Goal: Task Accomplishment & Management: Manage account settings

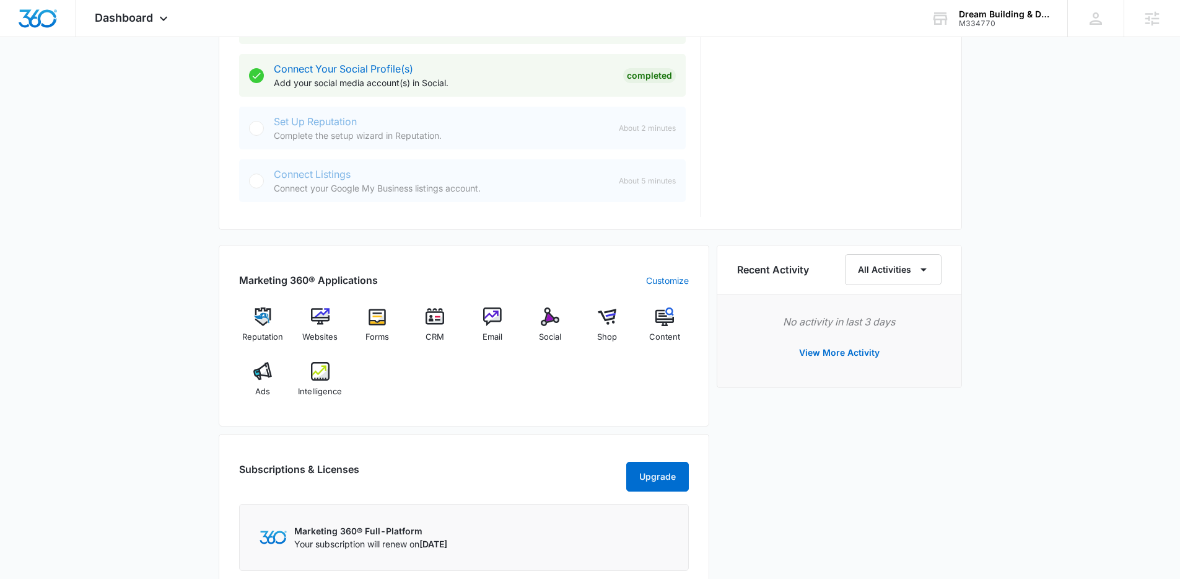
scroll to position [813, 0]
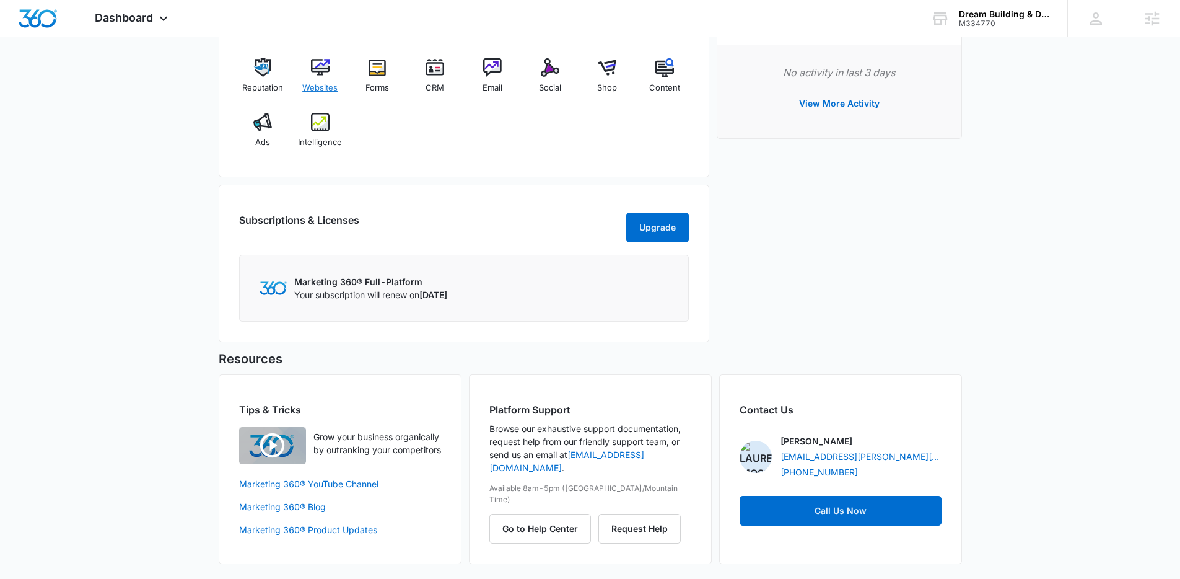
click at [323, 77] on div "Websites" at bounding box center [320, 80] width 48 height 45
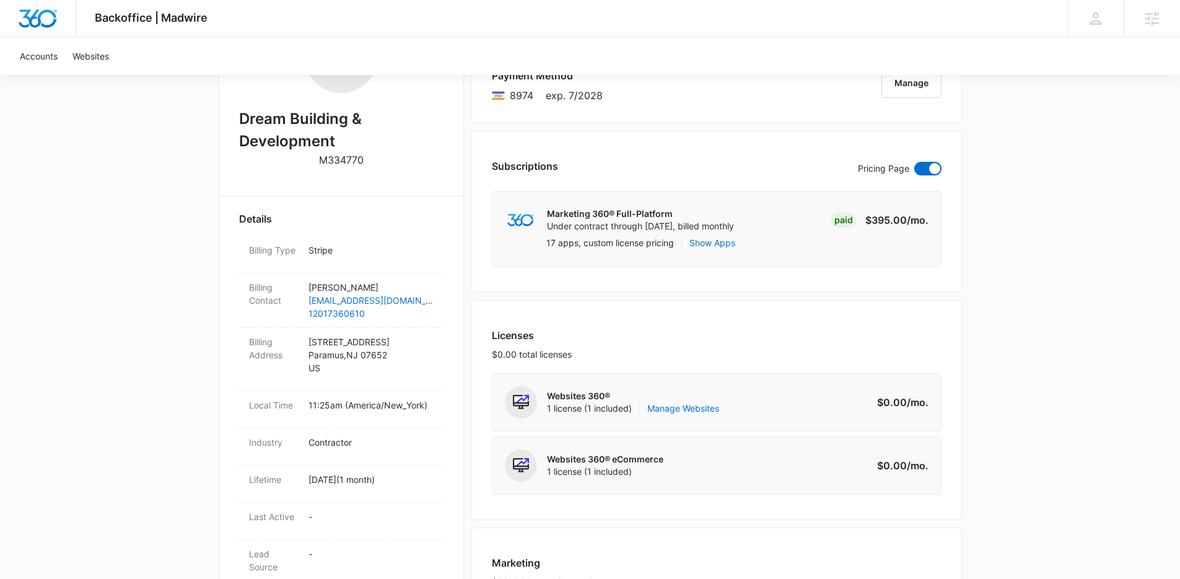
scroll to position [321, 0]
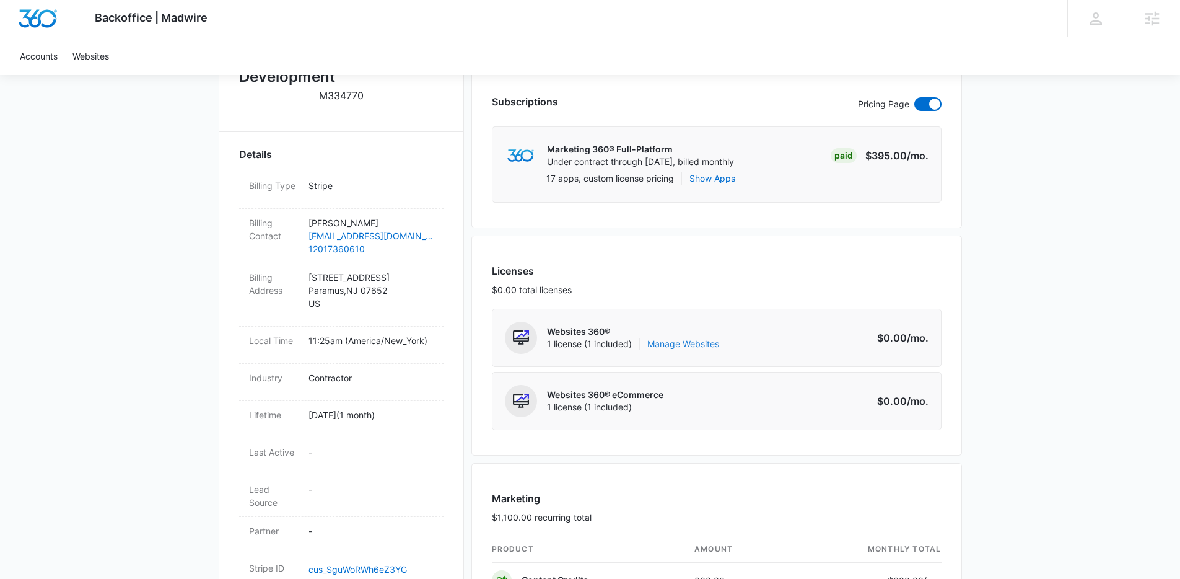
click at [688, 340] on link "Manage Websites" at bounding box center [683, 344] width 72 height 12
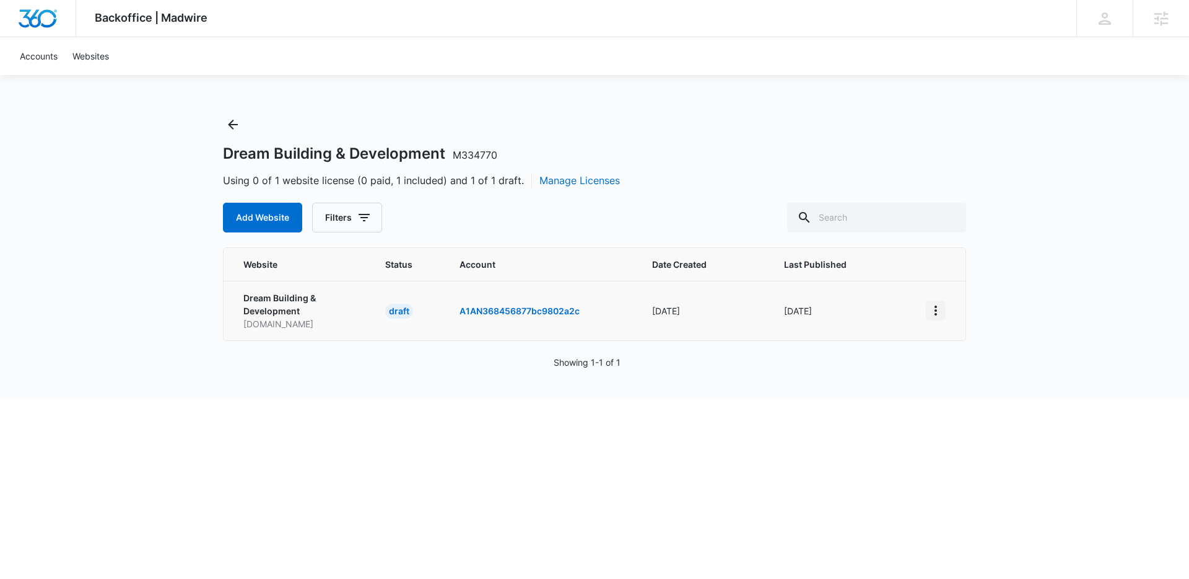
click at [937, 314] on icon "View More" at bounding box center [936, 310] width 15 height 15
click at [971, 396] on div "Activate Draft" at bounding box center [979, 400] width 74 height 9
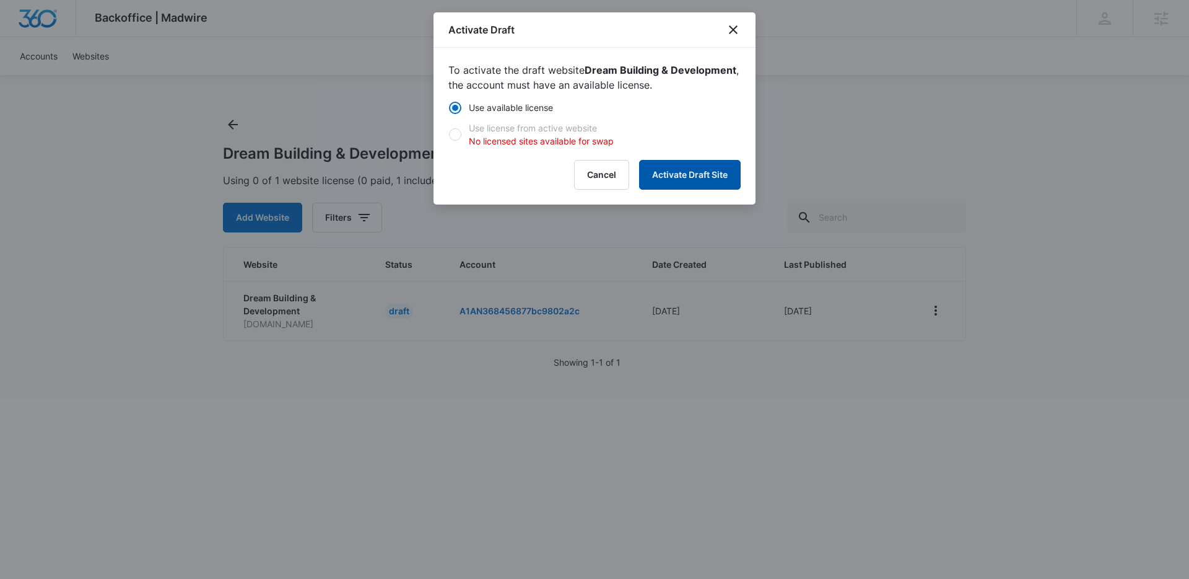
click at [714, 175] on button "Activate Draft Site" at bounding box center [690, 175] width 102 height 30
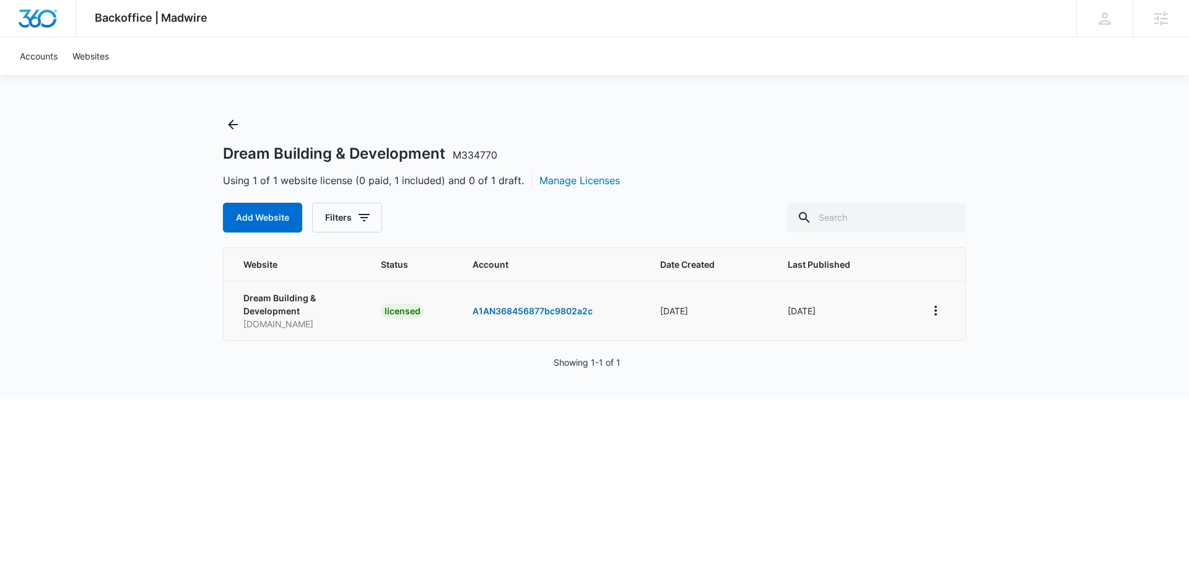
click at [772, 126] on div "Dream Building & Development M334770 Using 1 of 1 website license (0 paid, 1 in…" at bounding box center [594, 174] width 743 height 118
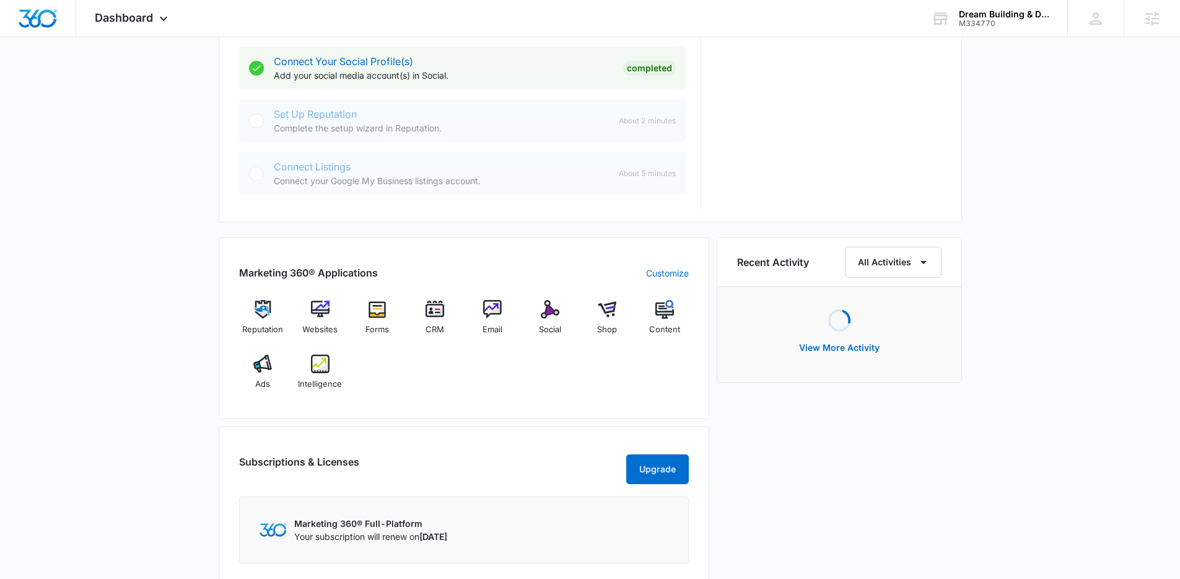
scroll to position [579, 0]
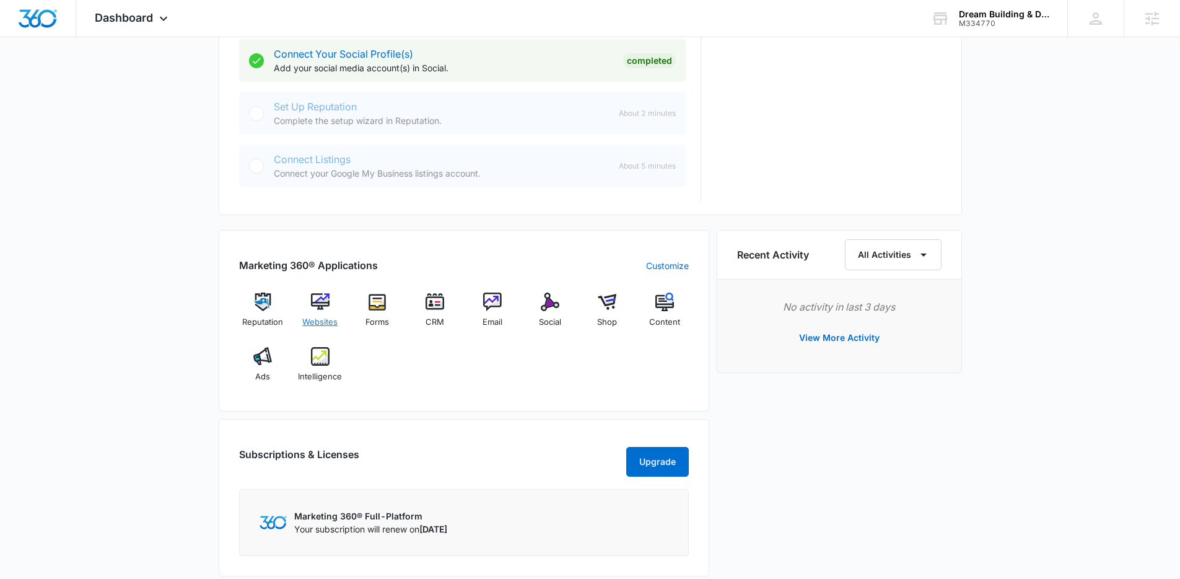
click at [329, 322] on span "Websites" at bounding box center [319, 322] width 35 height 12
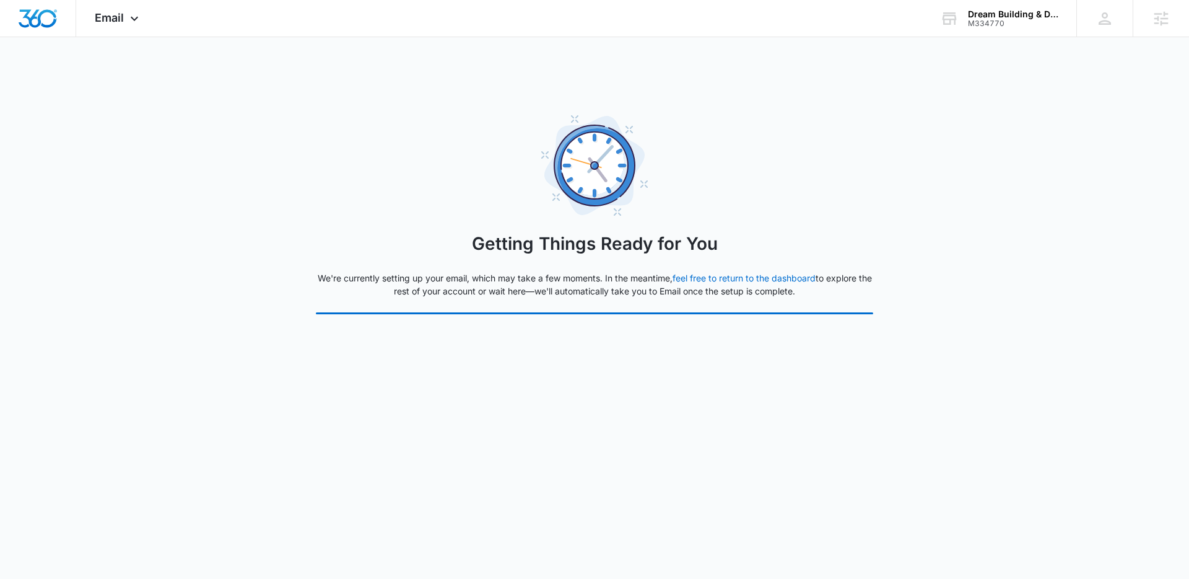
click at [809, 167] on div "Getting Things Ready for You We're currently setting up your email, which may t…" at bounding box center [595, 214] width 558 height 199
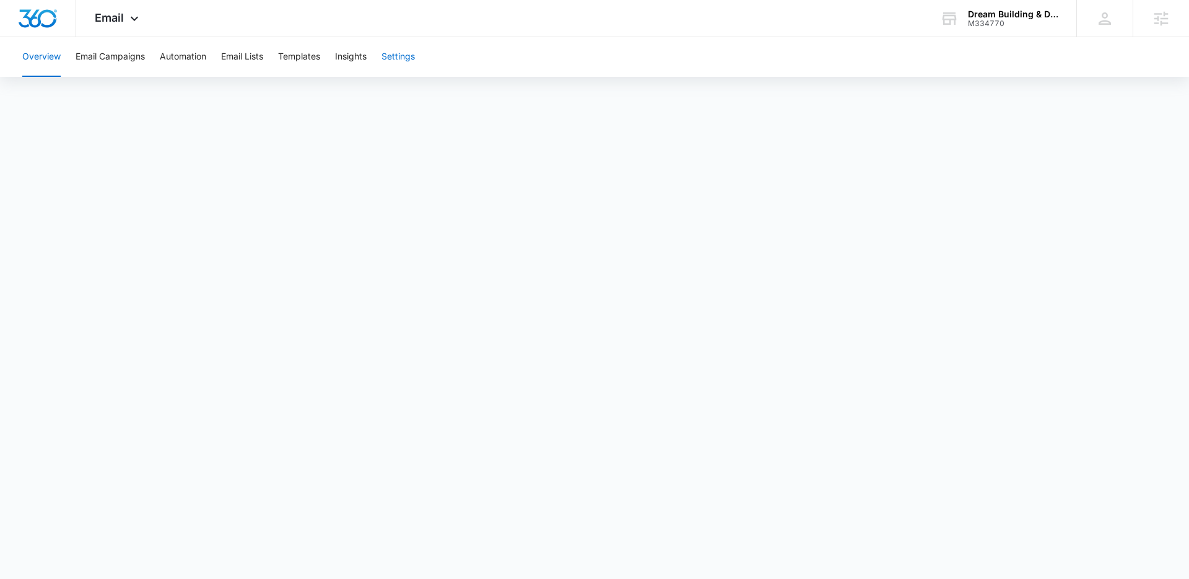
click at [413, 62] on button "Settings" at bounding box center [398, 57] width 33 height 40
click at [173, 60] on button "Automation" at bounding box center [183, 57] width 46 height 40
click at [131, 26] on div "Email Apps Reputation Websites Forms CRM Email Social Content Ads Intelligence …" at bounding box center [118, 18] width 84 height 37
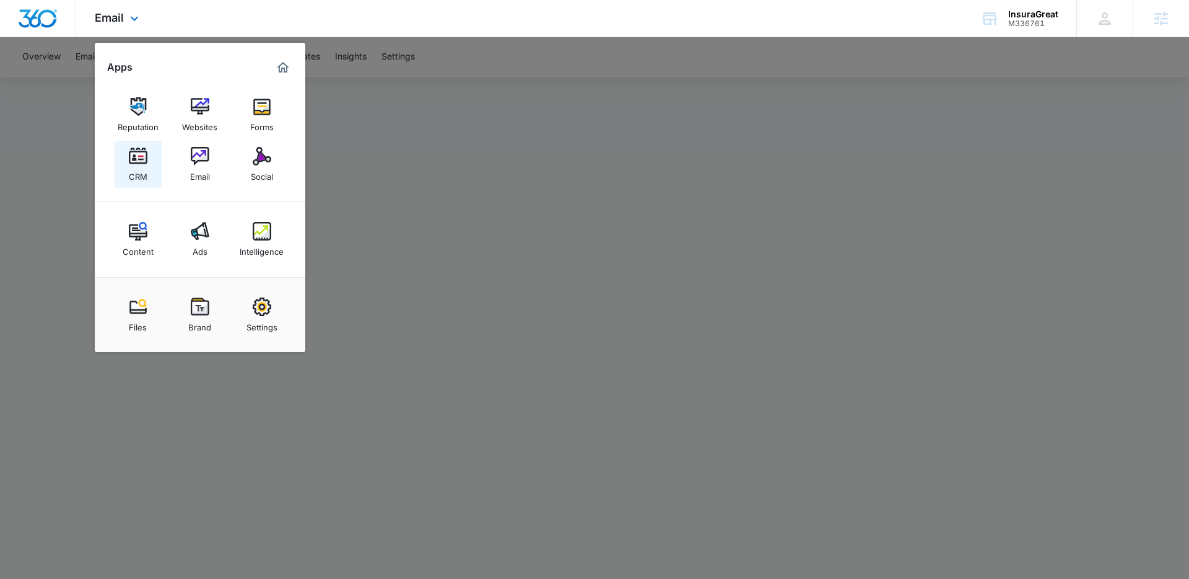
click at [146, 164] on img at bounding box center [138, 156] width 19 height 19
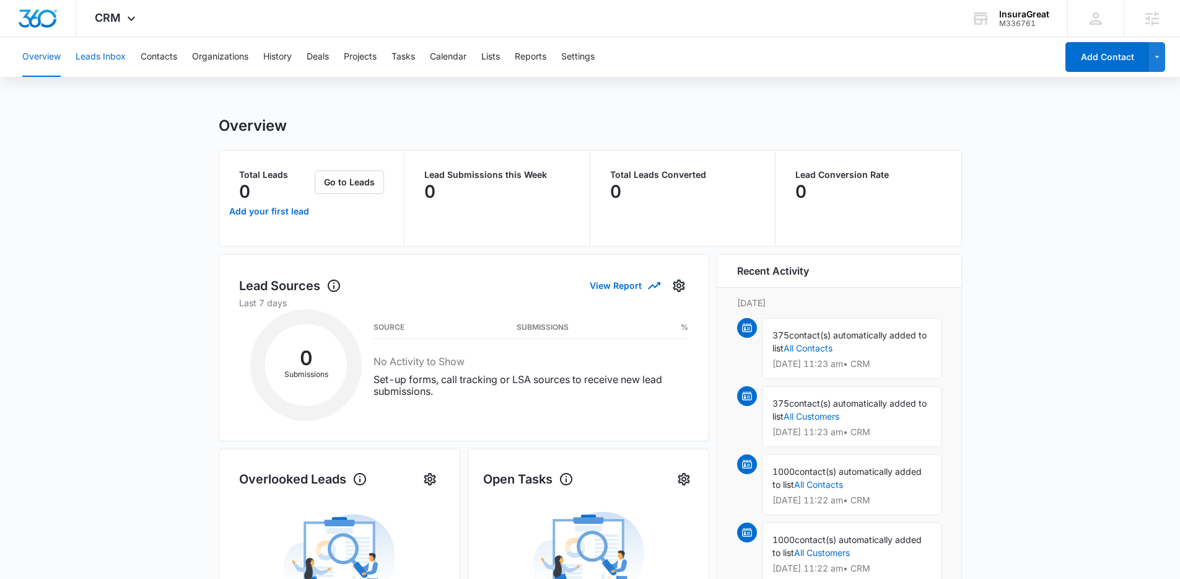
click at [105, 60] on button "Leads Inbox" at bounding box center [101, 57] width 50 height 40
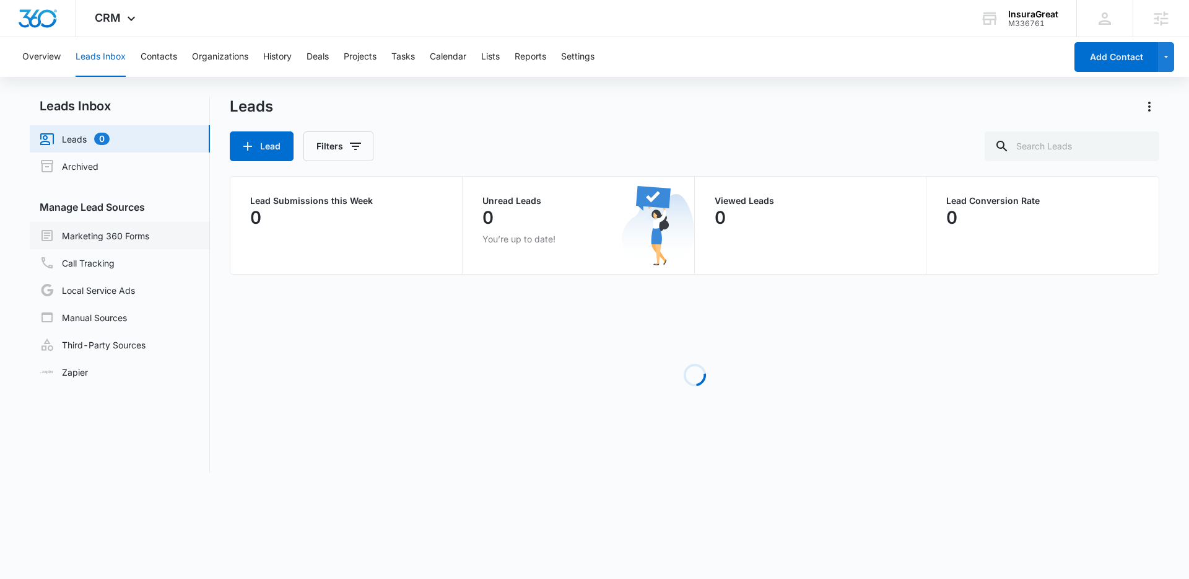
click at [131, 235] on link "Marketing 360 Forms" at bounding box center [95, 235] width 110 height 15
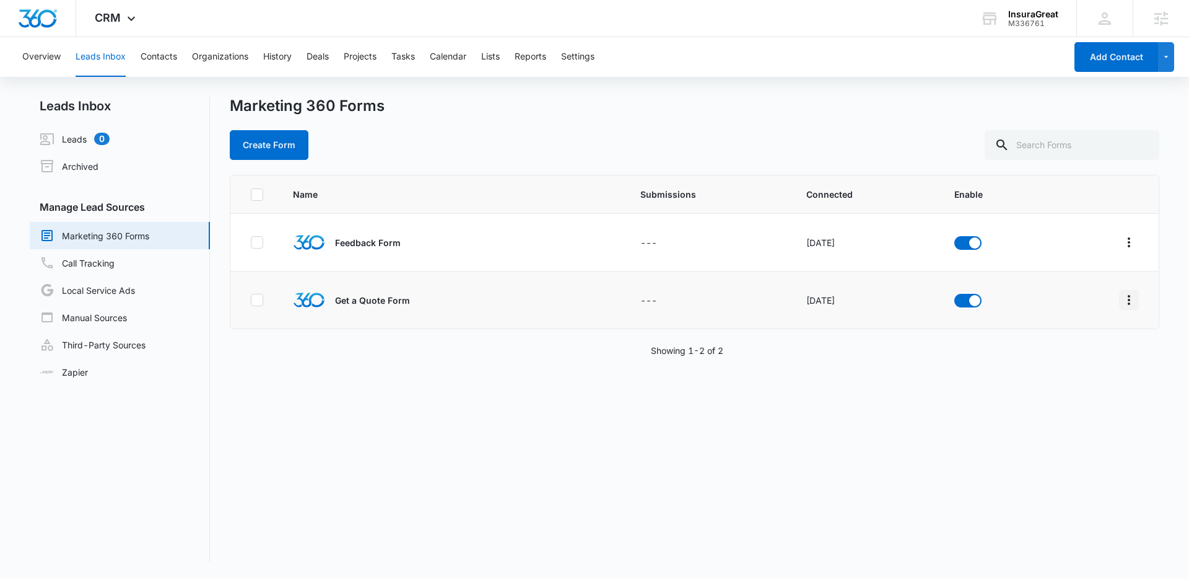
click at [1123, 302] on icon "Overflow Menu" at bounding box center [1129, 299] width 15 height 15
click at [1091, 373] on div "Field Mapping" at bounding box center [1065, 371] width 70 height 9
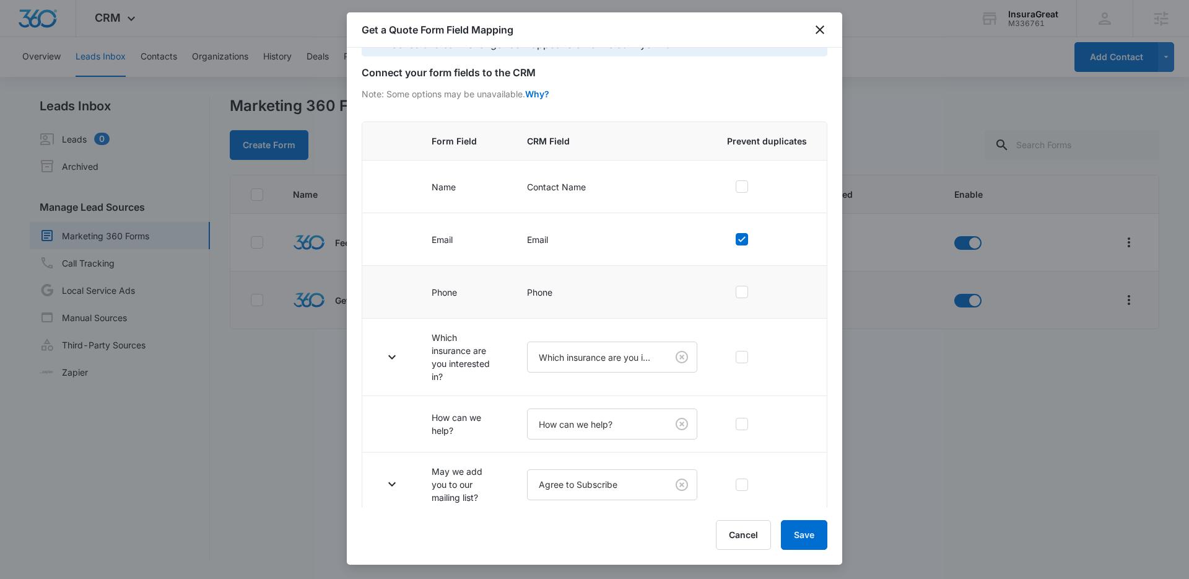
scroll to position [55, 0]
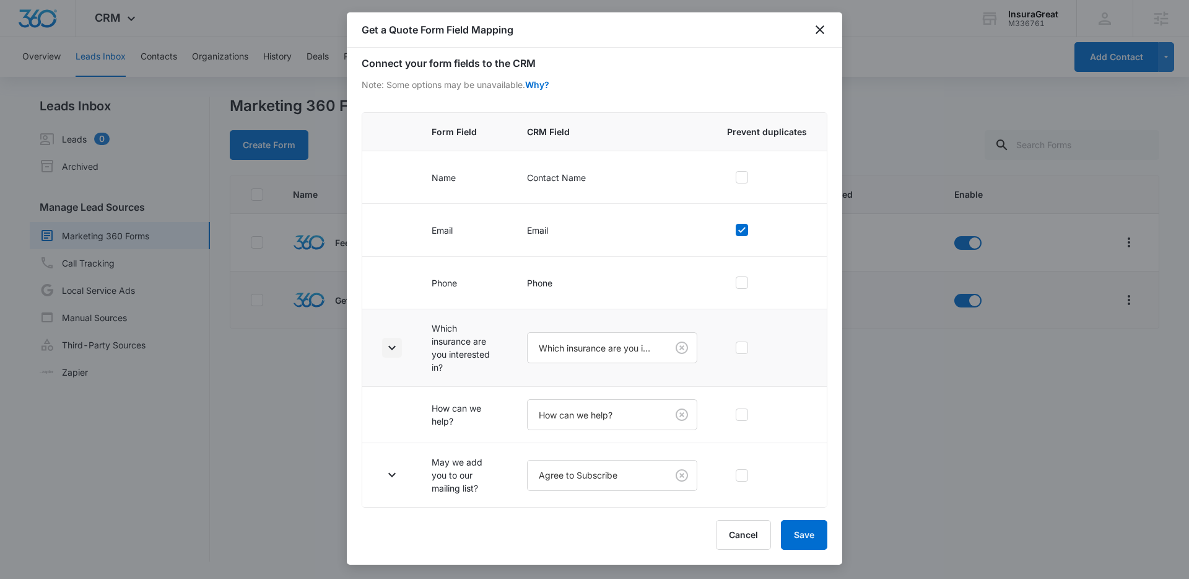
click at [387, 348] on icon "button" at bounding box center [392, 347] width 15 height 15
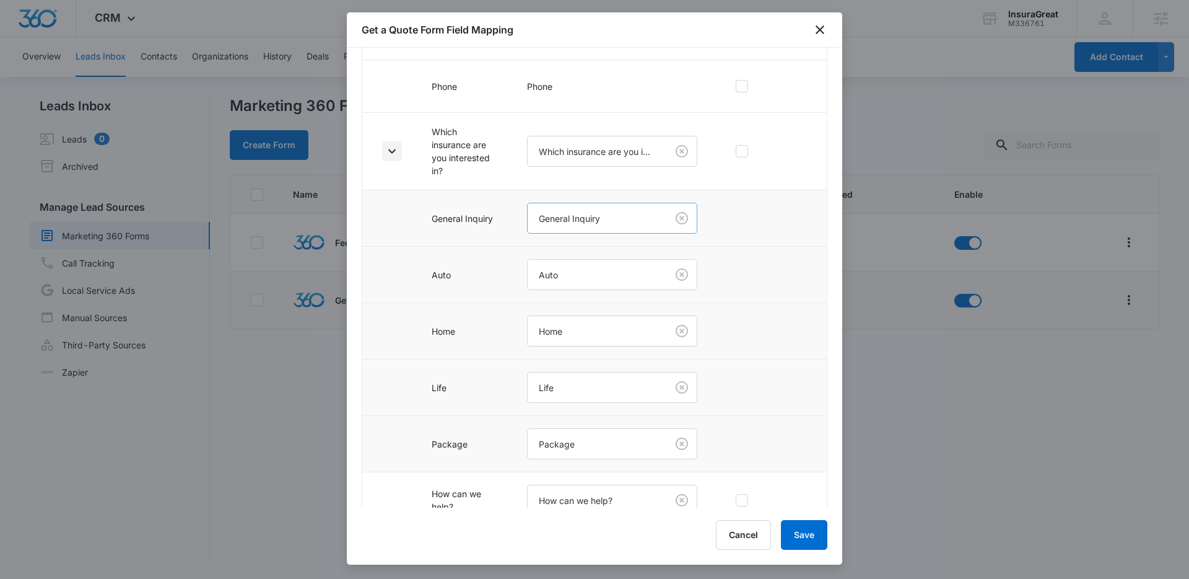
scroll to position [337, 0]
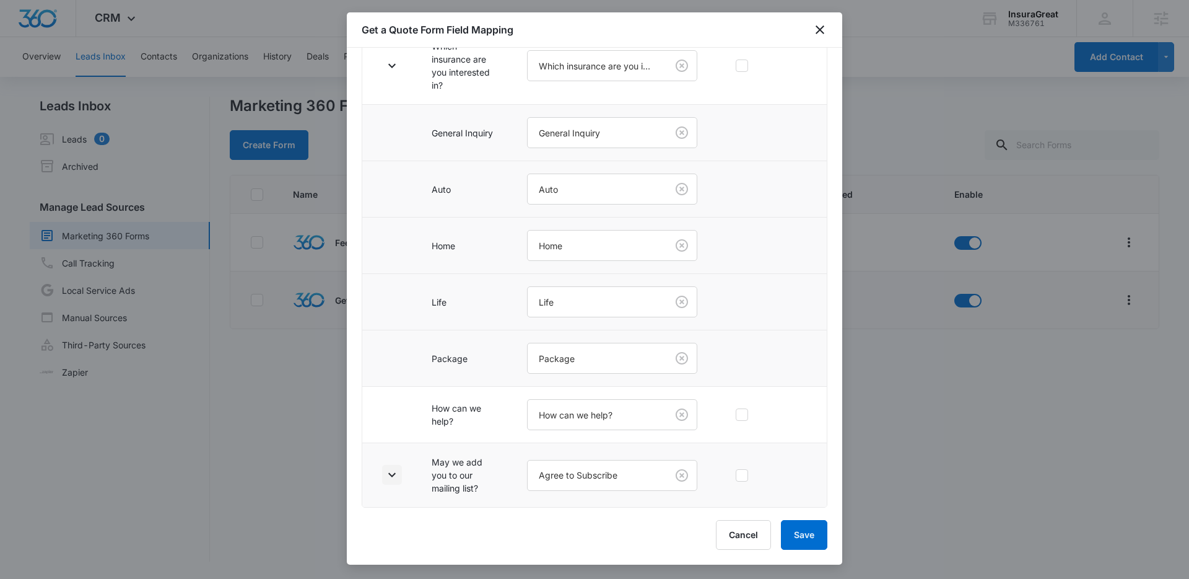
click at [395, 475] on icon "button" at bounding box center [392, 474] width 15 height 15
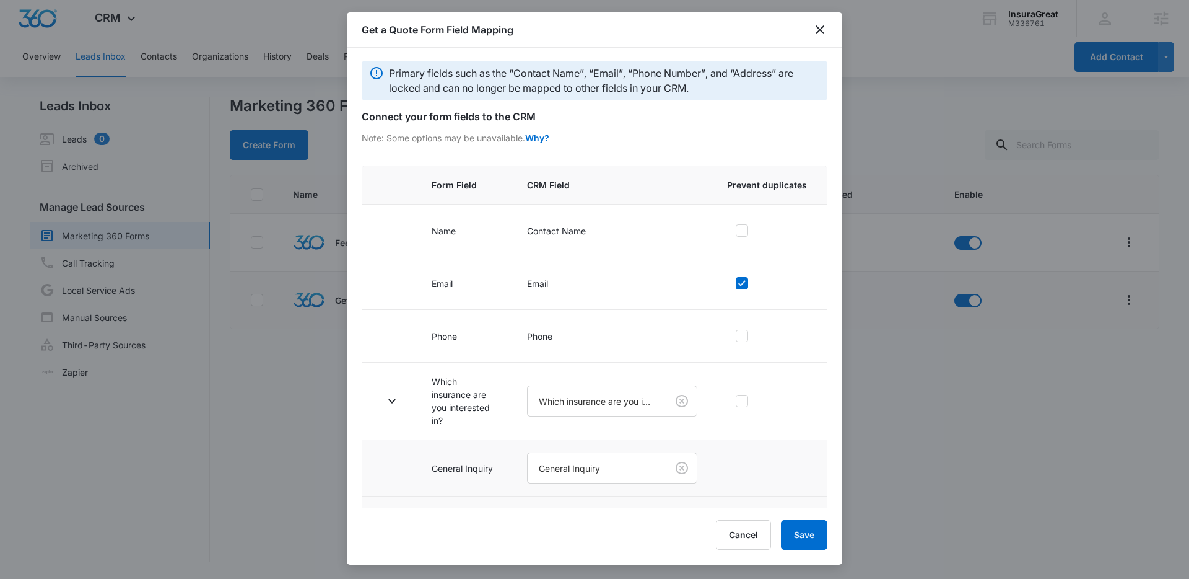
scroll to position [0, 0]
click at [821, 28] on icon "close" at bounding box center [820, 29] width 9 height 9
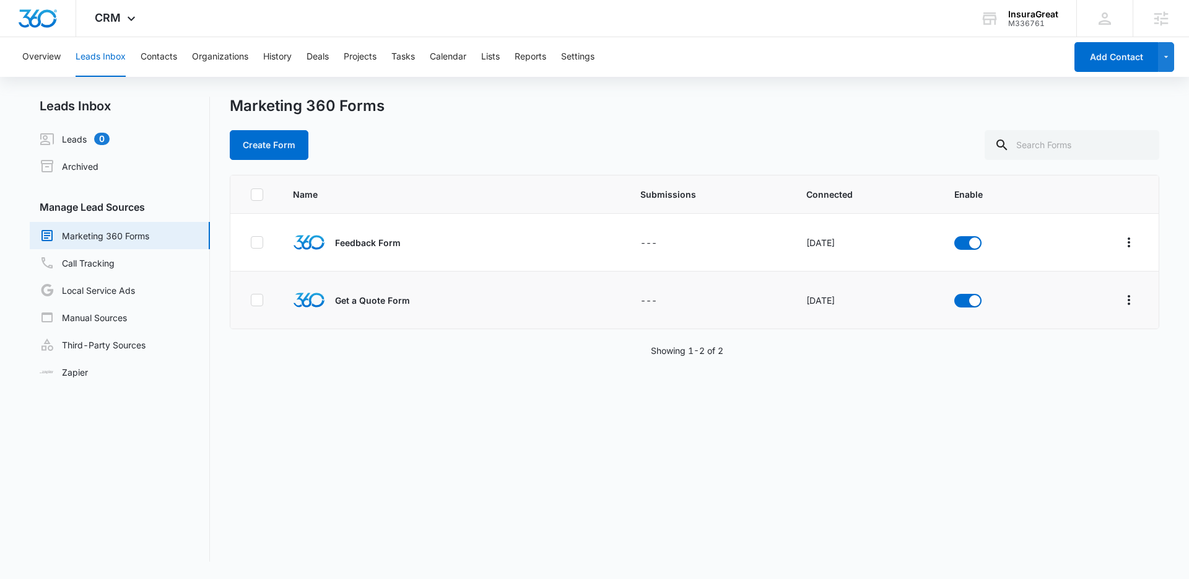
click at [810, 133] on div "Create Form" at bounding box center [695, 145] width 930 height 30
click at [803, 133] on div "Create Form" at bounding box center [695, 145] width 930 height 30
click at [631, 159] on div "Create Form" at bounding box center [695, 145] width 930 height 30
click at [497, 149] on div "Create Form" at bounding box center [695, 145] width 930 height 30
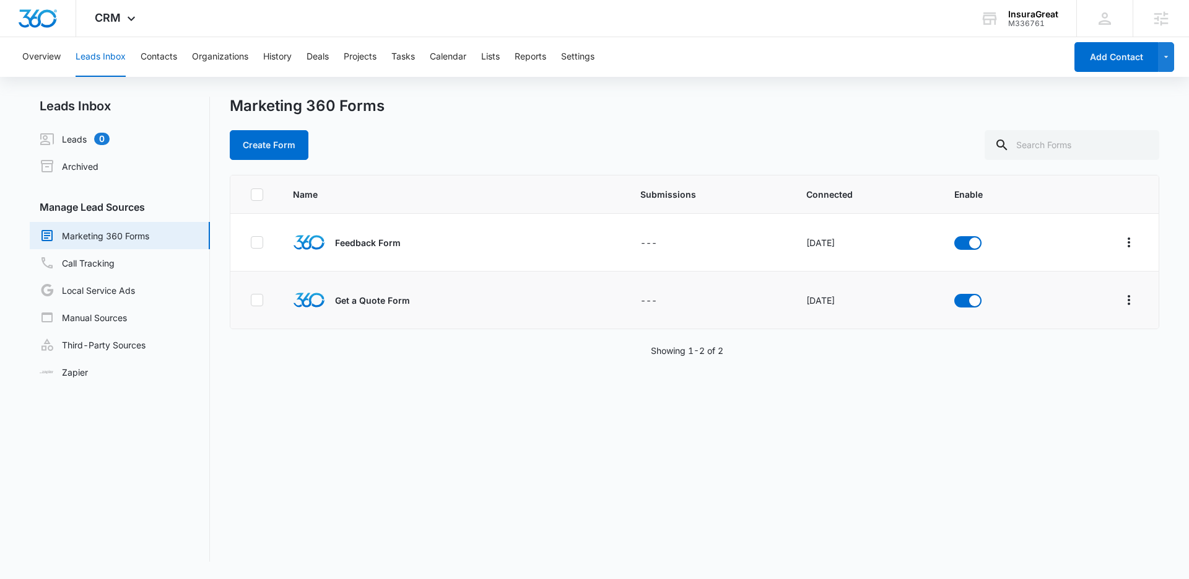
click at [350, 448] on div "Name Submissions Connected Enable Feedback Form --- Oct 12, 2022 Get a Quote Fo…" at bounding box center [695, 368] width 930 height 387
click at [362, 452] on div "Name Submissions Connected Enable Feedback Form --- Oct 12, 2022 Get a Quote Fo…" at bounding box center [695, 368] width 930 height 387
click at [235, 365] on div "Name Submissions Connected Enable Feedback Form --- Oct 12, 2022 Get a Quote Fo…" at bounding box center [695, 368] width 930 height 387
click at [129, 22] on icon at bounding box center [131, 21] width 15 height 15
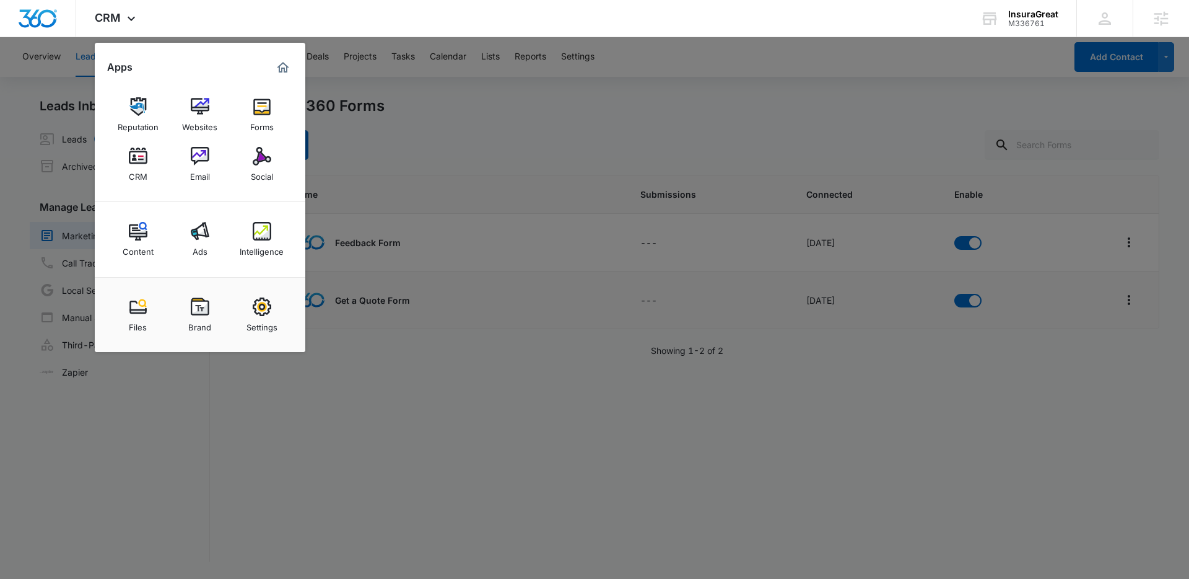
click at [585, 157] on div at bounding box center [594, 289] width 1189 height 579
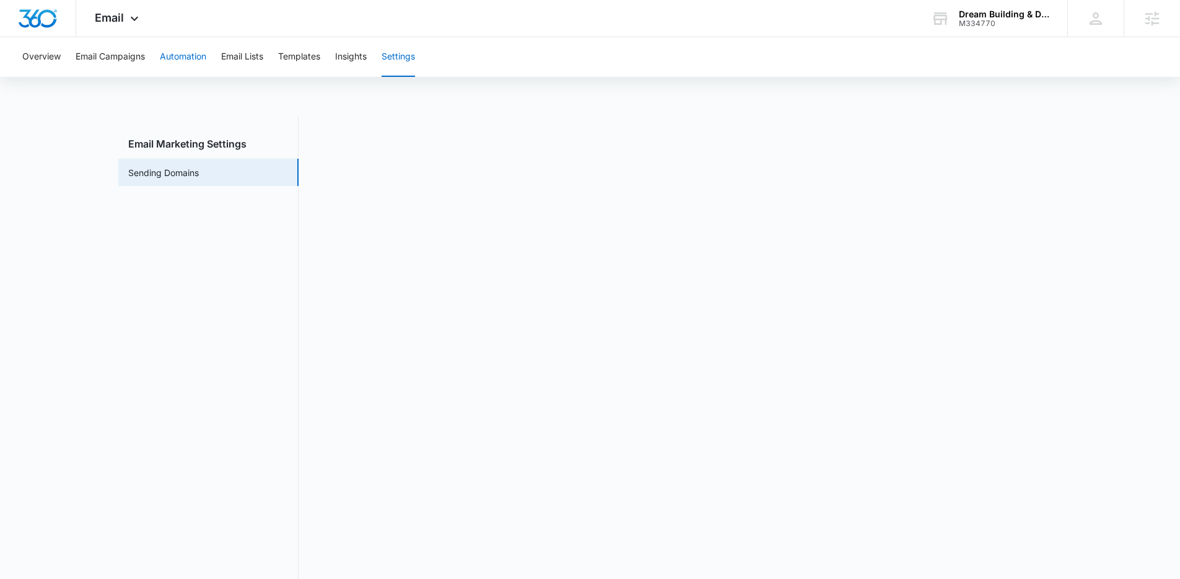
click at [185, 59] on button "Automation" at bounding box center [183, 57] width 46 height 40
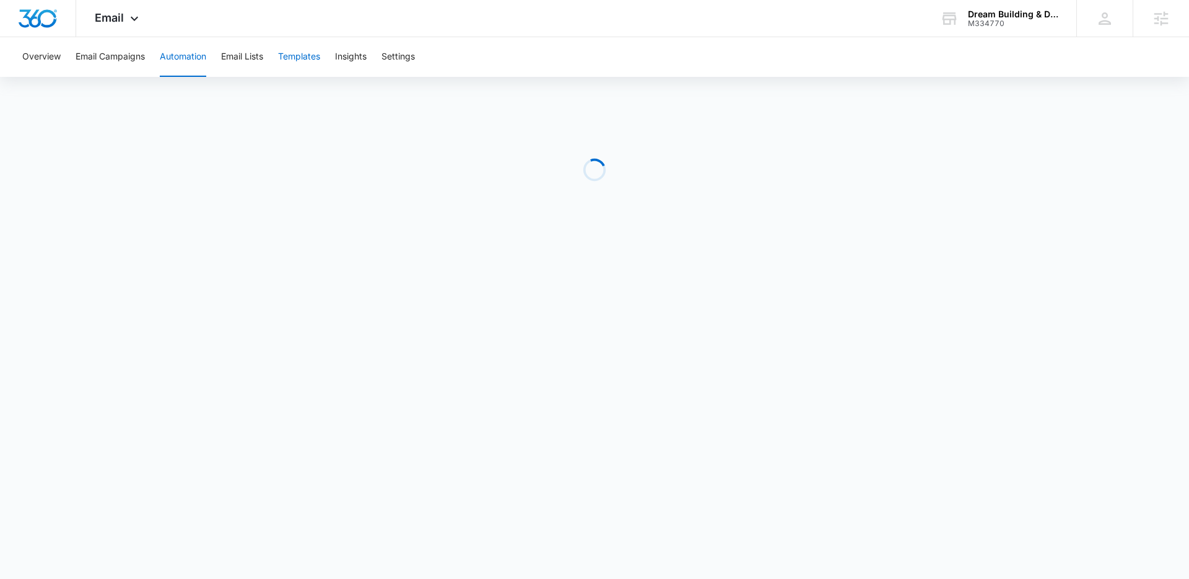
click at [295, 63] on button "Templates" at bounding box center [299, 57] width 42 height 40
click at [173, 62] on button "Automation" at bounding box center [183, 57] width 46 height 40
click at [131, 19] on icon at bounding box center [134, 21] width 15 height 15
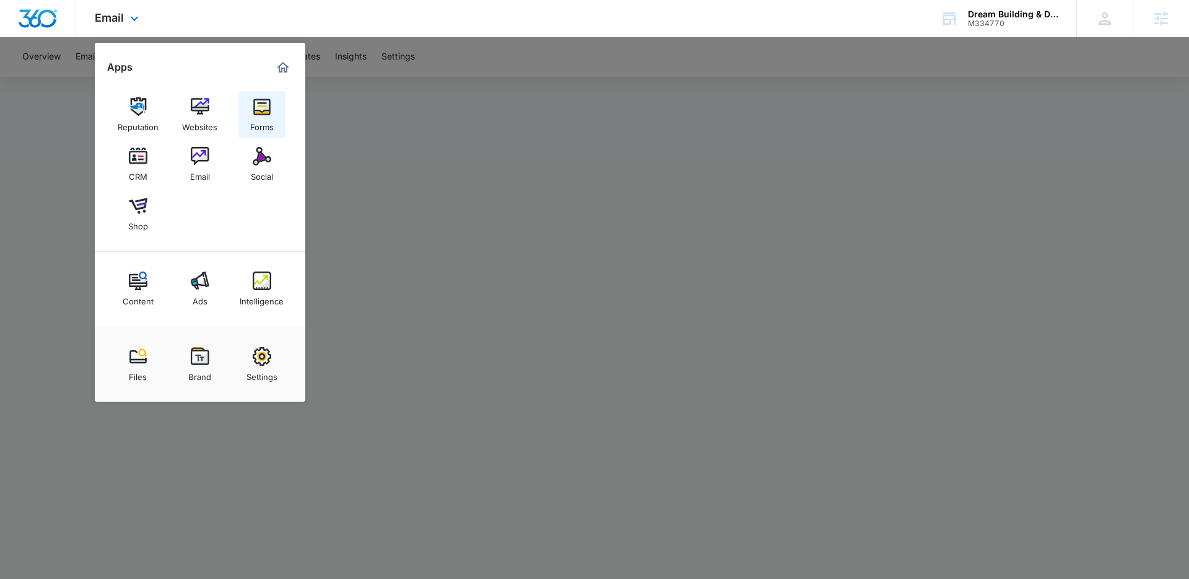
click at [266, 115] on img at bounding box center [262, 106] width 19 height 19
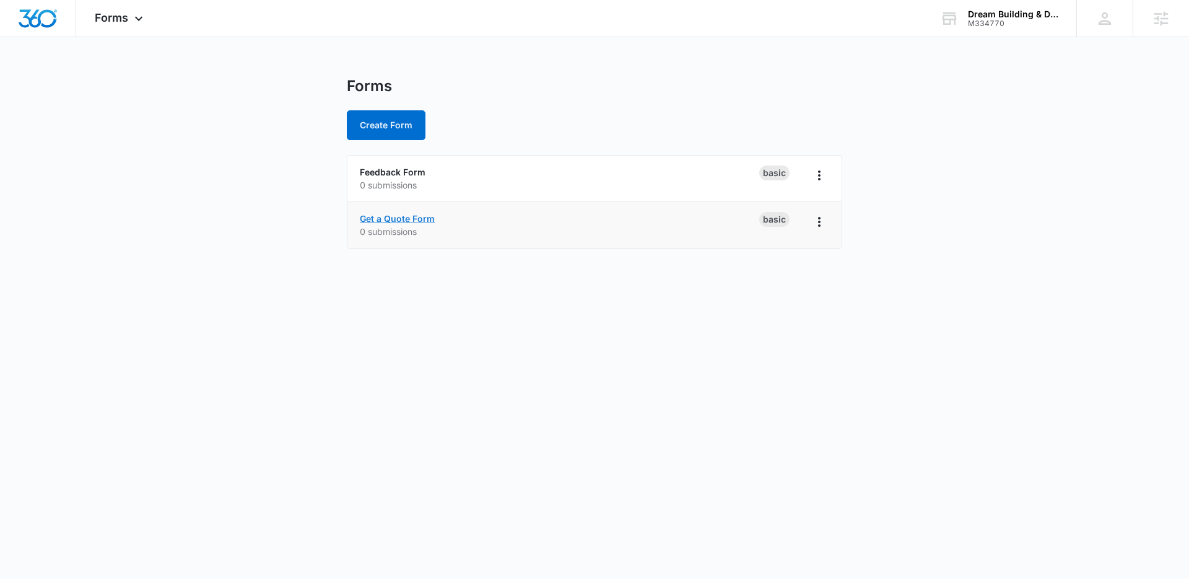
click at [395, 216] on link "Get a Quote Form" at bounding box center [397, 218] width 75 height 11
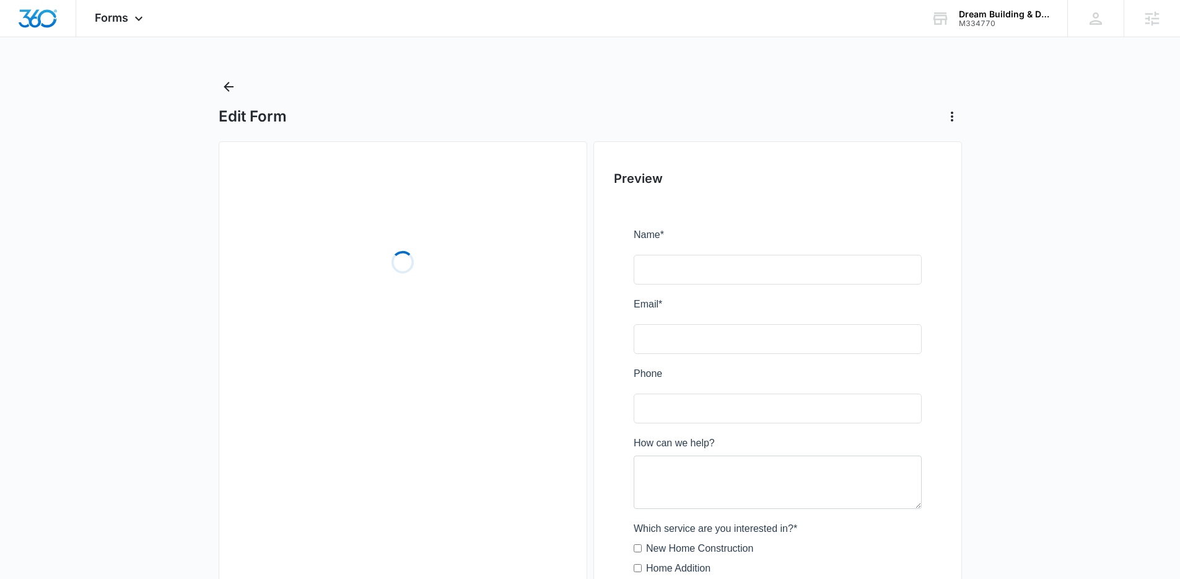
click at [444, 157] on div "Loading" at bounding box center [403, 491] width 369 height 701
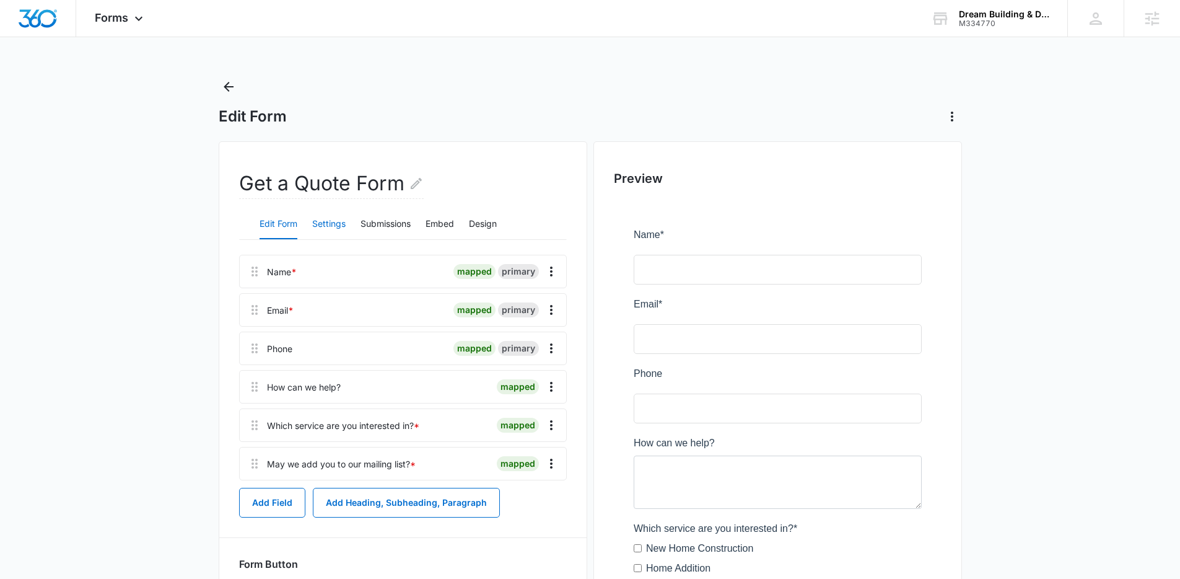
click at [339, 225] on button "Settings" at bounding box center [328, 224] width 33 height 30
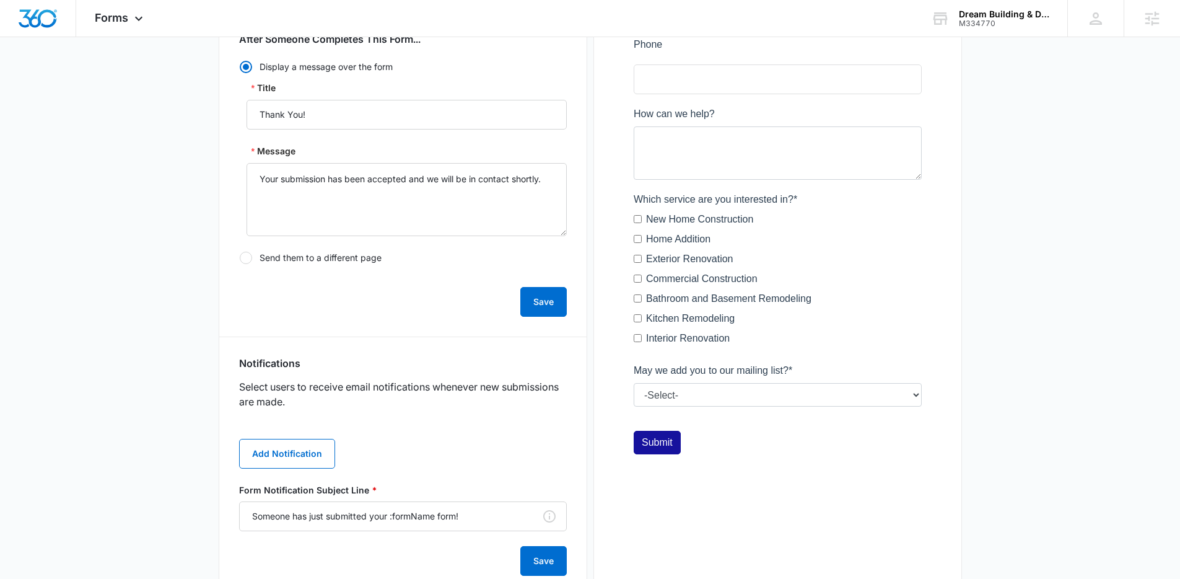
scroll to position [330, 0]
click at [309, 461] on button "Add Notification" at bounding box center [287, 453] width 96 height 30
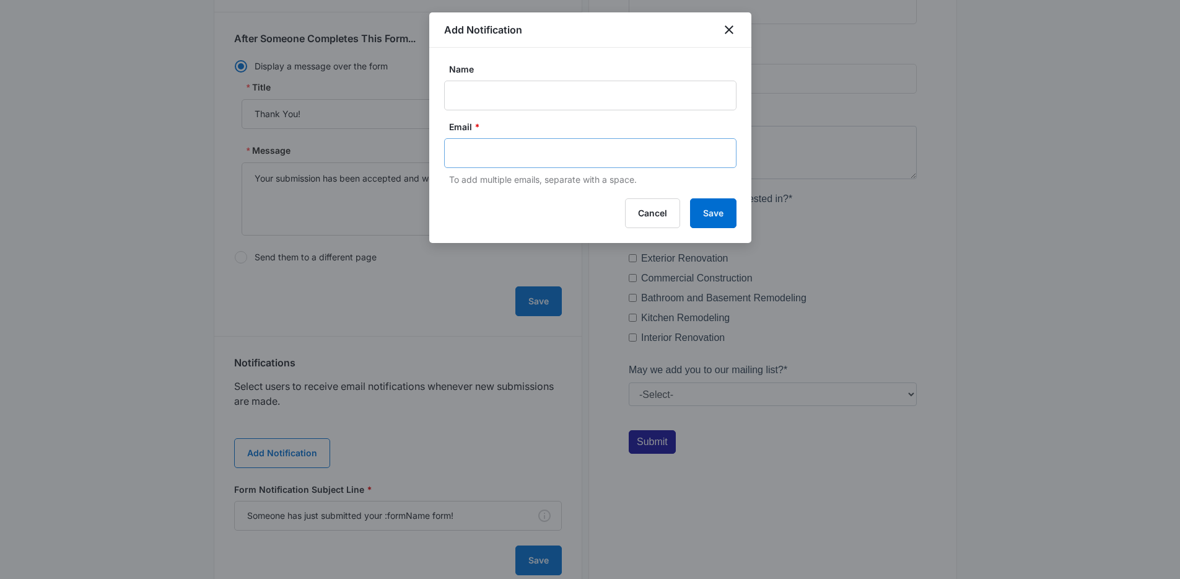
click at [498, 162] on div at bounding box center [590, 153] width 292 height 30
click at [527, 151] on input "text" at bounding box center [591, 153] width 269 height 19
paste input "dreambuildingndev@gmail.com"
type input "dreambuildingndev@gmail.com"
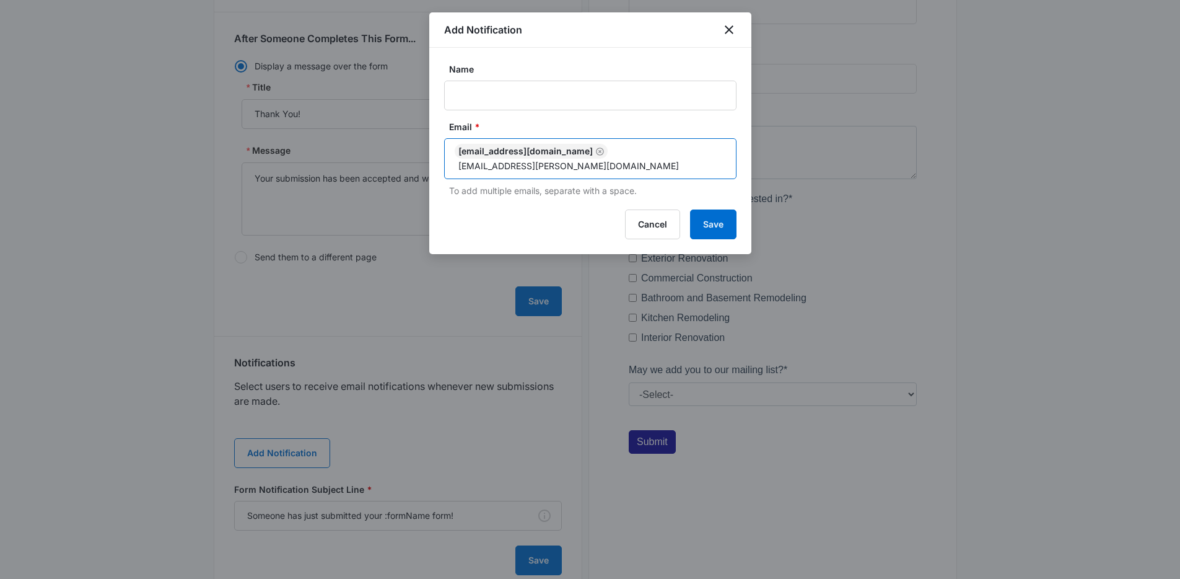
type input "[EMAIL_ADDRESS][PERSON_NAME][DOMAIN_NAME]"
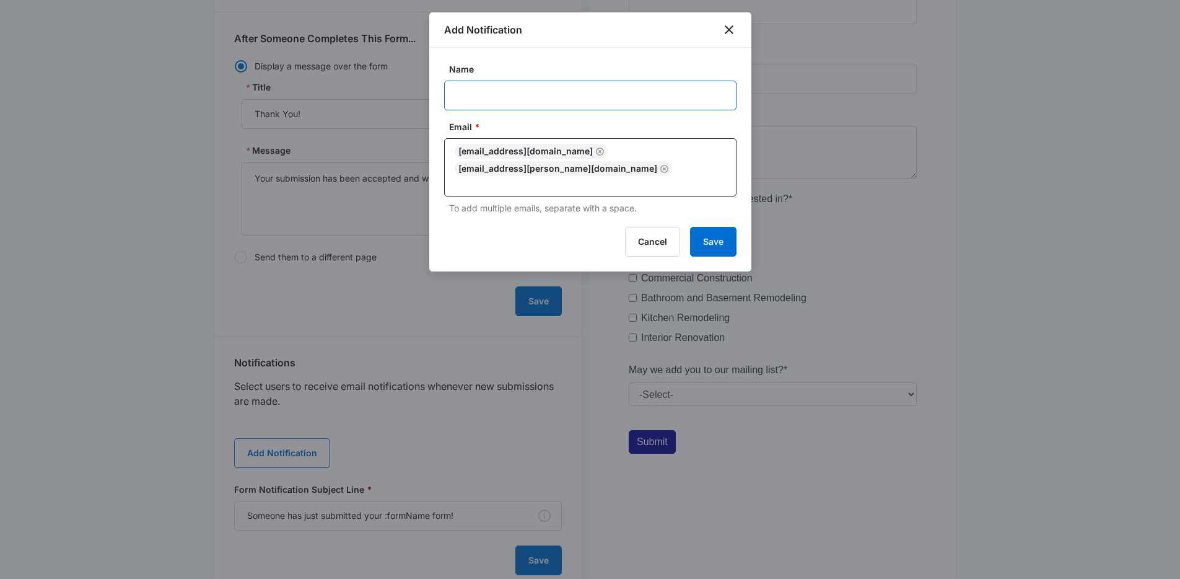
click at [574, 98] on input "Name" at bounding box center [590, 96] width 292 height 30
type input "Get a Quote Form Submission"
click at [722, 250] on button "Save" at bounding box center [713, 242] width 46 height 30
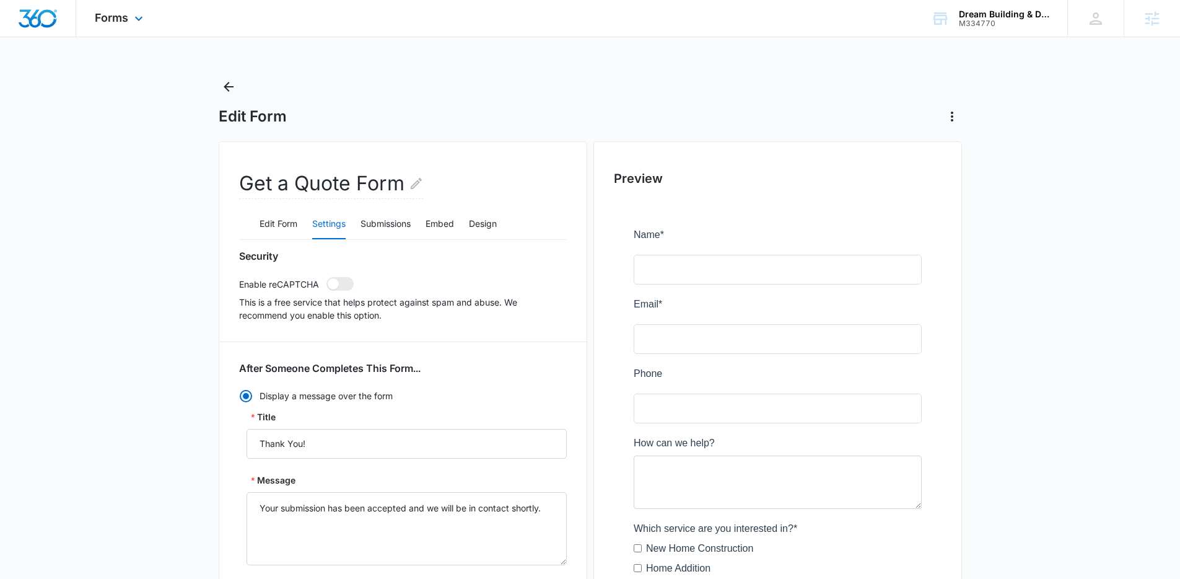
click at [147, 13] on div "Forms Apps Reputation Websites Forms CRM Email Social Shop Content Ads Intellig…" at bounding box center [120, 18] width 89 height 37
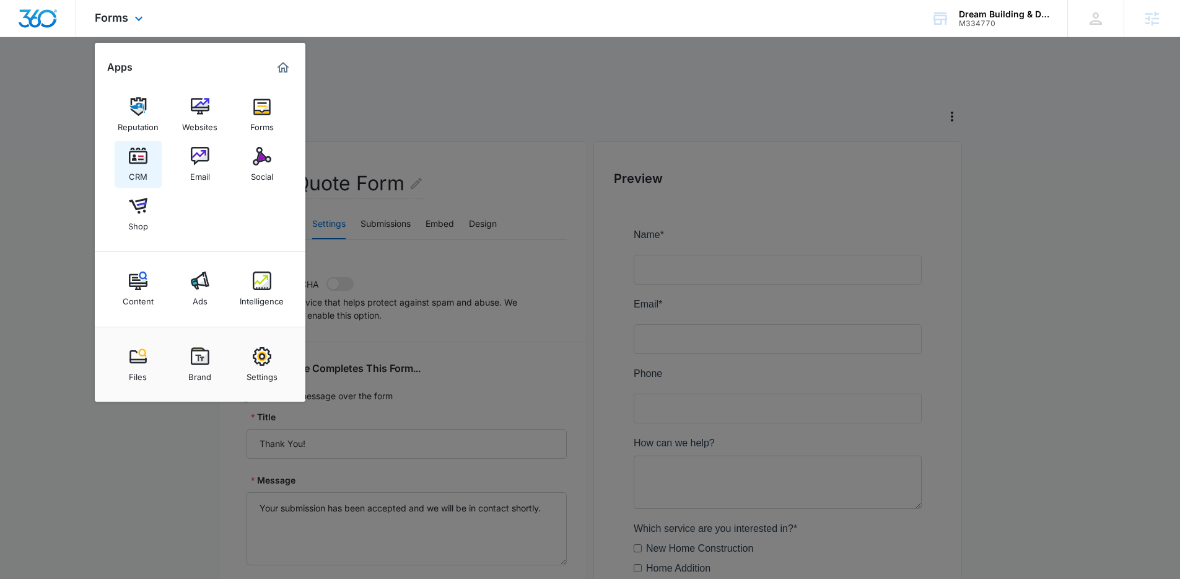
click at [133, 159] on img at bounding box center [138, 156] width 19 height 19
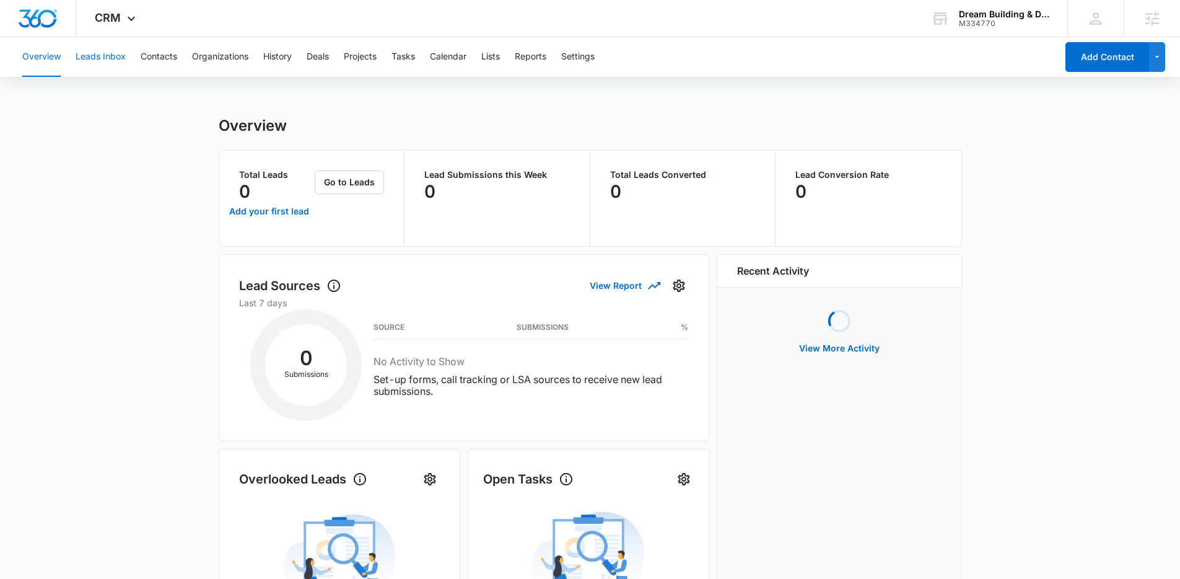
click at [113, 63] on button "Leads Inbox" at bounding box center [101, 57] width 50 height 40
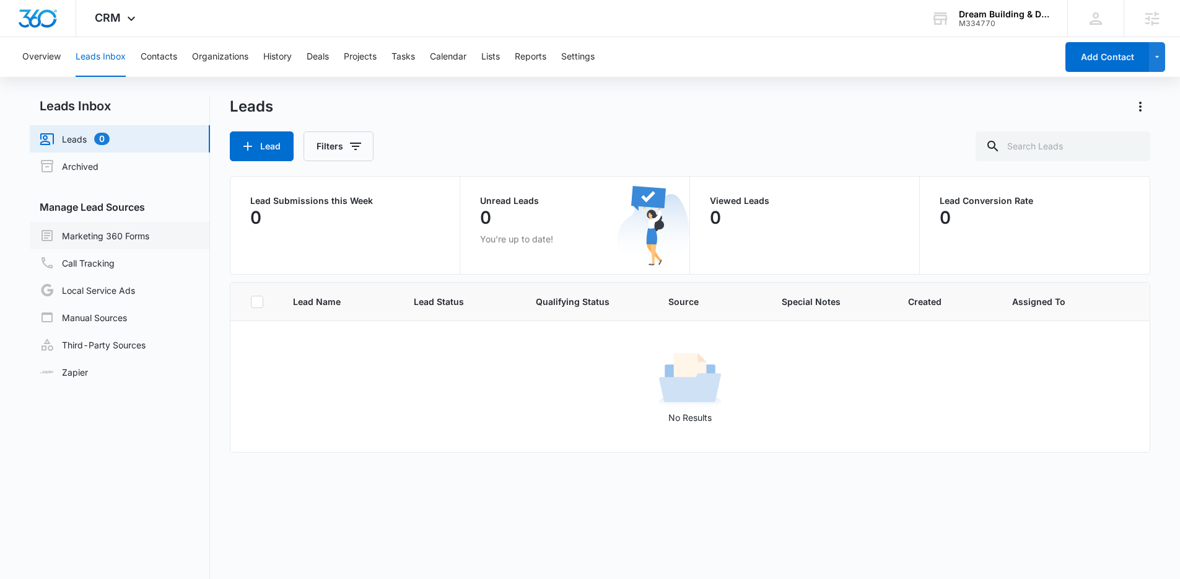
click at [127, 233] on link "Marketing 360 Forms" at bounding box center [95, 235] width 110 height 15
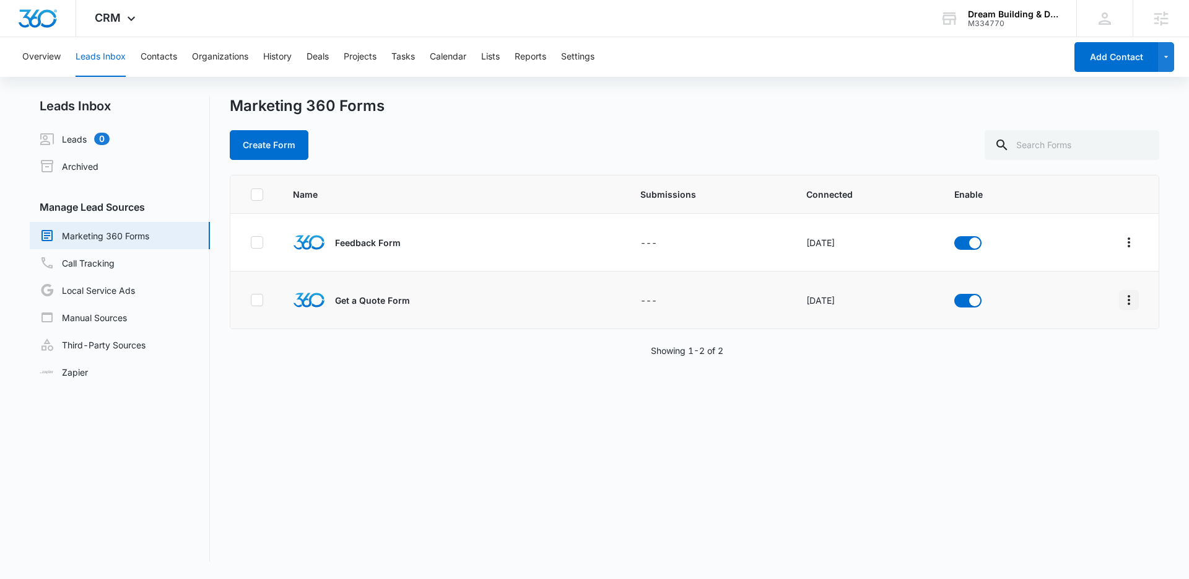
click at [1122, 301] on icon "Overflow Menu" at bounding box center [1129, 299] width 15 height 15
click at [1083, 371] on div "Field Mapping" at bounding box center [1065, 371] width 70 height 9
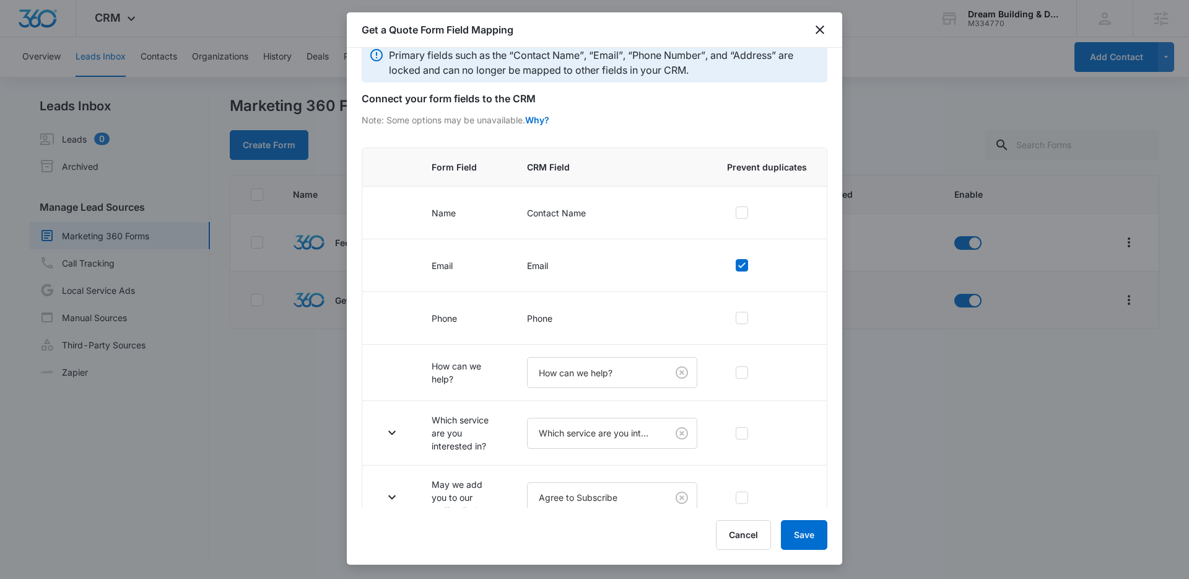
scroll to position [42, 0]
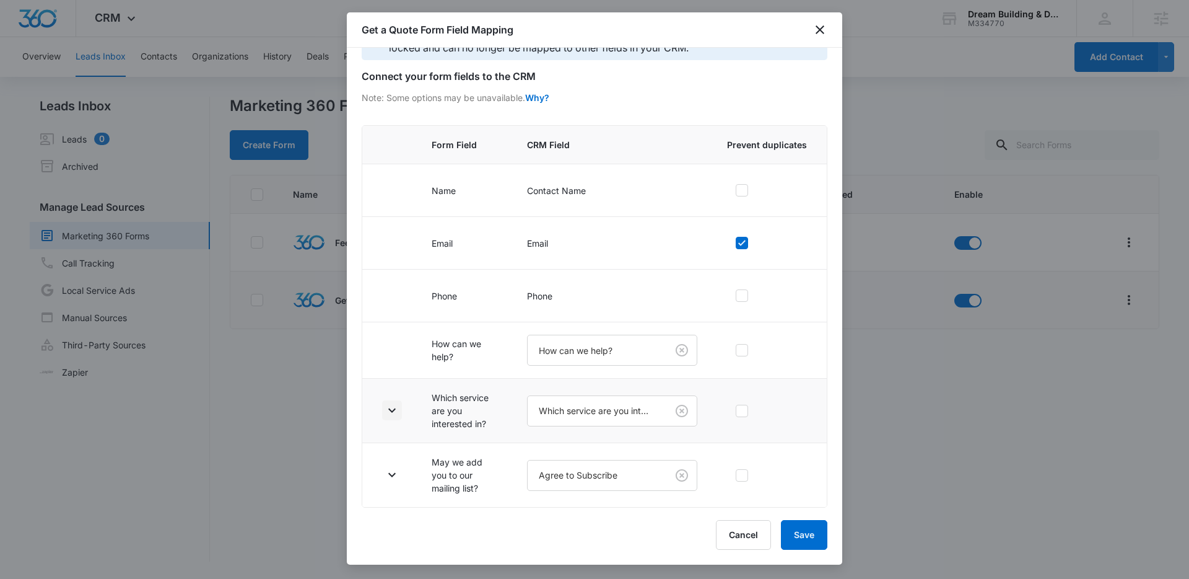
click at [394, 411] on icon "button" at bounding box center [392, 410] width 15 height 15
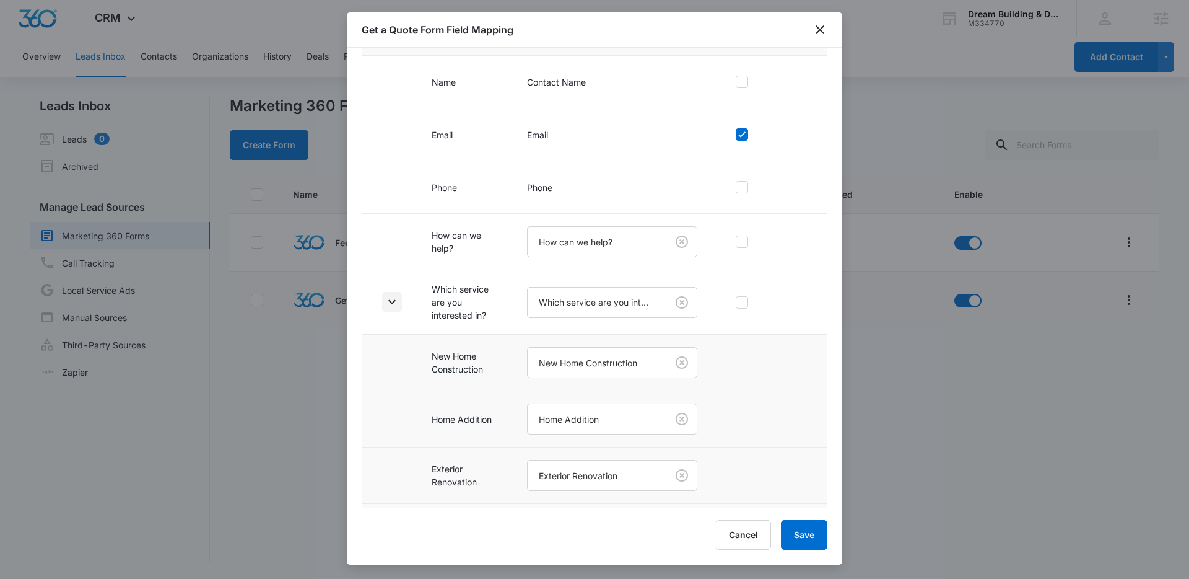
scroll to position [445, 0]
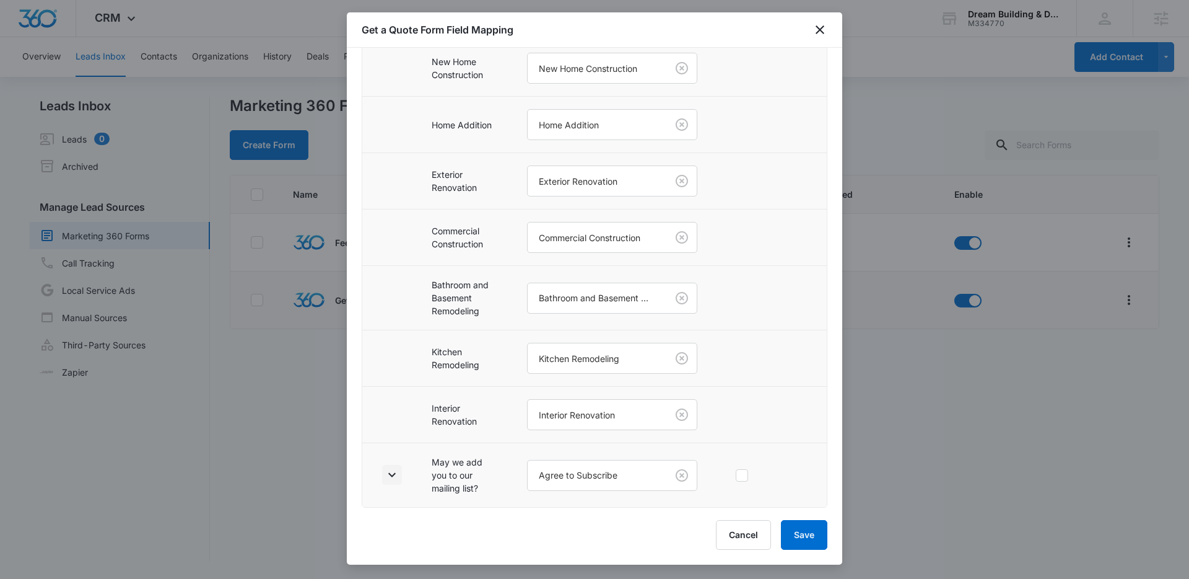
click at [396, 470] on icon "button" at bounding box center [392, 474] width 15 height 15
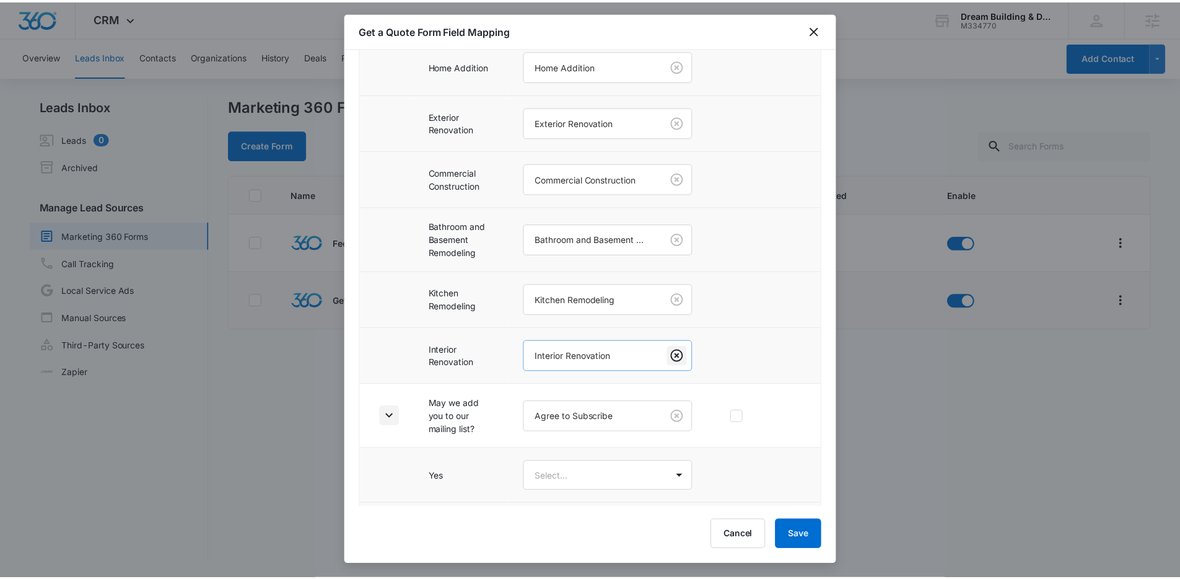
scroll to position [555, 0]
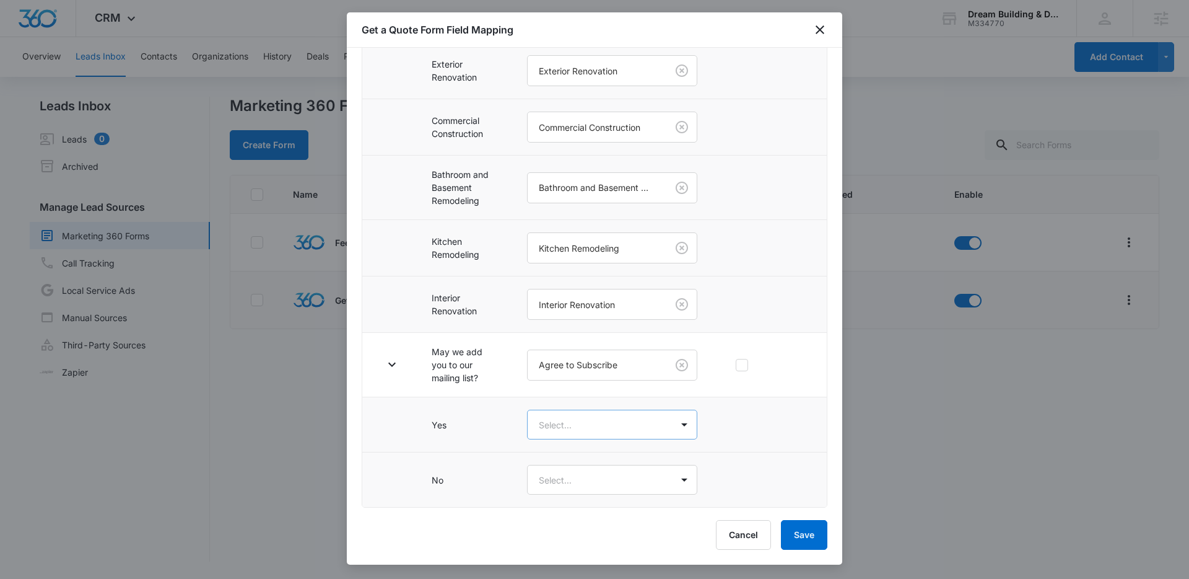
click at [549, 431] on body "CRM Apps Reputation Websites Forms CRM Email Social Shop Content Ads Intelligen…" at bounding box center [594, 289] width 1189 height 579
click at [574, 468] on div "Yes" at bounding box center [607, 468] width 131 height 13
click at [585, 475] on body "CRM Apps Reputation Websites Forms CRM Email Social Shop Content Ads Intelligen…" at bounding box center [594, 289] width 1189 height 579
click at [572, 553] on div "No" at bounding box center [607, 547] width 131 height 13
click at [787, 527] on button "Save" at bounding box center [804, 535] width 46 height 30
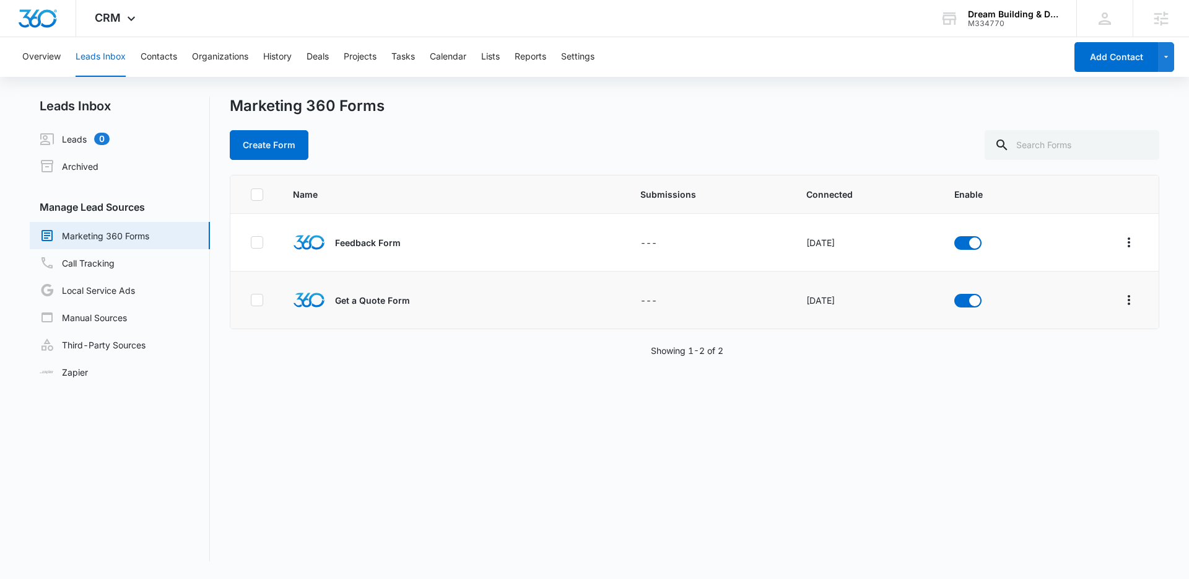
click at [419, 429] on div "Name Submissions Connected Enable Feedback Form --- Oct 12, 2022 Get a Quote Fo…" at bounding box center [695, 368] width 930 height 387
click at [389, 146] on div "Create Form" at bounding box center [695, 145] width 930 height 30
drag, startPoint x: 473, startPoint y: 134, endPoint x: 434, endPoint y: 124, distance: 39.7
click at [473, 134] on div "Create Form" at bounding box center [695, 145] width 930 height 30
click at [110, 19] on span "CRM" at bounding box center [108, 17] width 26 height 13
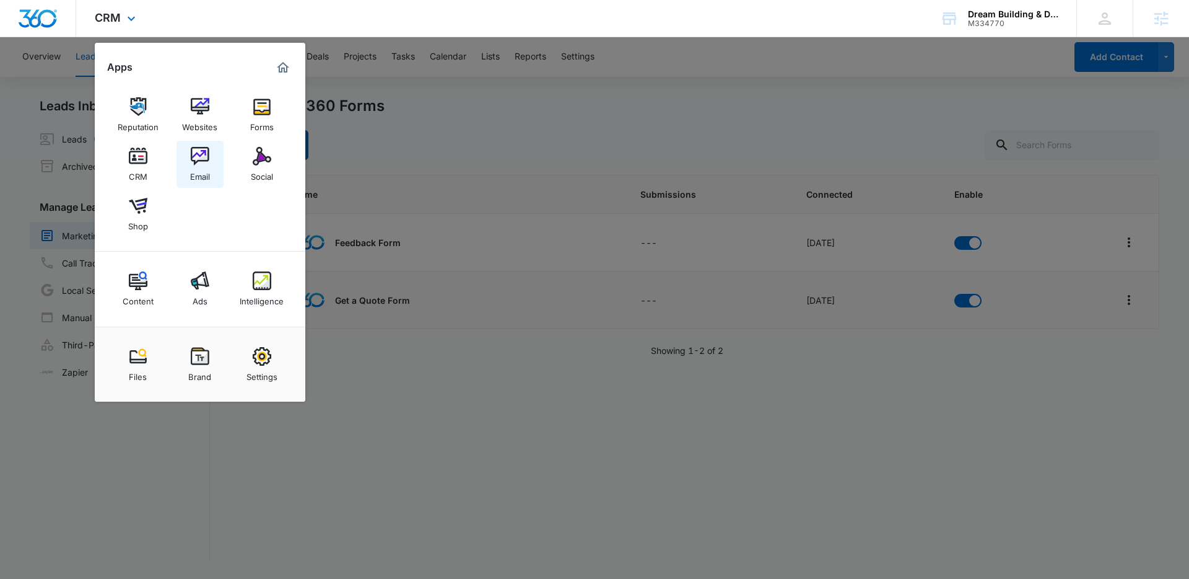
click at [199, 170] on div "Email" at bounding box center [200, 173] width 20 height 16
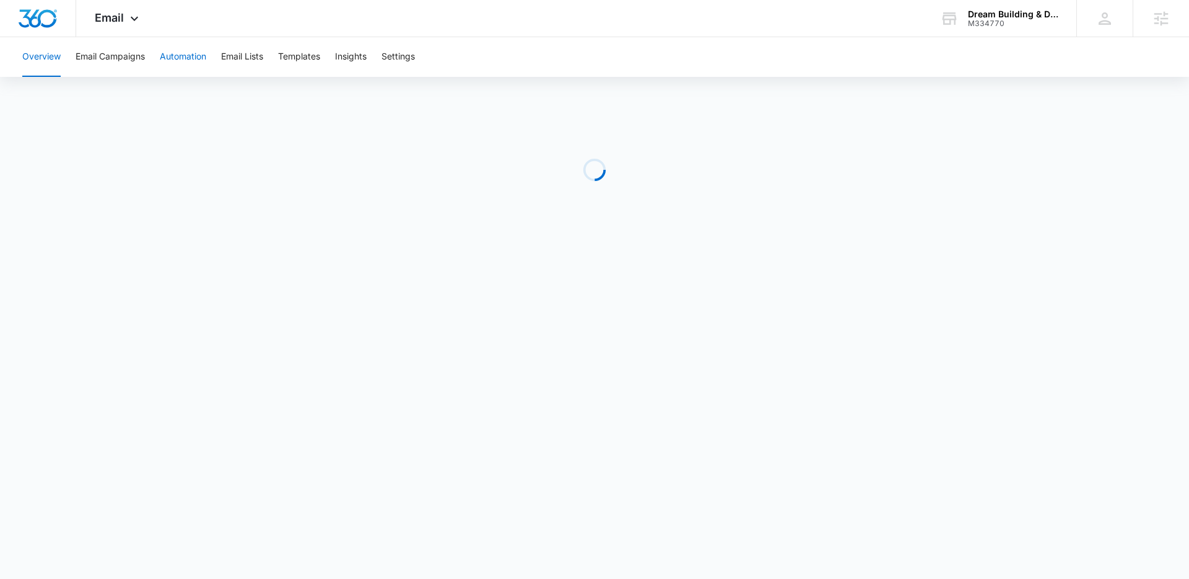
click at [188, 57] on button "Automation" at bounding box center [183, 57] width 46 height 40
click at [117, 19] on span "Email" at bounding box center [109, 17] width 29 height 13
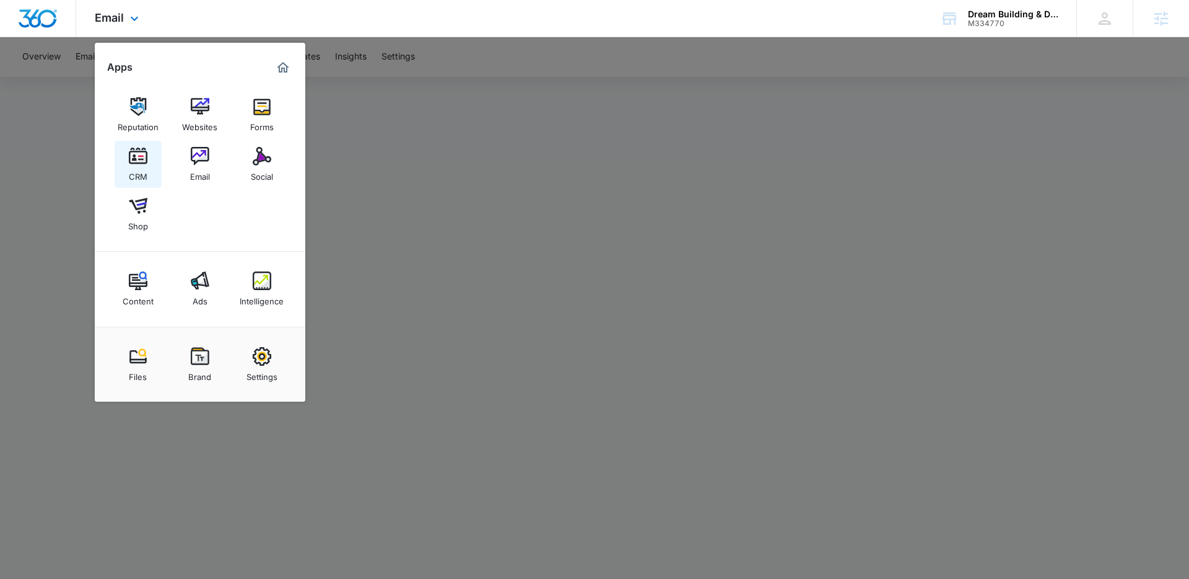
click at [133, 159] on img at bounding box center [138, 156] width 19 height 19
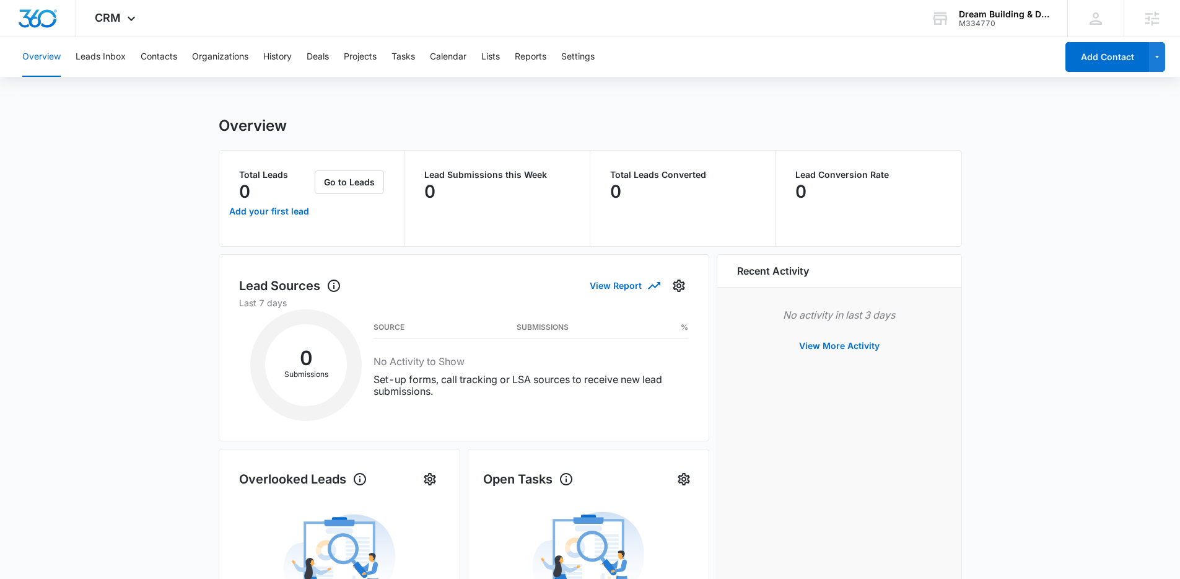
click at [481, 53] on div "Overview Leads Inbox Contacts Organizations History Deals Projects Tasks Calend…" at bounding box center [536, 57] width 1042 height 40
click at [485, 53] on button "Lists" at bounding box center [490, 57] width 19 height 40
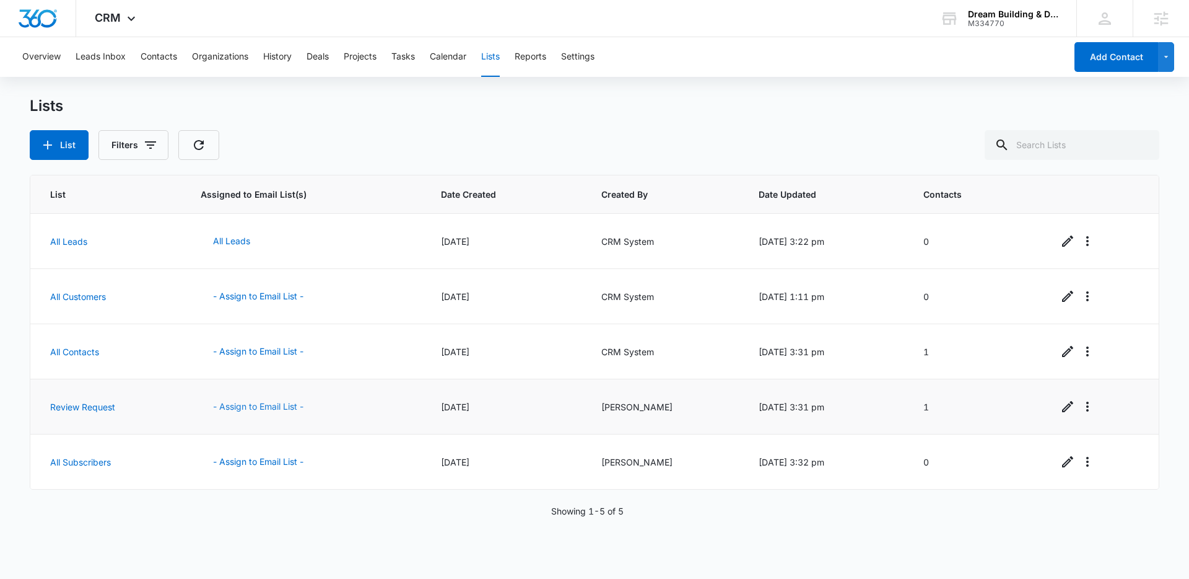
click at [265, 412] on button "- Assign to Email List -" at bounding box center [258, 407] width 115 height 30
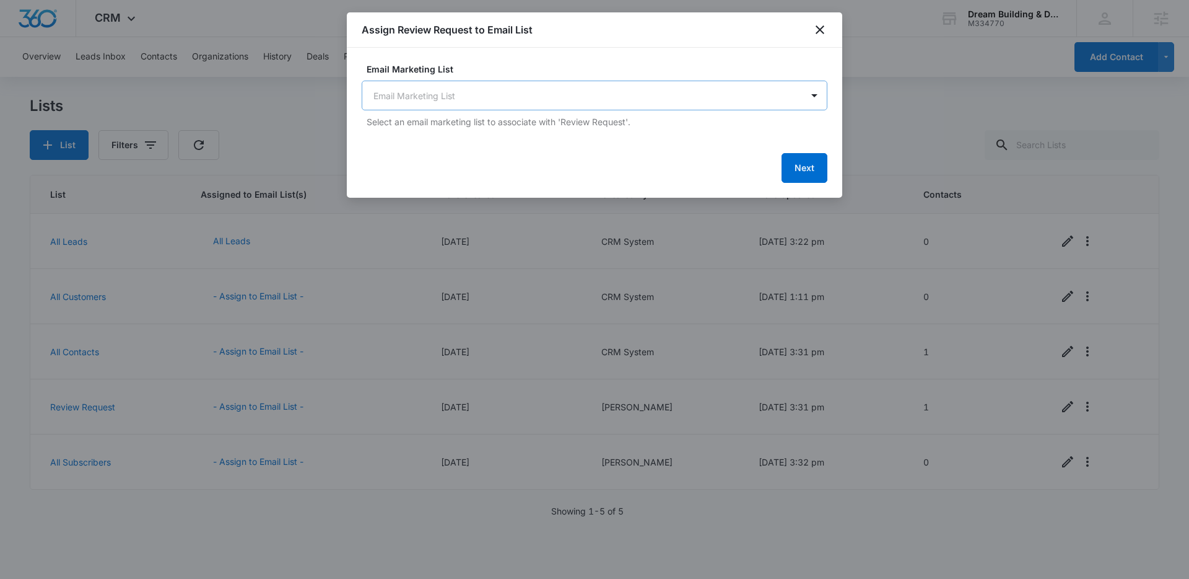
click at [571, 89] on body "CRM Apps Reputation Websites Forms CRM Email Social Shop Content Ads Intelligen…" at bounding box center [594, 289] width 1189 height 579
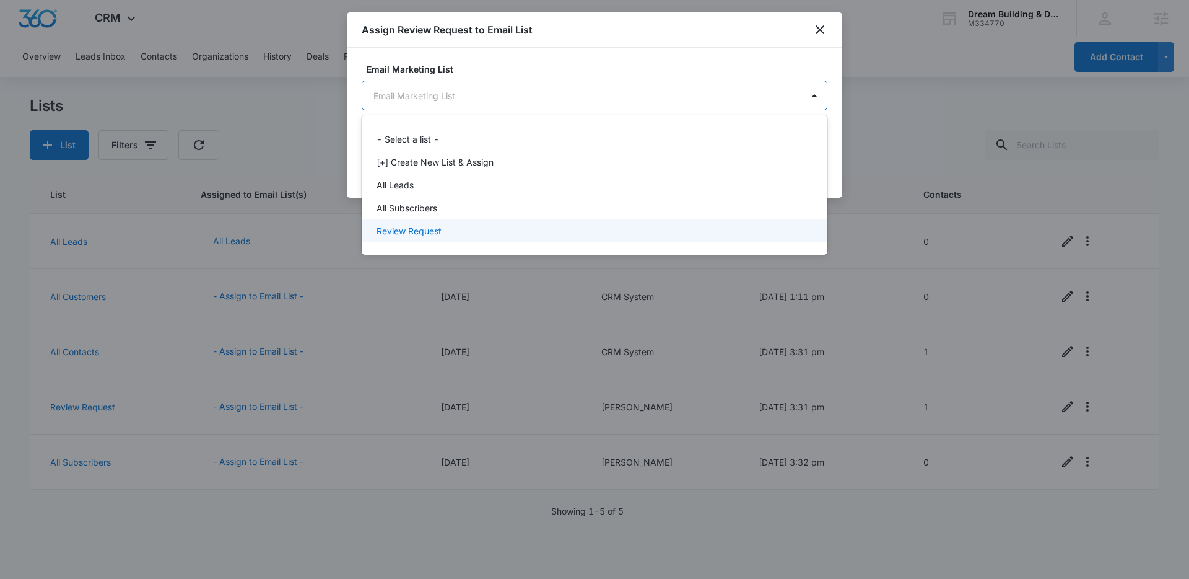
click at [458, 225] on div "Review Request" at bounding box center [594, 230] width 434 height 13
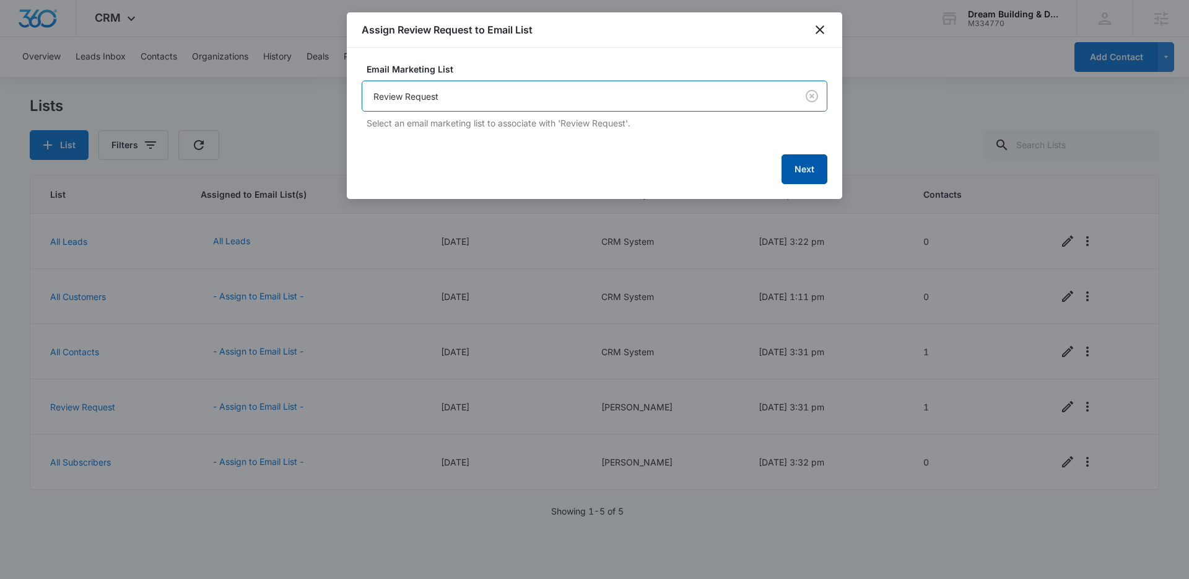
click at [801, 177] on button "Next" at bounding box center [805, 169] width 46 height 30
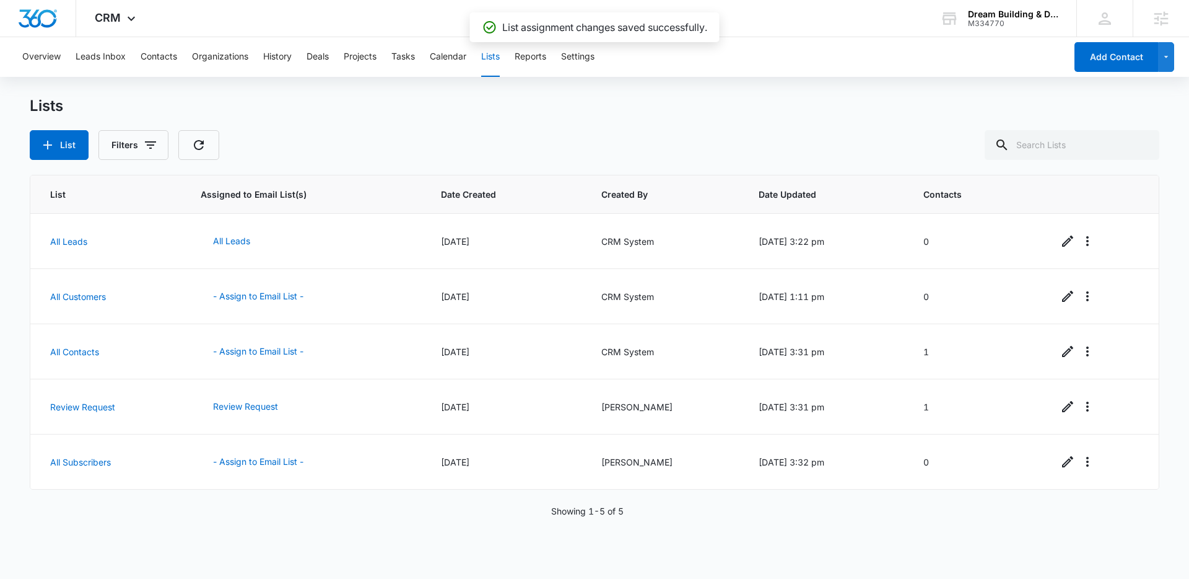
click at [602, 127] on div "Lists List Filters" at bounding box center [595, 128] width 1130 height 63
click at [24, 21] on img "Dashboard" at bounding box center [38, 18] width 40 height 19
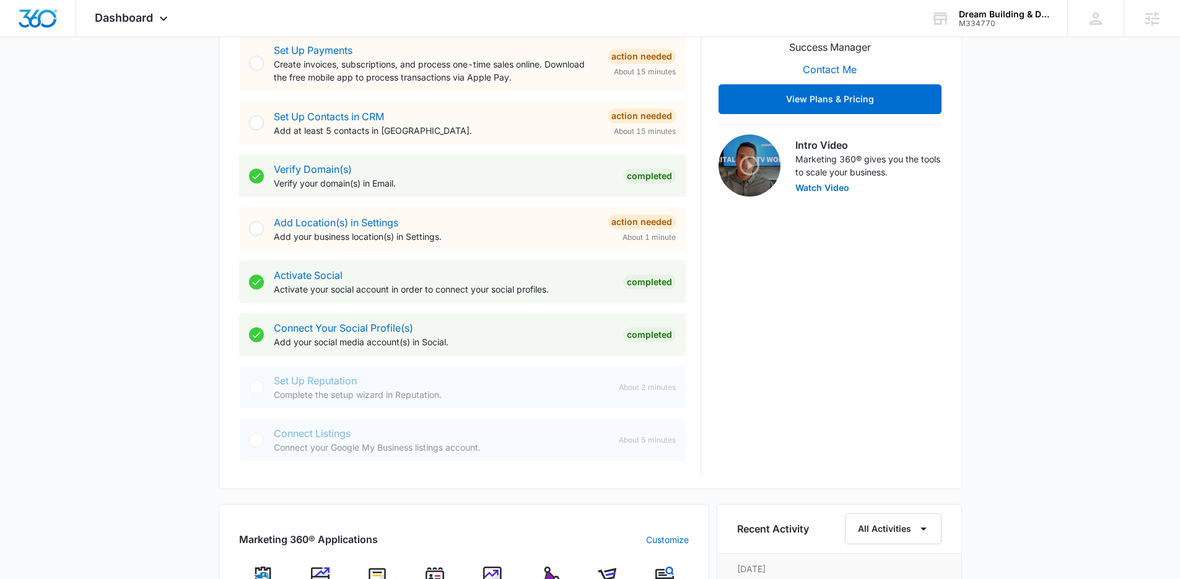
scroll to position [163, 0]
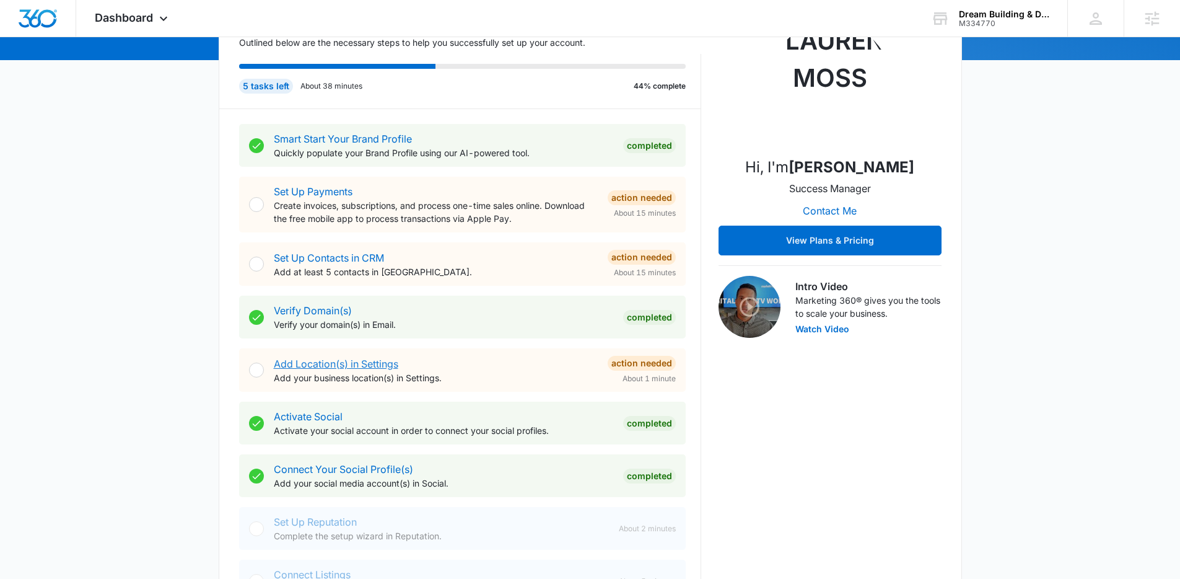
click at [316, 367] on link "Add Location(s) in Settings" at bounding box center [336, 363] width 125 height 12
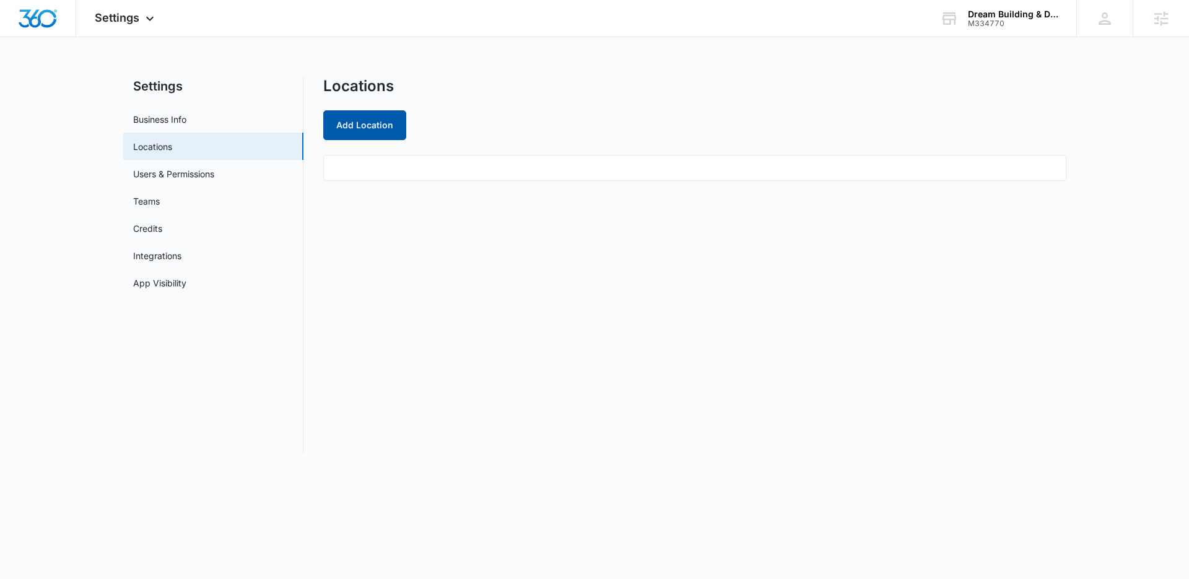
click at [387, 136] on button "Add Location" at bounding box center [364, 125] width 83 height 30
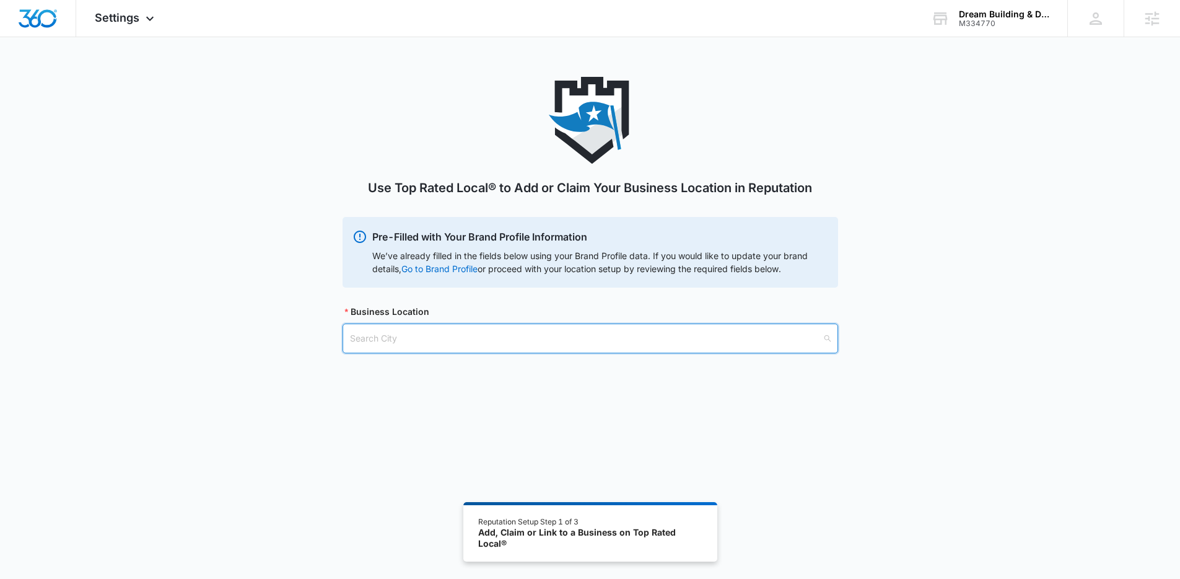
click at [471, 336] on input "search" at bounding box center [586, 338] width 472 height 28
type input "paramus"
click at [409, 371] on div "Paramus, NJ - USA" at bounding box center [589, 369] width 479 height 14
click at [433, 403] on input "search" at bounding box center [586, 401] width 472 height 28
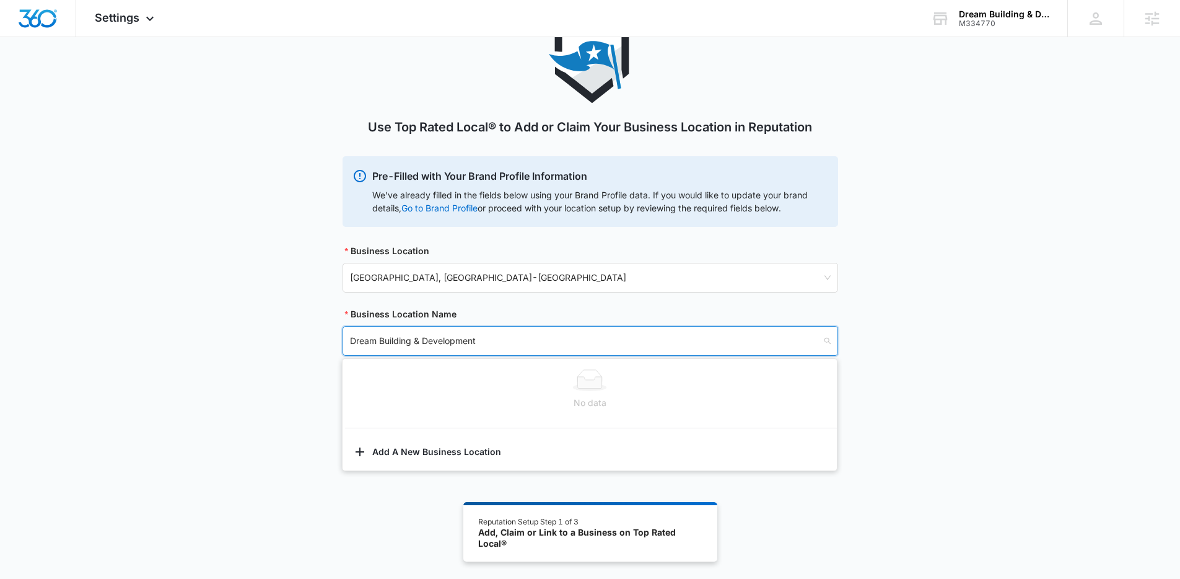
scroll to position [68, 0]
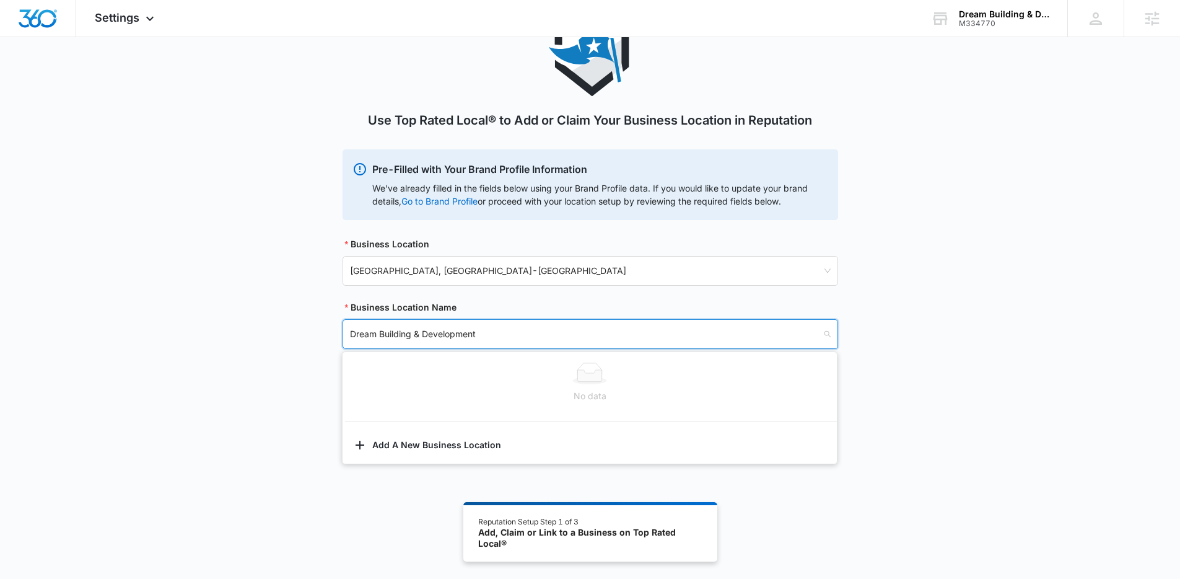
type input "Dream Building & Development"
click at [1002, 269] on div "Use Top Rated Local® to Add or Claim Your Business Location in Reputation Pre-F…" at bounding box center [590, 193] width 1180 height 369
click at [648, 329] on input "search" at bounding box center [586, 334] width 472 height 28
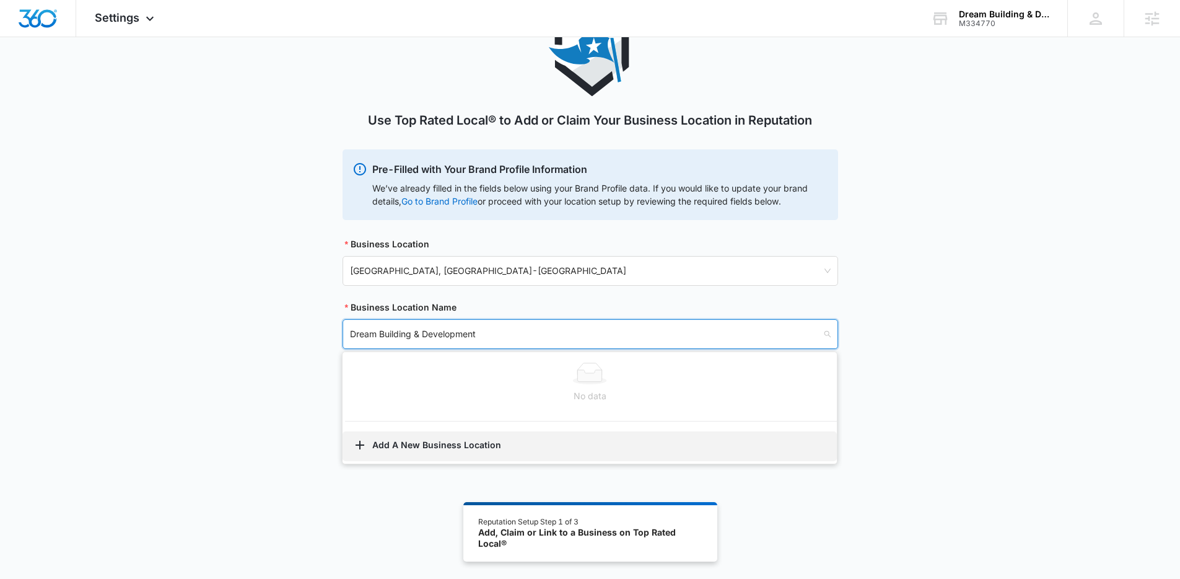
type input "Dream Building & Development"
click at [435, 448] on button "Add A New Business Location" at bounding box center [590, 446] width 494 height 30
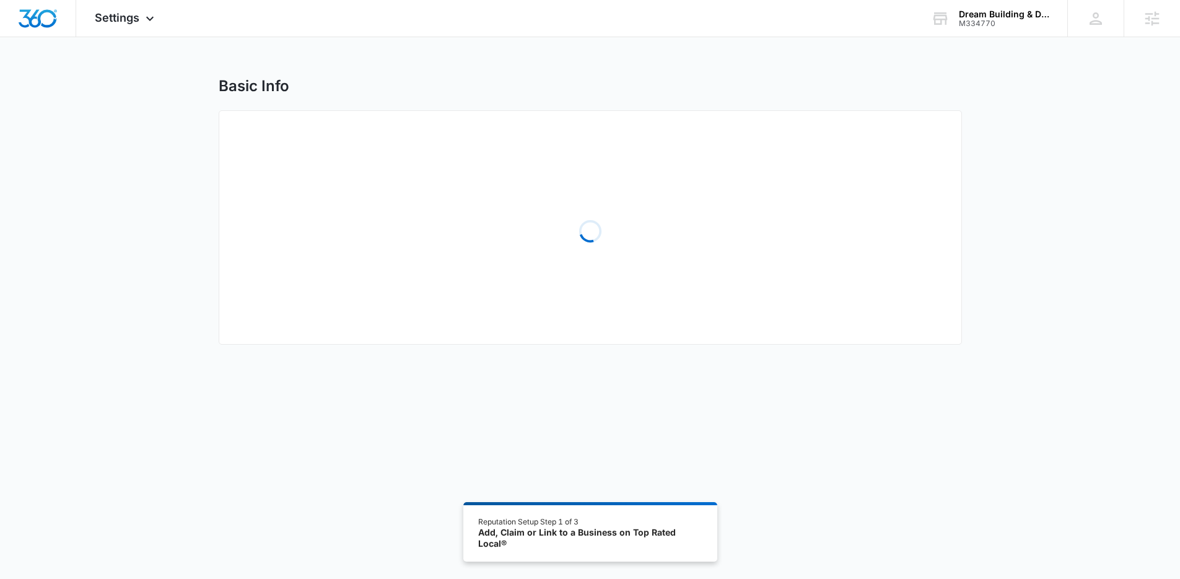
select select "New Jersey"
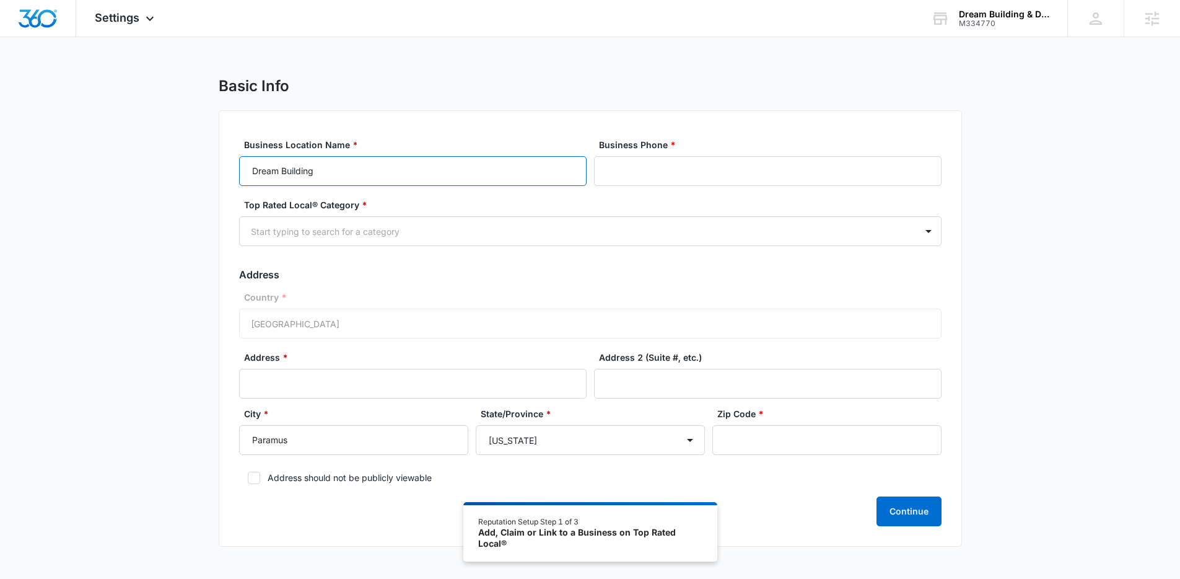
click at [503, 168] on input "Dream Building" at bounding box center [413, 171] width 348 height 30
type input "Dream Building & Development"
click at [807, 171] on input "Business Phone *" at bounding box center [768, 171] width 348 height 30
paste input "(201) 456-3671"
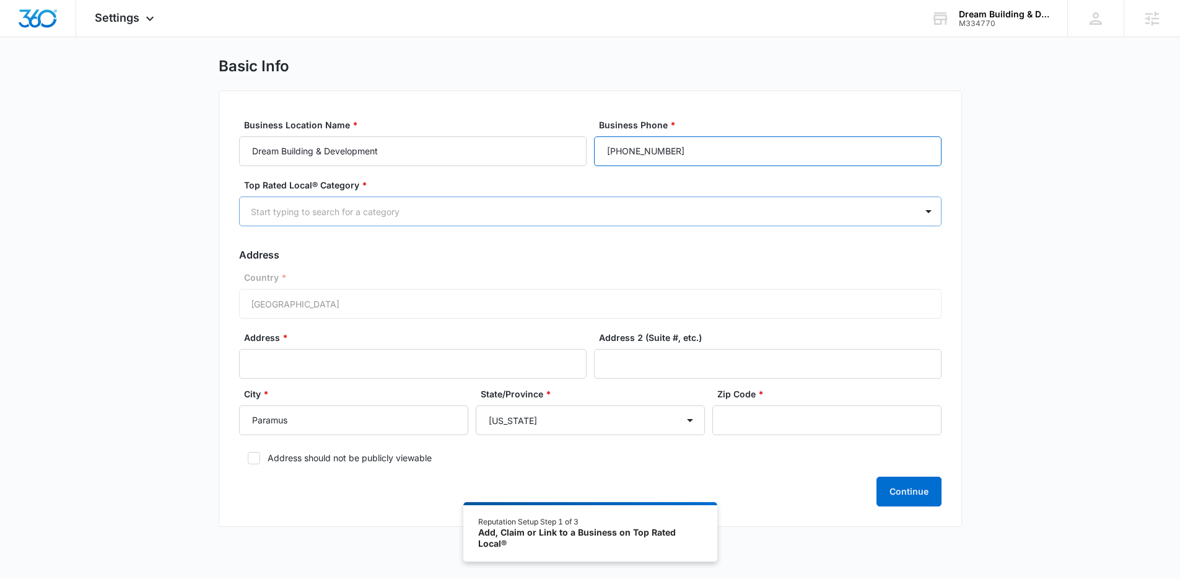
type input "(201) 456-3671"
click at [863, 217] on div at bounding box center [575, 211] width 649 height 15
type input "contra"
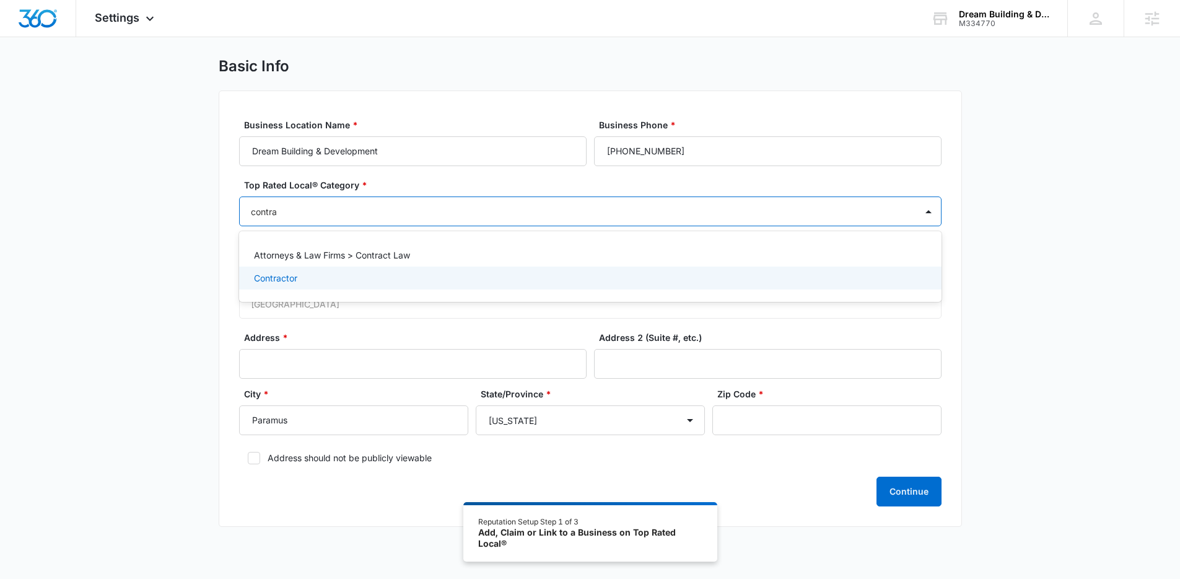
drag, startPoint x: 312, startPoint y: 280, endPoint x: 324, endPoint y: 279, distance: 12.4
click at [311, 280] on div "Contractor" at bounding box center [589, 277] width 670 height 13
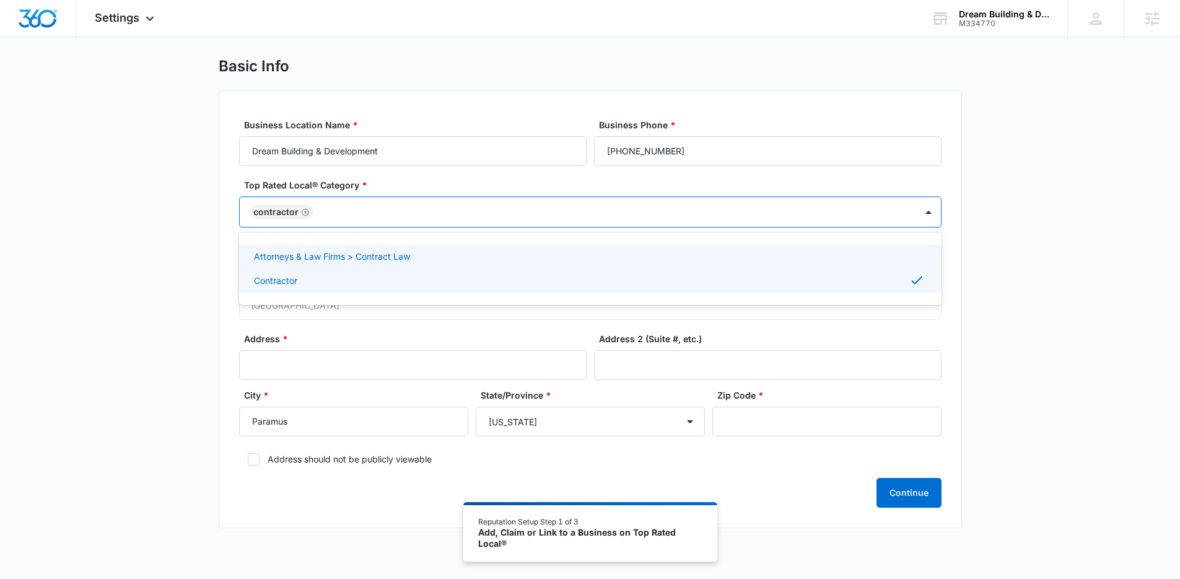
click at [1039, 261] on div "Basic Info Business Location Name * Dream Building & Development Business Phone…" at bounding box center [590, 300] width 1180 height 486
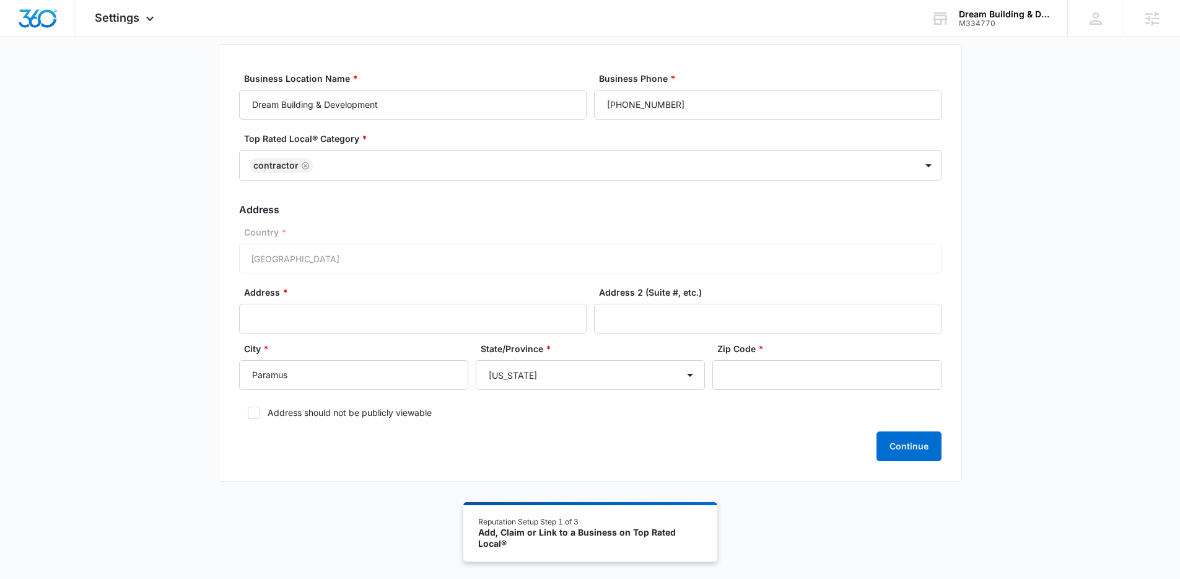
scroll to position [68, 0]
click at [341, 319] on input "Address *" at bounding box center [413, 317] width 348 height 30
paste input "529 Forest Avenue"
type input "529 Forest Avenue"
paste input "07652"
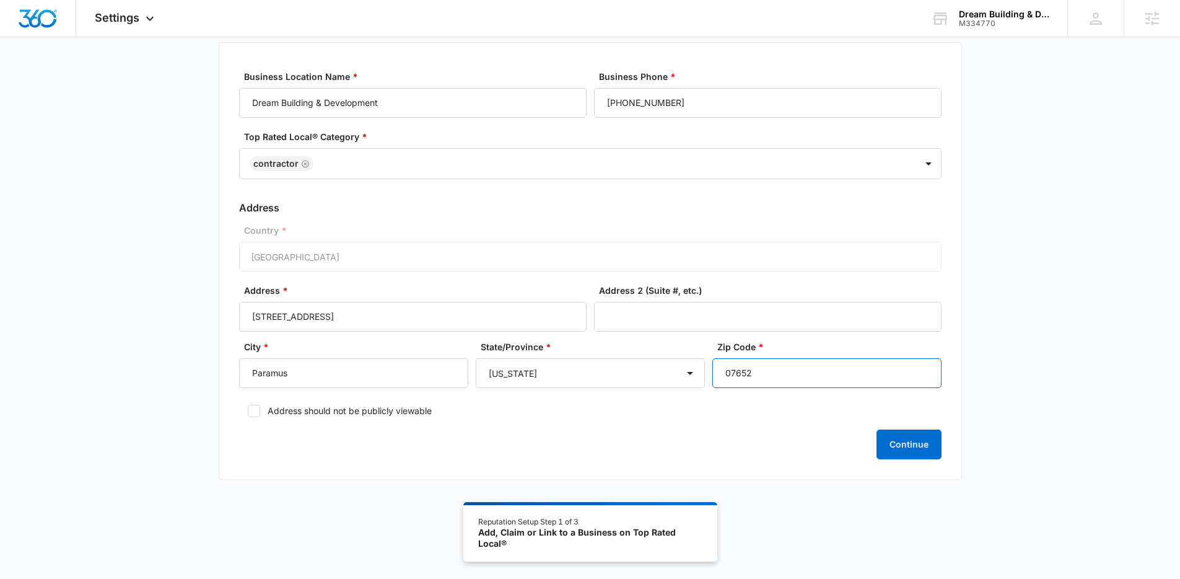
type input "07652"
click at [998, 263] on div "Basic Info Business Location Name * Dream Building & Development Business Phone…" at bounding box center [590, 252] width 1180 height 486
click at [402, 411] on label "Address should not be publicly viewable" at bounding box center [590, 410] width 702 height 13
click at [248, 411] on input "Address should not be publicly viewable" at bounding box center [243, 410] width 9 height 9
checkbox input "true"
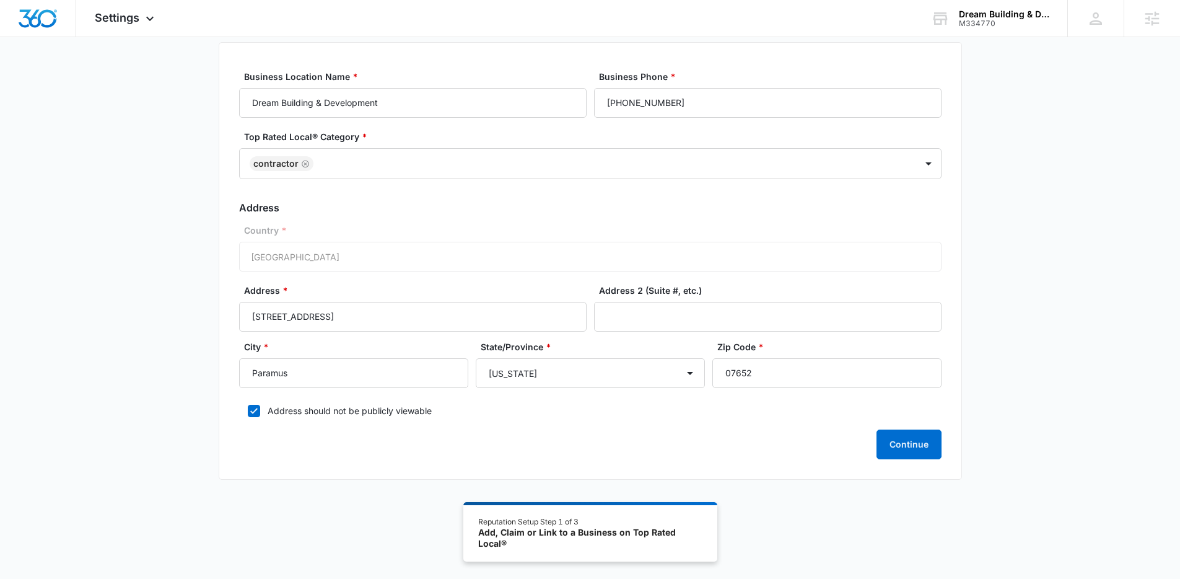
click at [1010, 317] on div "Basic Info Business Location Name * Dream Building & Development Business Phone…" at bounding box center [590, 252] width 1180 height 486
click at [906, 445] on button "Continue" at bounding box center [909, 444] width 65 height 30
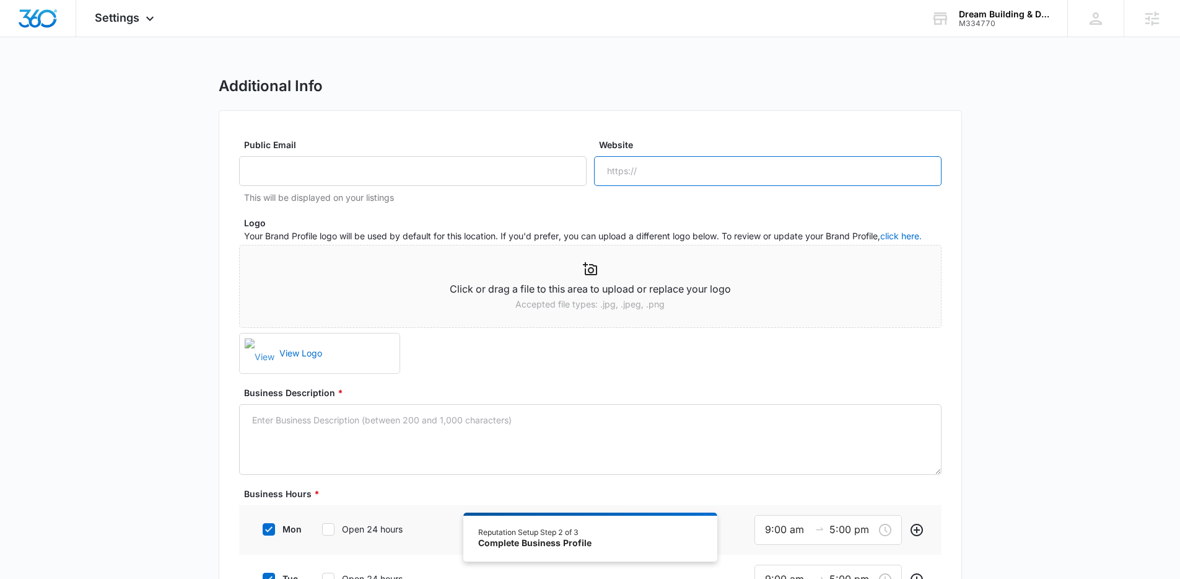
click at [730, 172] on input "Website" at bounding box center [768, 171] width 348 height 30
paste input "https://dreambuildingdevelopment.com/"
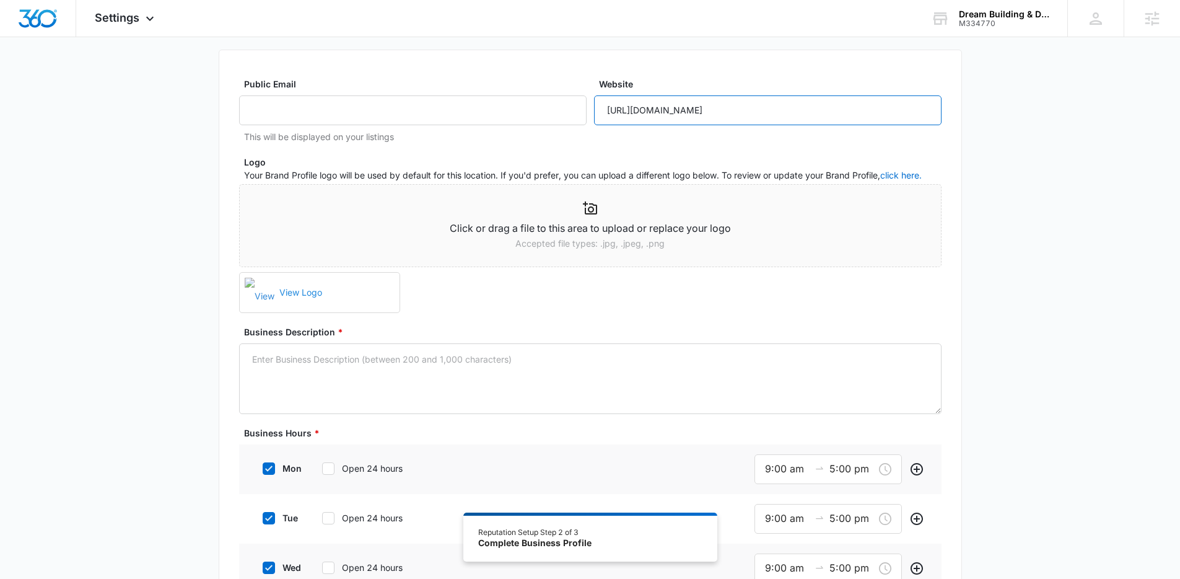
scroll to position [68, 0]
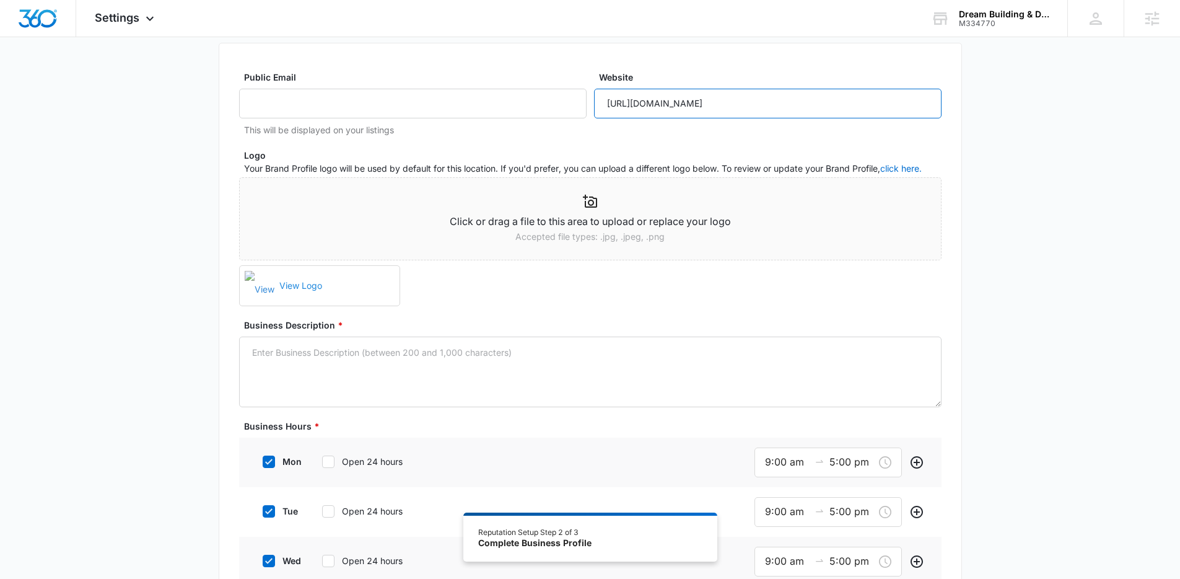
type input "https://dreambuildingdevelopment.com/"
click at [302, 286] on link "View Logo" at bounding box center [334, 285] width 120 height 27
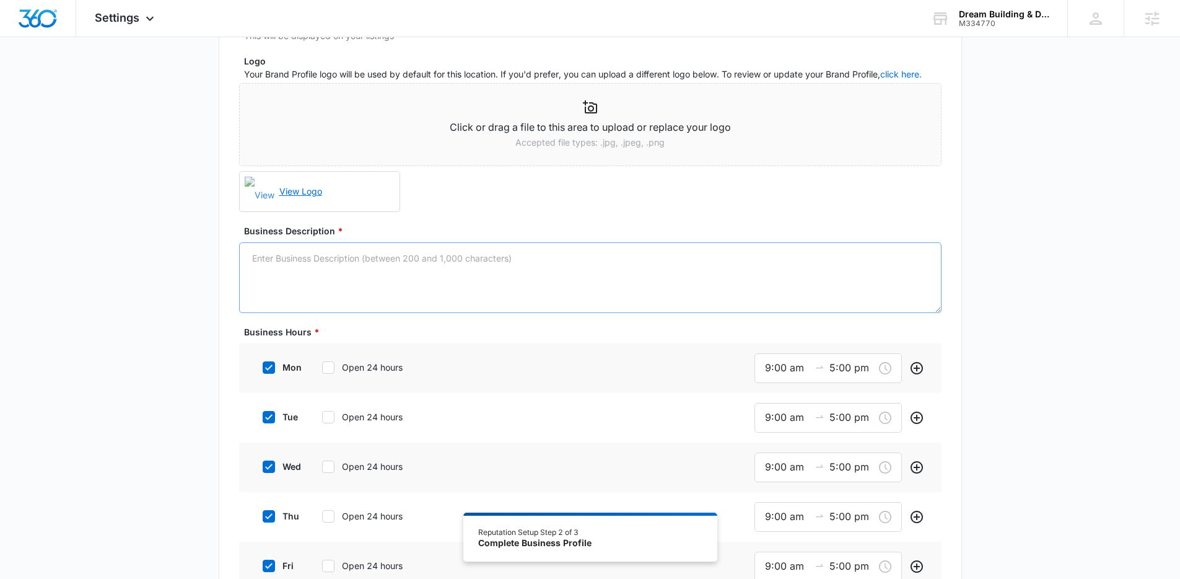
scroll to position [162, 0]
click at [478, 265] on textarea "Business Description *" at bounding box center [590, 277] width 702 height 71
paste textarea "Dream Building & Development LLC is a home building and renovation company in N…"
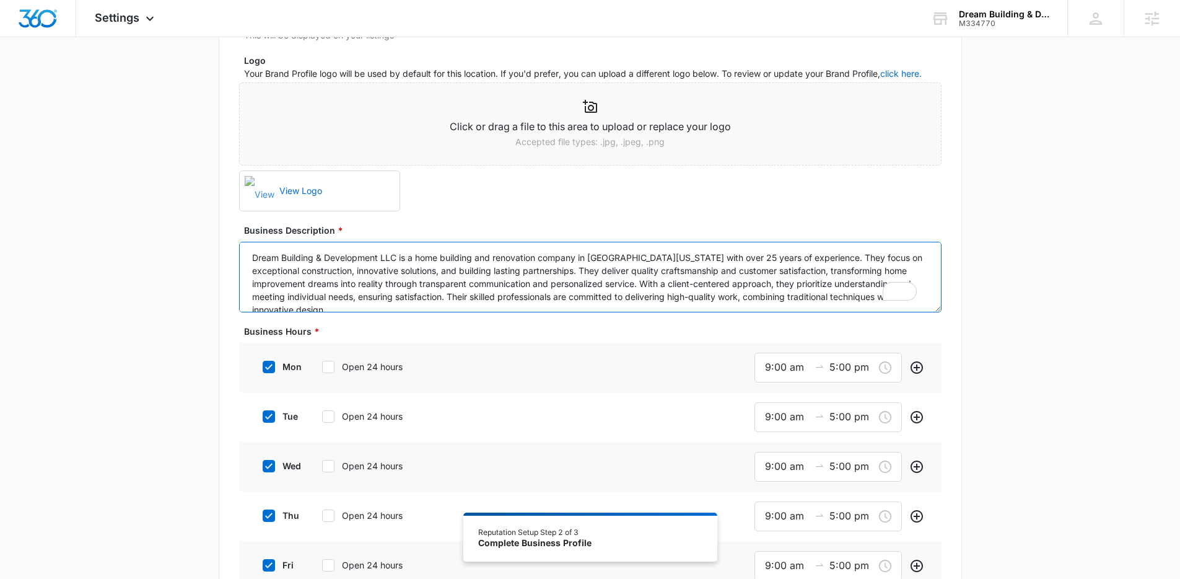
scroll to position [3, 0]
type textarea "Dream Building & Development LLC is a home building and renovation company in N…"
click at [1002, 240] on div "Additional Info Public Email This will be displayed on your listings Website ht…" at bounding box center [590, 540] width 1180 height 1251
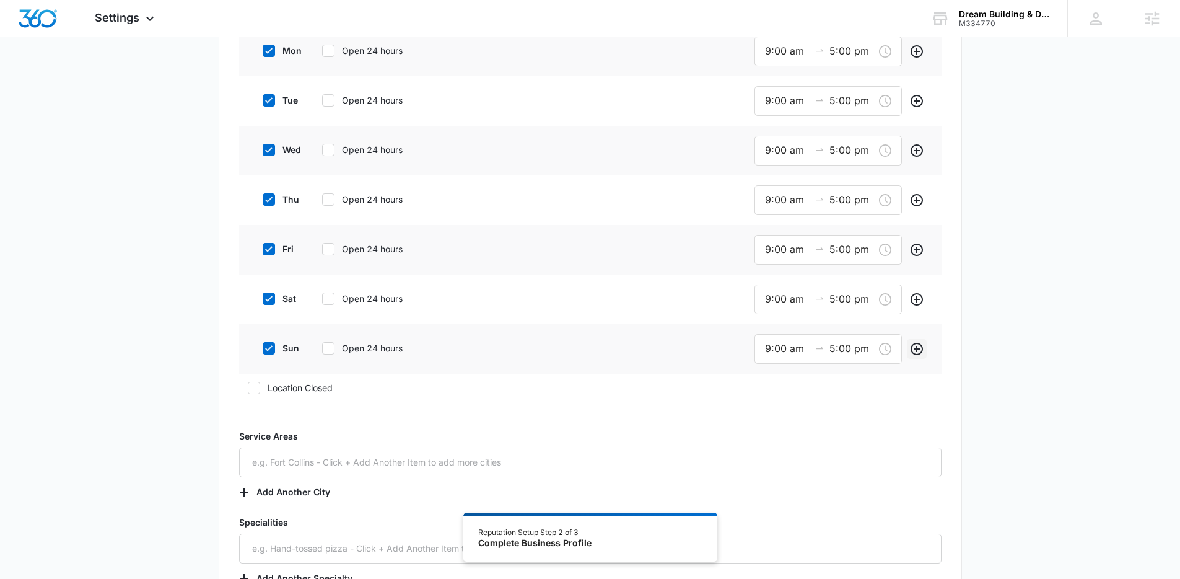
scroll to position [581, 0]
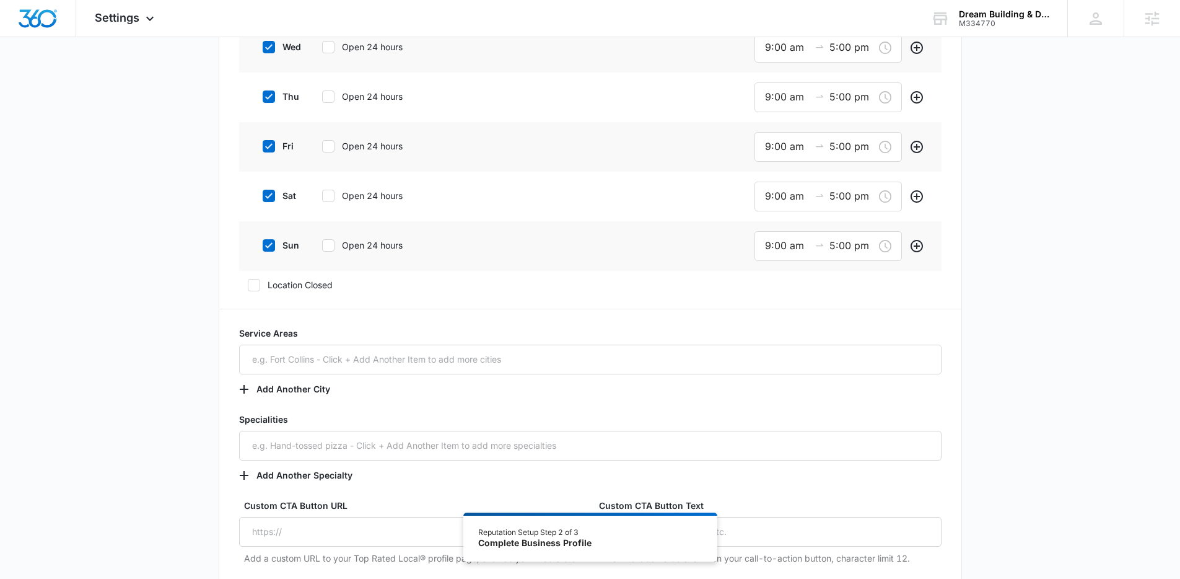
click at [288, 247] on label "sun" at bounding box center [279, 244] width 50 height 13
click at [263, 247] on input "sun" at bounding box center [258, 245] width 9 height 9
checkbox input "false"
click at [281, 196] on label "sat" at bounding box center [279, 195] width 50 height 13
click at [263, 196] on input "sat" at bounding box center [258, 195] width 9 height 9
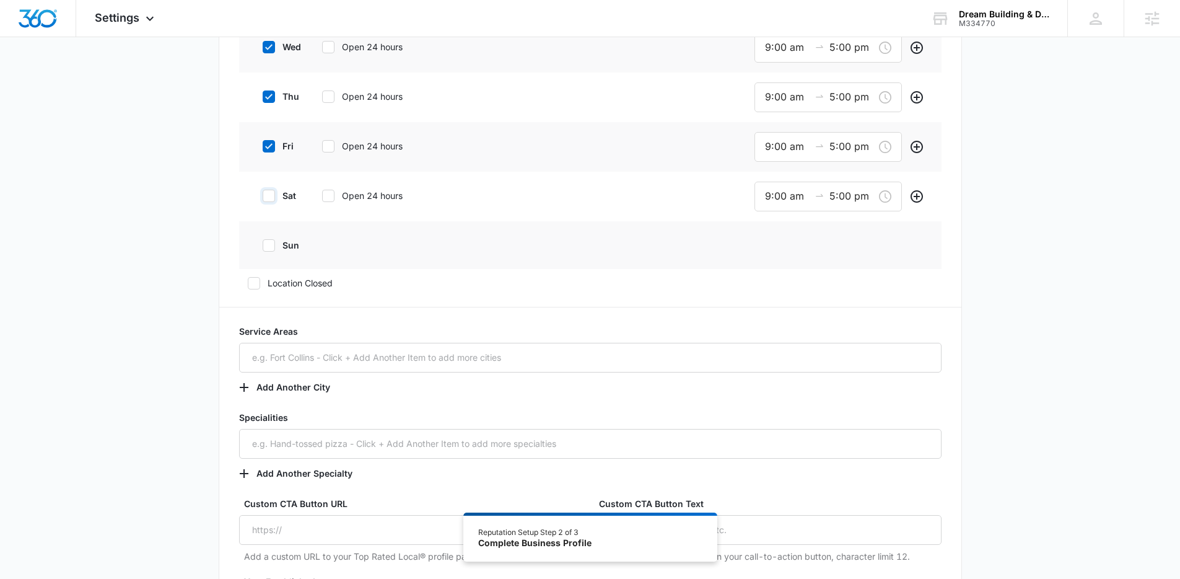
checkbox input "false"
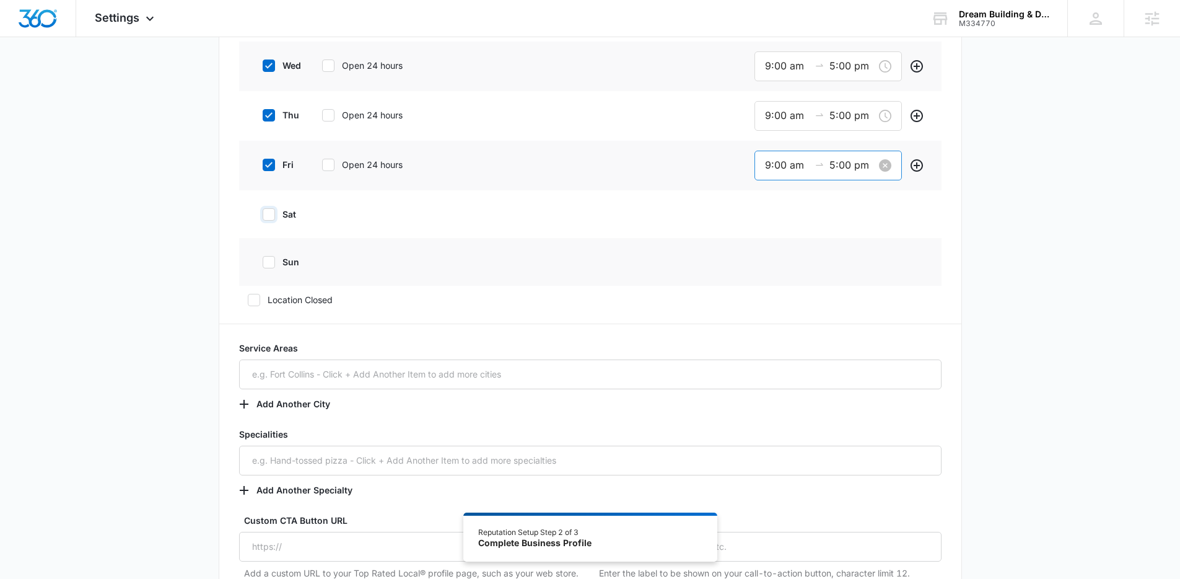
scroll to position [562, 0]
click at [855, 164] on input "5:00 pm" at bounding box center [851, 165] width 45 height 15
click at [805, 222] on div "01" at bounding box center [806, 216] width 34 height 17
type input "5:01 pm"
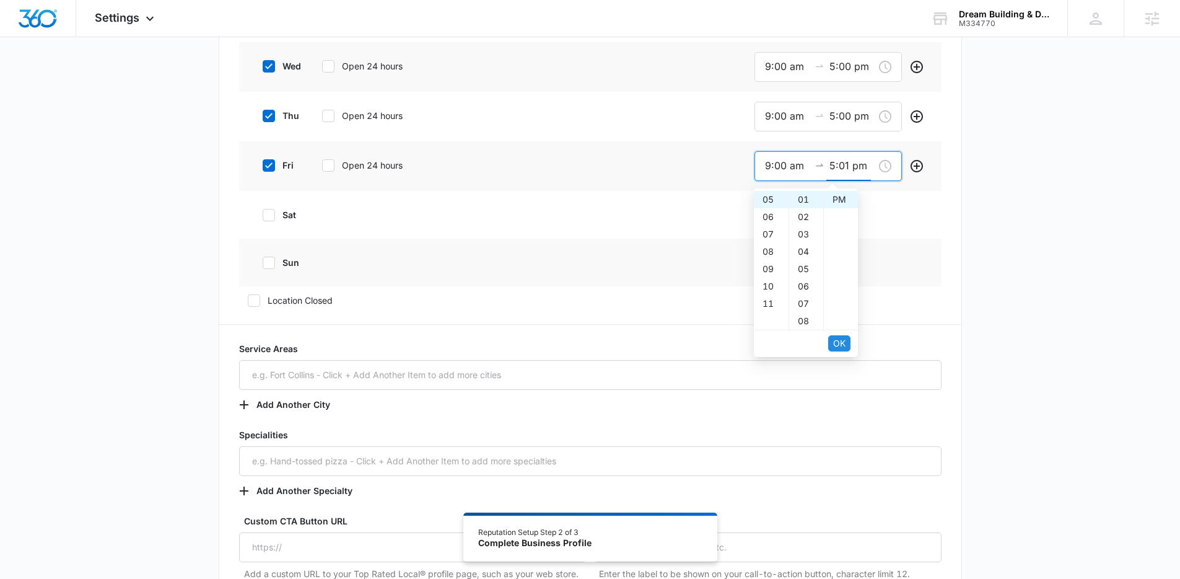
click at [841, 335] on button "OK" at bounding box center [839, 343] width 22 height 16
click at [842, 343] on span "OK" at bounding box center [839, 343] width 12 height 14
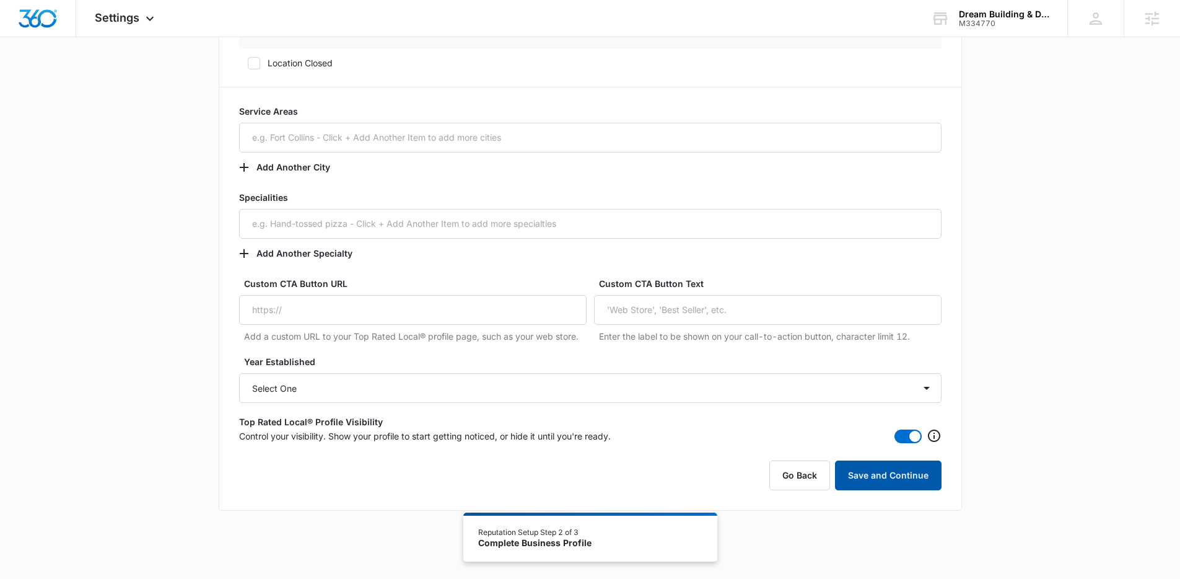
click at [899, 472] on button "Save and Continue" at bounding box center [888, 475] width 107 height 30
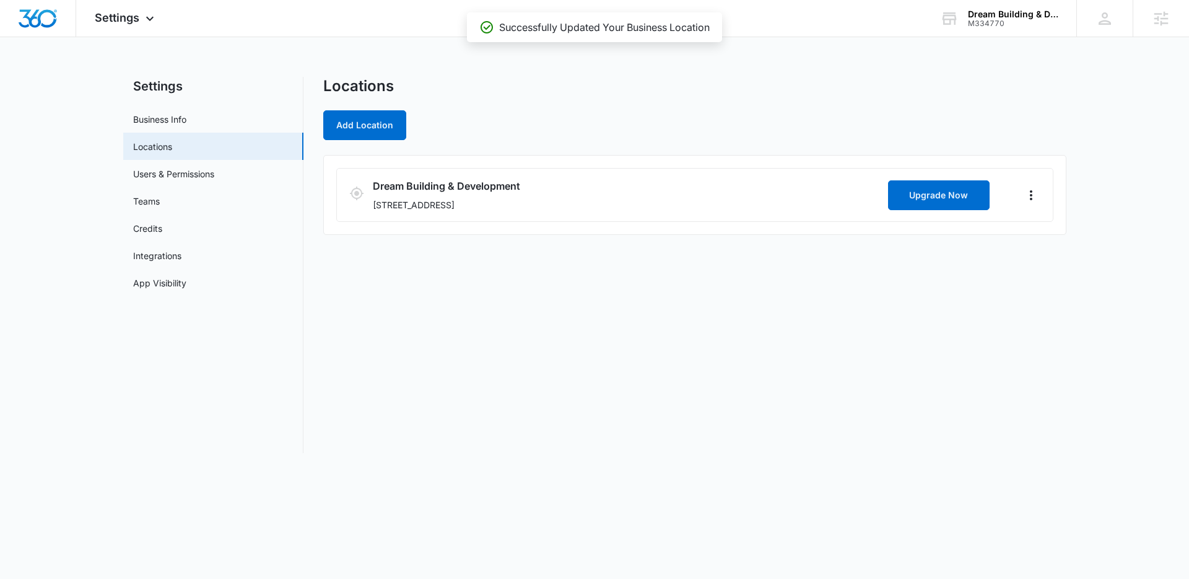
click at [702, 314] on div "Locations Add Location Dream Building & Development 529 Forest Avenue, Paramus,…" at bounding box center [694, 265] width 743 height 376
click at [592, 105] on div "Locations Add Location" at bounding box center [694, 108] width 743 height 63
click at [35, 18] on img "Dashboard" at bounding box center [38, 18] width 40 height 19
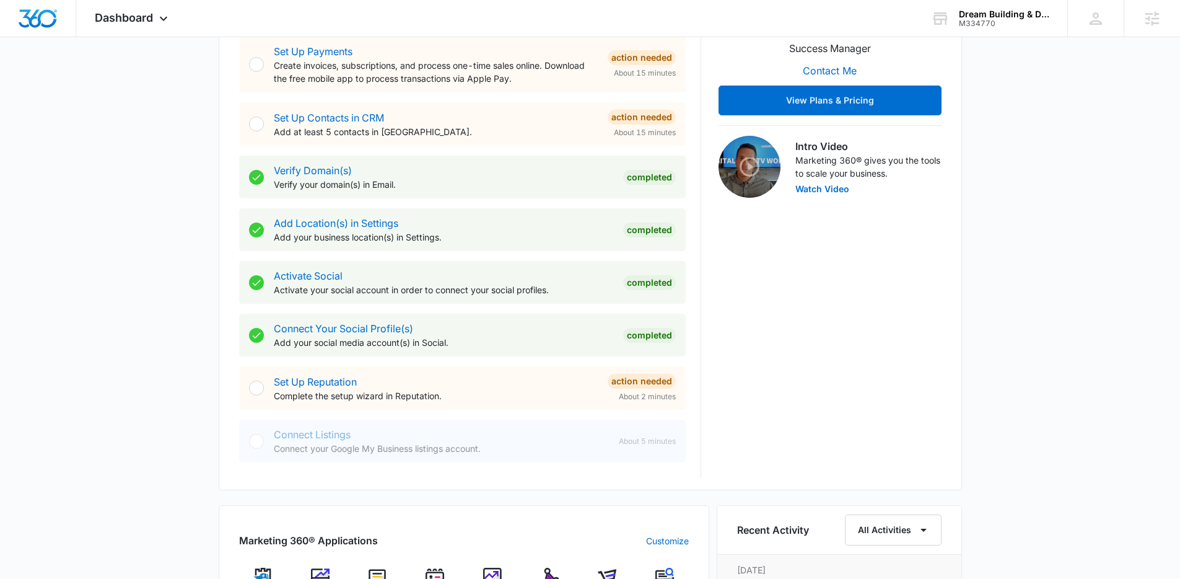
scroll to position [353, 0]
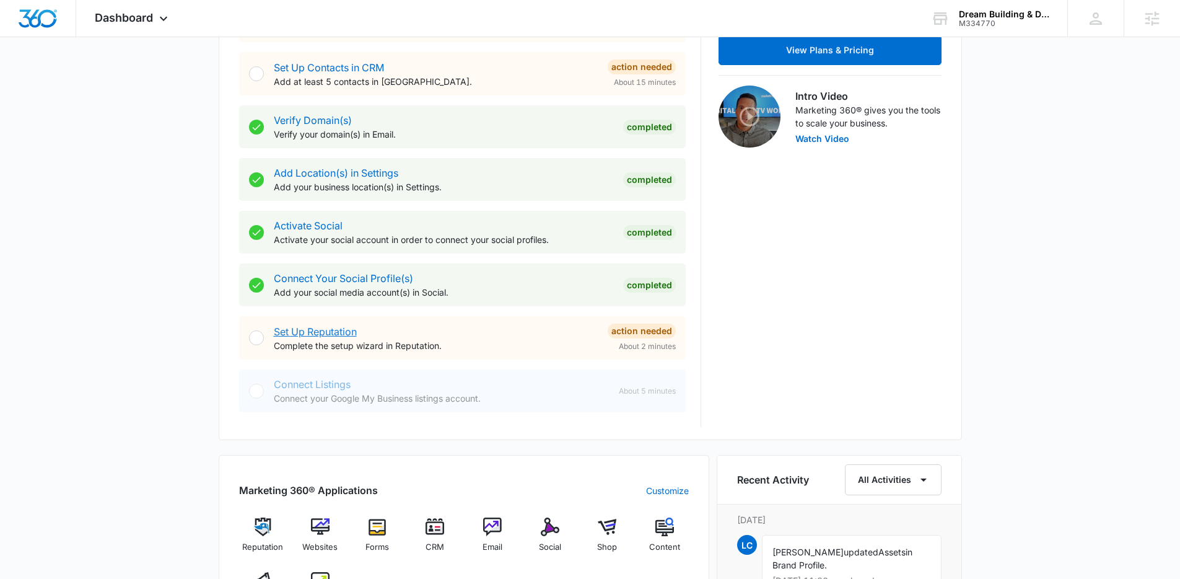
click at [283, 328] on link "Set Up Reputation" at bounding box center [315, 331] width 83 height 12
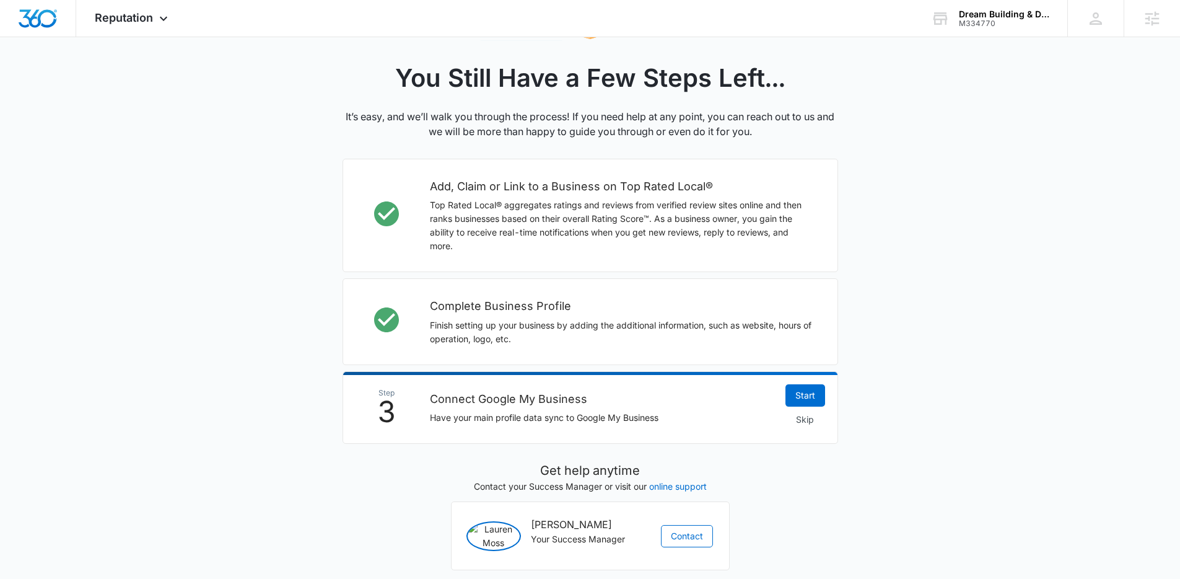
scroll to position [305, 0]
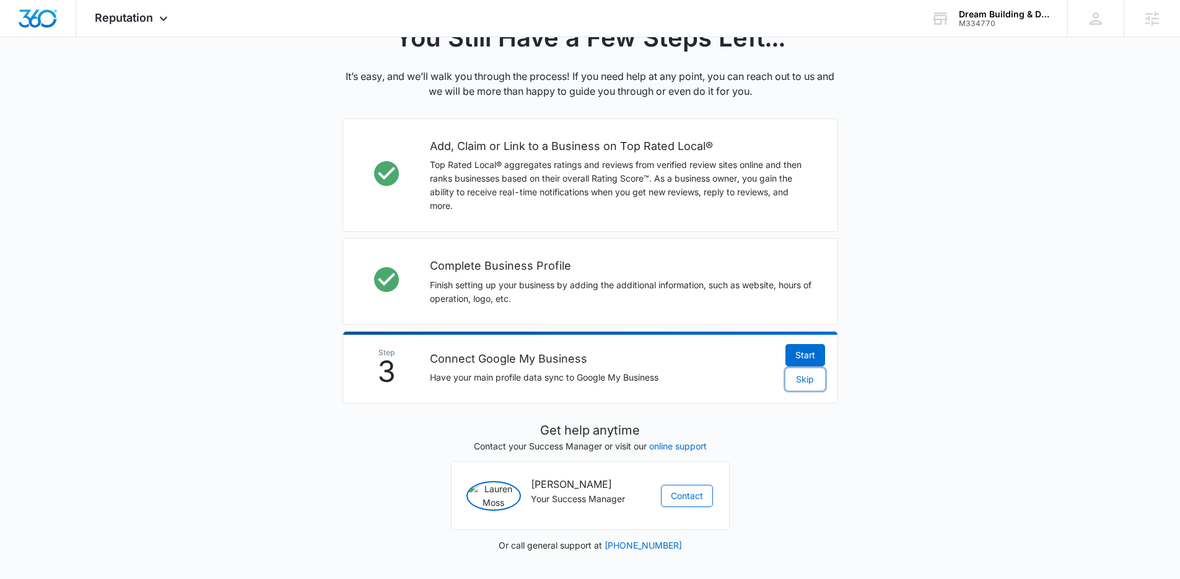
click at [801, 372] on span "Skip" at bounding box center [805, 379] width 18 height 14
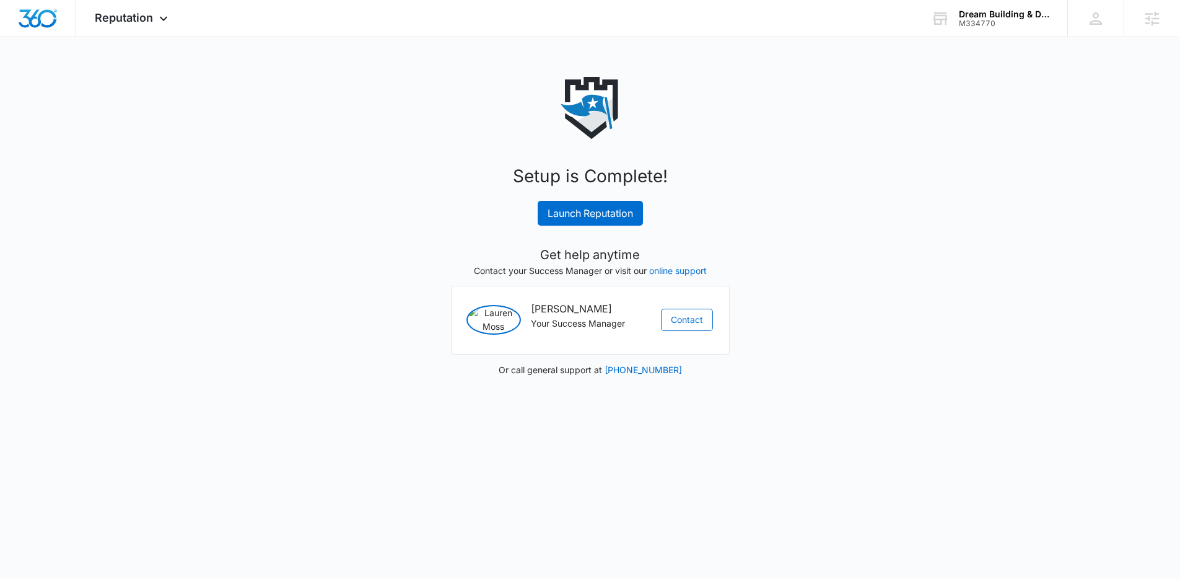
scroll to position [0, 0]
click at [625, 214] on link "Launch Reputation" at bounding box center [594, 213] width 105 height 25
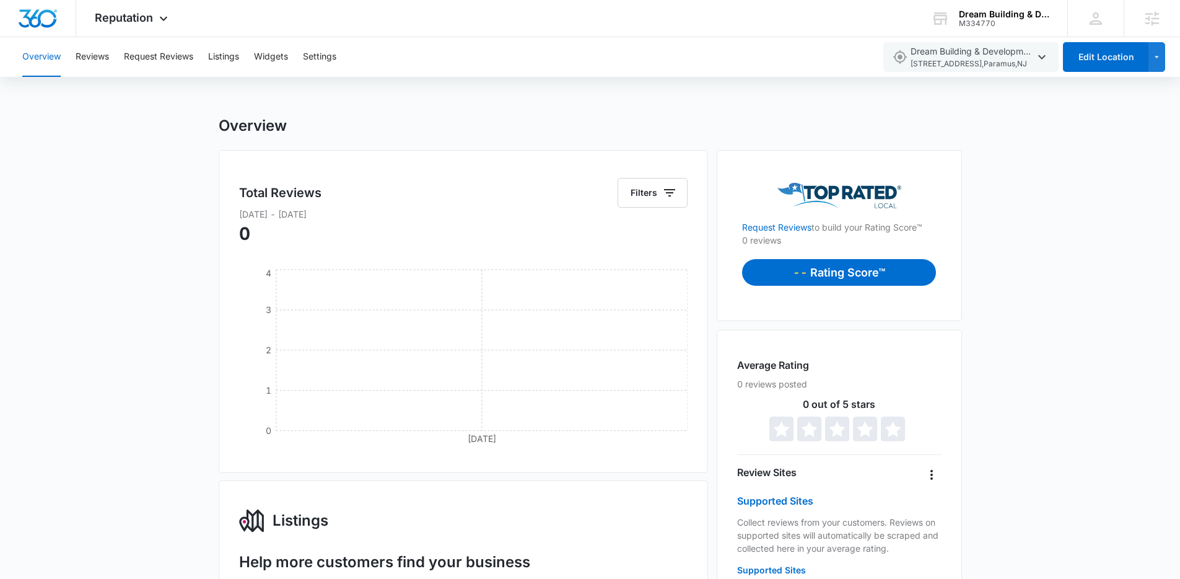
click at [53, 24] on img "Dashboard" at bounding box center [38, 18] width 40 height 19
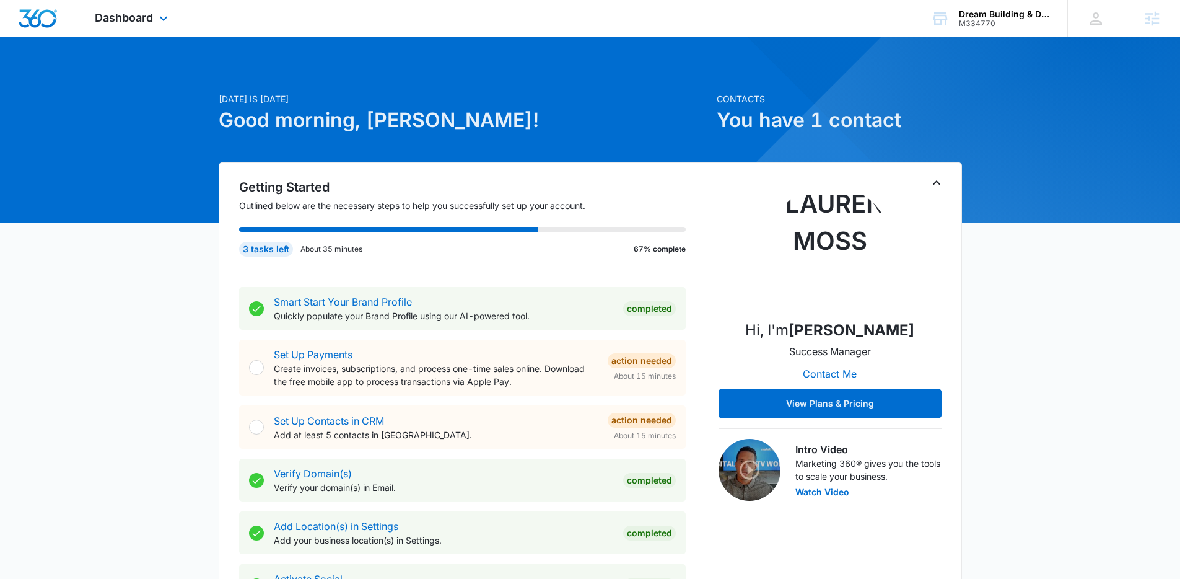
click at [801, 33] on div "Dashboard Apps Reputation Websites Forms CRM Email Social Shop Content Ads Inte…" at bounding box center [590, 18] width 1180 height 37
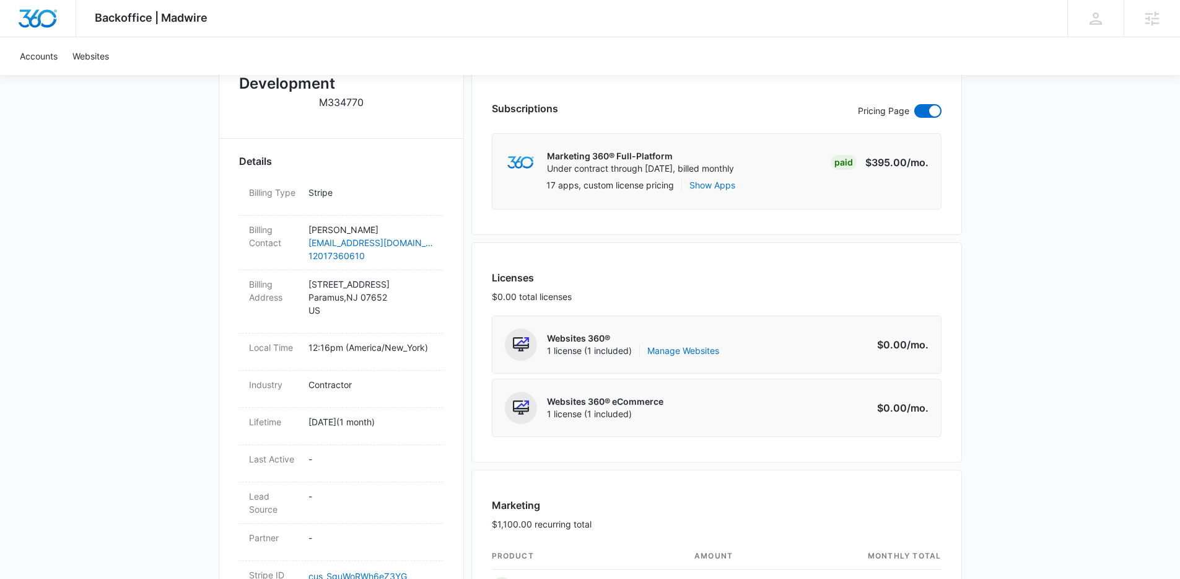
scroll to position [320, 0]
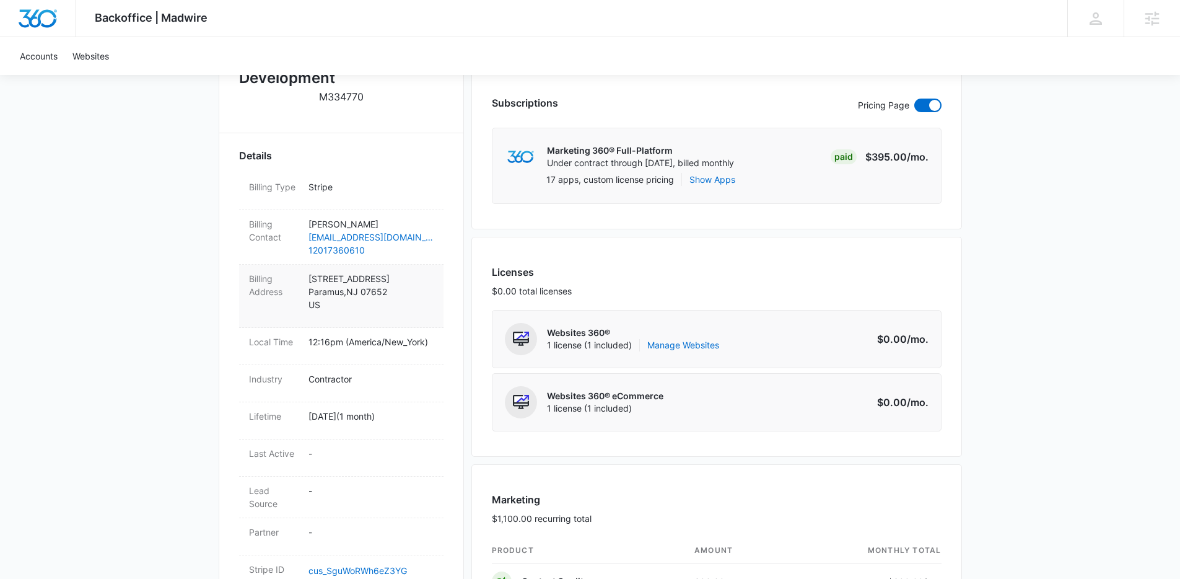
click at [394, 290] on p "529 Forest Avenue Paramus , NJ 07652 US" at bounding box center [370, 291] width 125 height 39
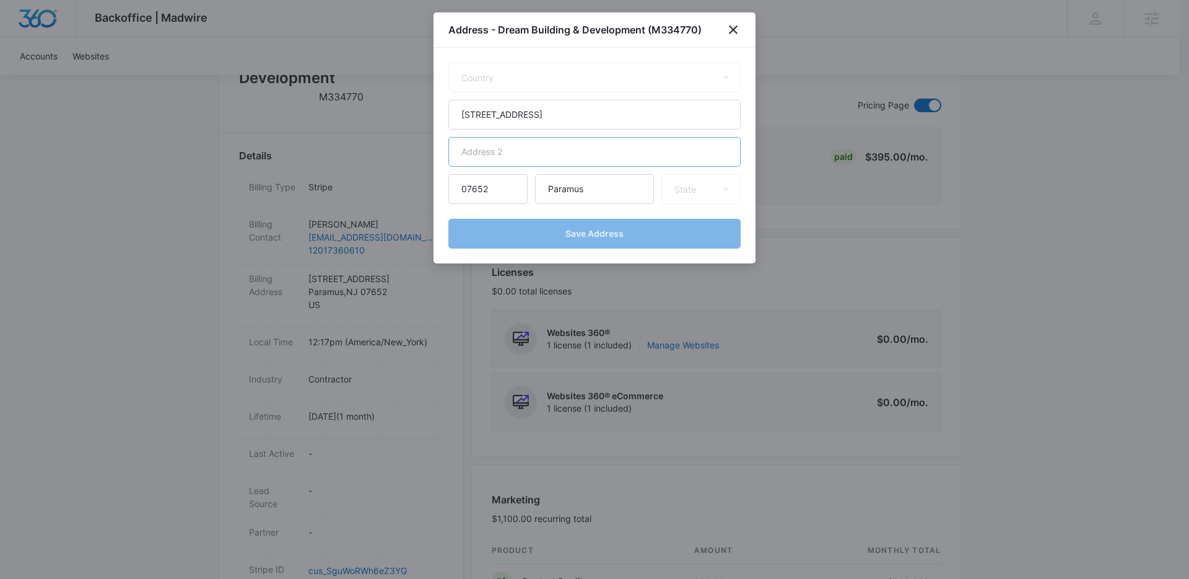
select select "US"
select select "NJ"
click at [564, 119] on input "529 Forest Avenue" at bounding box center [594, 115] width 292 height 30
click at [564, 119] on input "[STREET_ADDRESS]" at bounding box center [594, 115] width 292 height 30
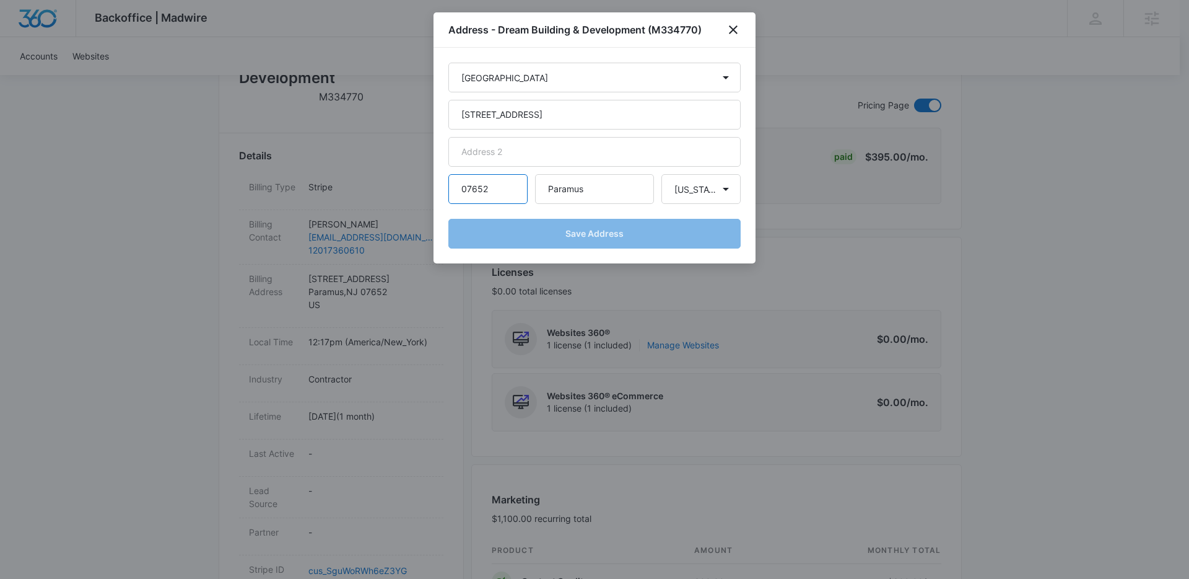
click at [479, 191] on input "07652" at bounding box center [487, 189] width 79 height 30
click at [732, 29] on icon "close" at bounding box center [733, 29] width 9 height 9
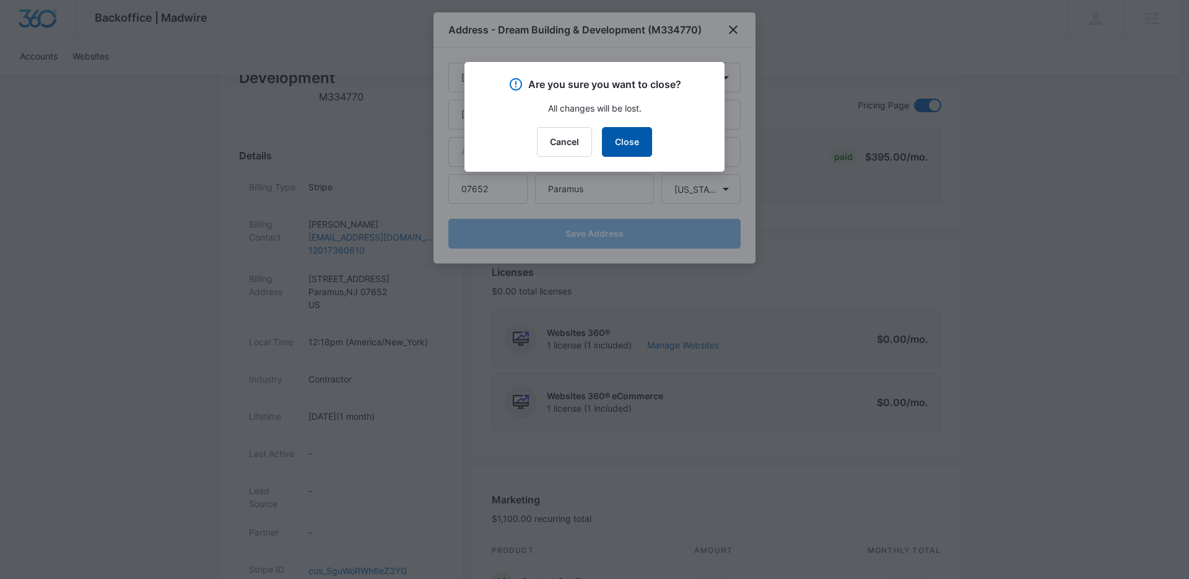
click at [622, 136] on button "Close" at bounding box center [627, 142] width 50 height 30
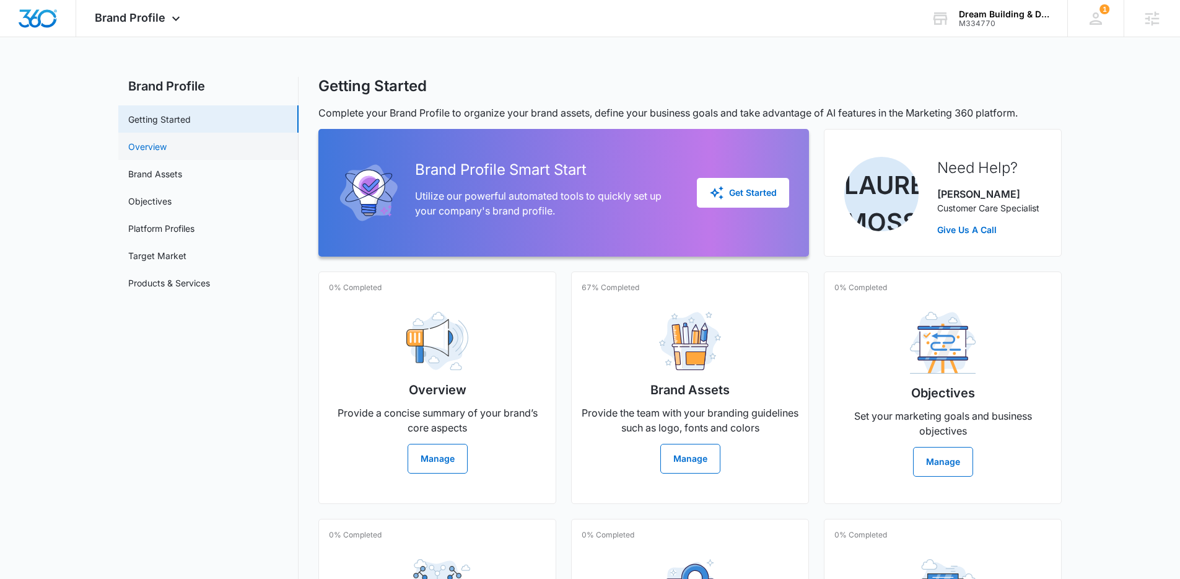
click at [151, 146] on link "Overview" at bounding box center [147, 146] width 38 height 13
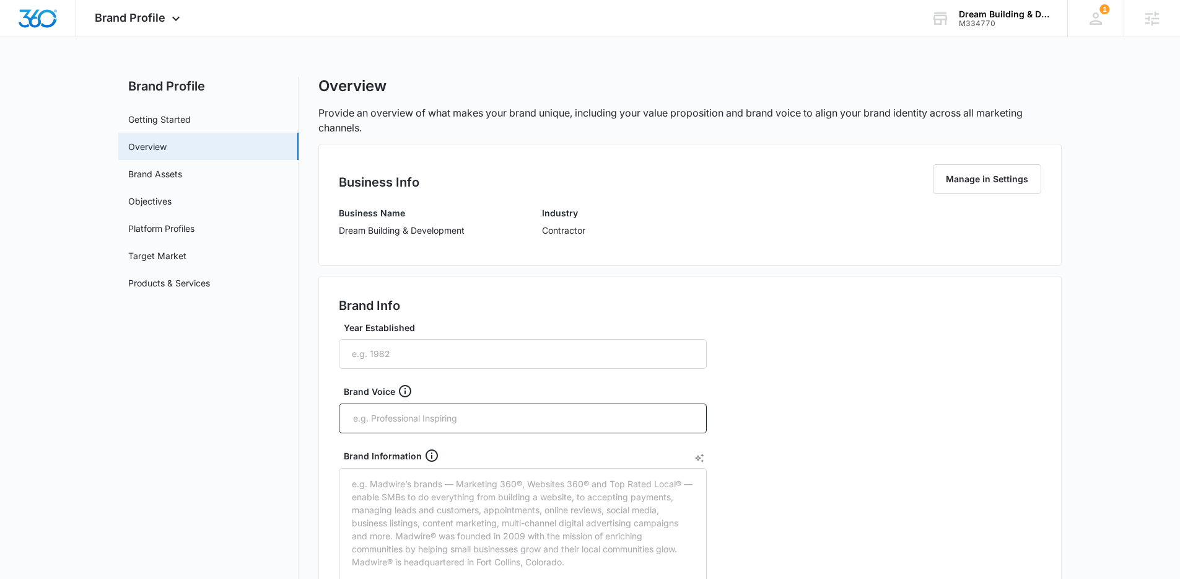
click at [904, 389] on div "Brand Info Year Established Brand Voice Brand Information Brand Value Propositi…" at bounding box center [689, 572] width 743 height 592
click at [191, 119] on link "Getting Started" at bounding box center [159, 119] width 63 height 13
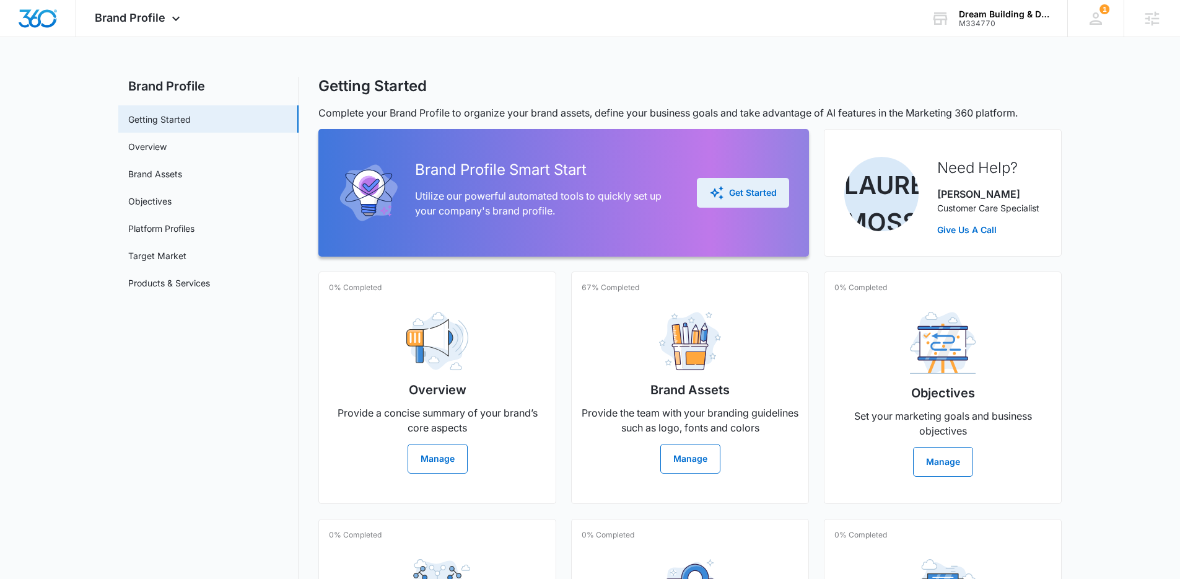
click at [734, 191] on div "Get Started" at bounding box center [743, 192] width 68 height 15
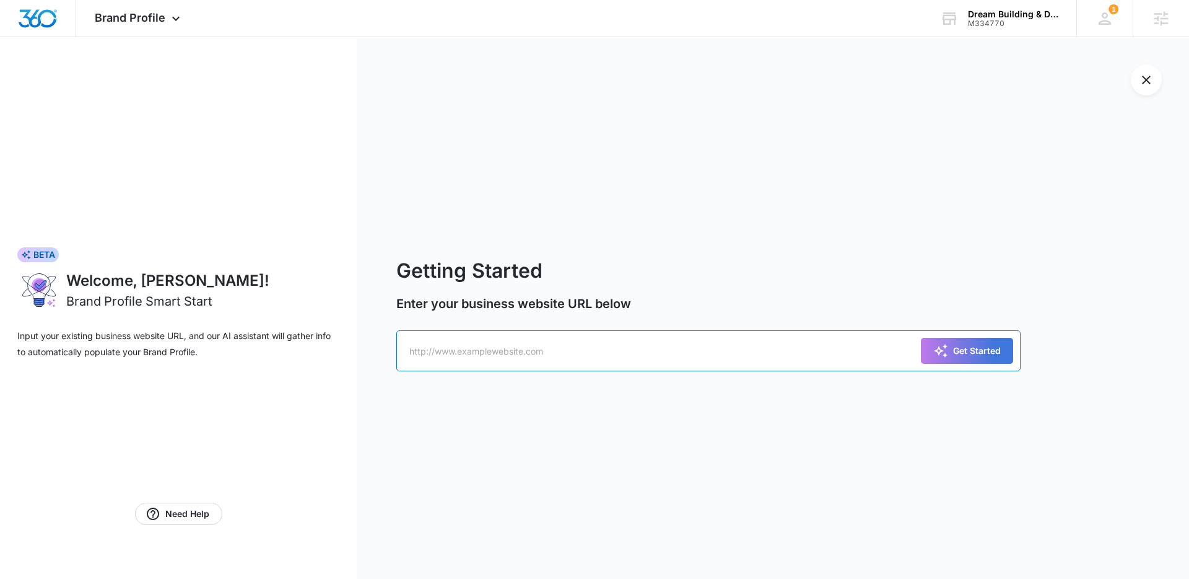
click at [698, 336] on input "text" at bounding box center [708, 350] width 624 height 41
paste input "https://dreambuildingdevelopment.com/"
type input "https://dreambuildingdevelopment.com/"
click at [936, 342] on button "Get Started" at bounding box center [967, 351] width 92 height 26
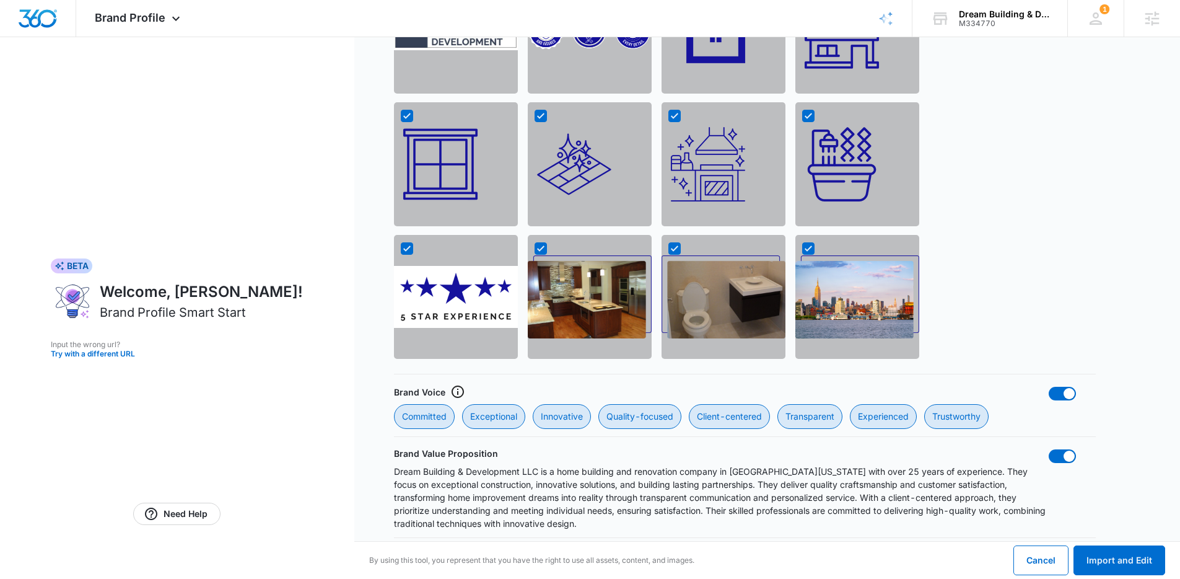
scroll to position [890, 0]
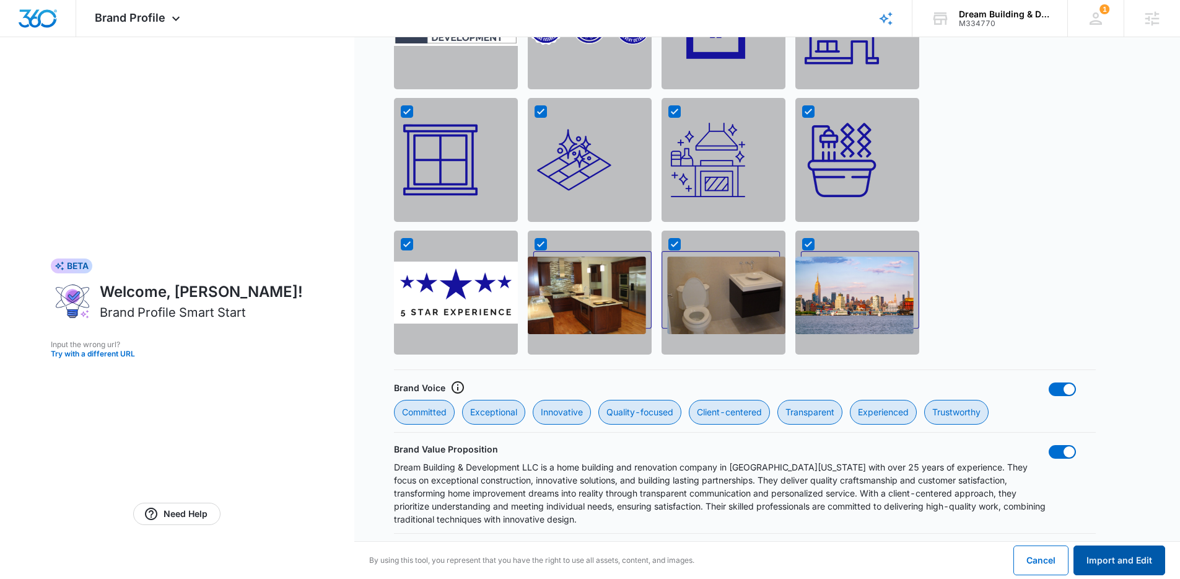
click at [1129, 563] on button "Import and Edit" at bounding box center [1120, 560] width 92 height 30
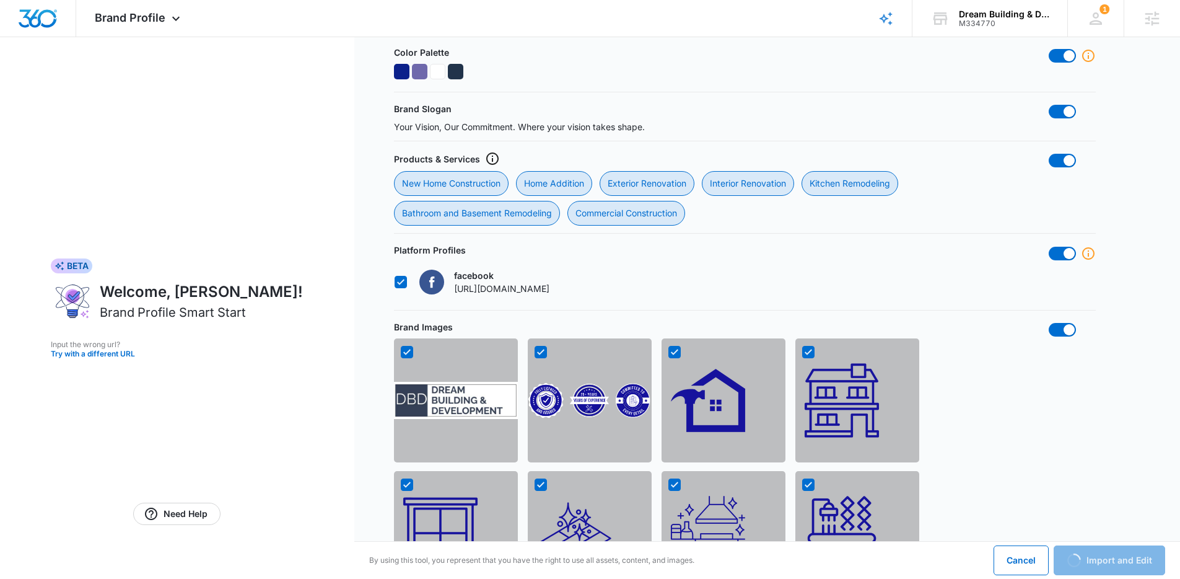
scroll to position [489, 0]
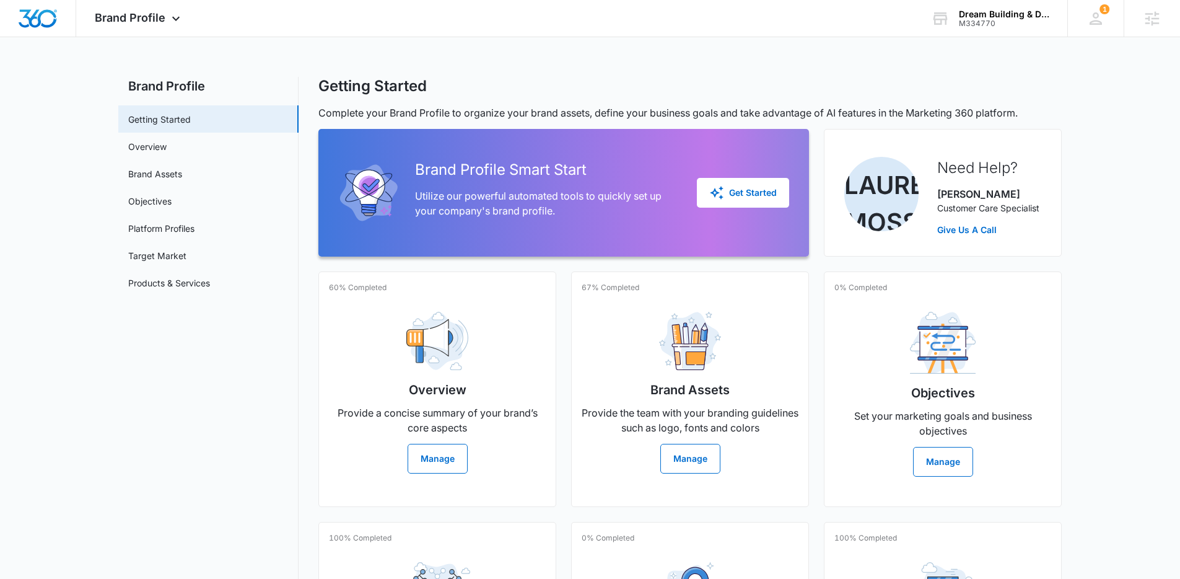
click at [1106, 226] on main "Brand Profile Getting Started Overview Brand Assets Objectives Platform Profile…" at bounding box center [590, 424] width 1180 height 695
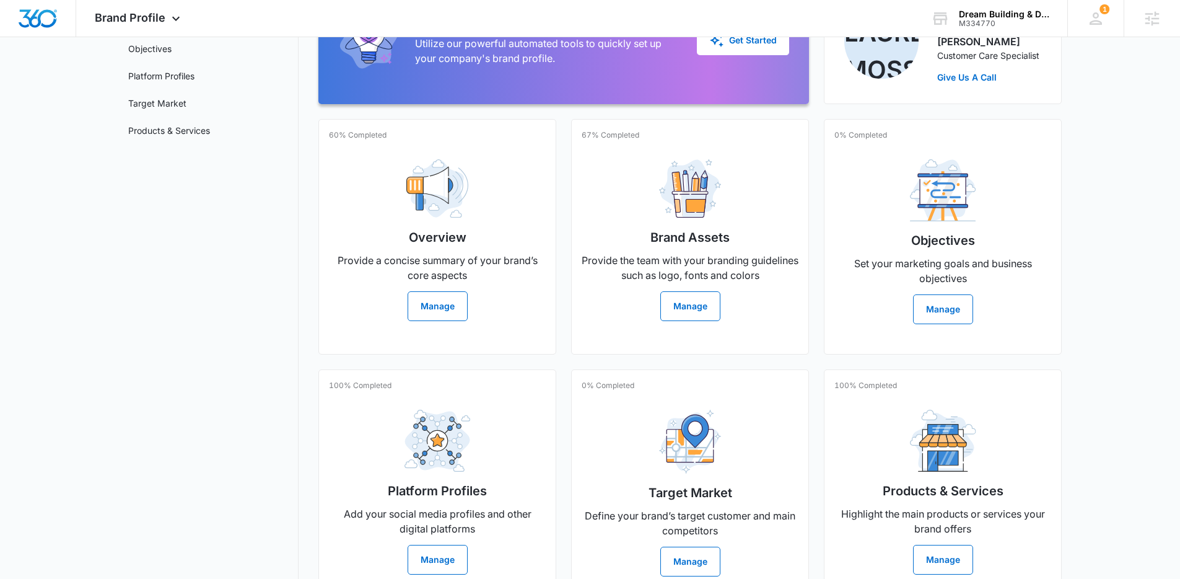
scroll to position [216, 0]
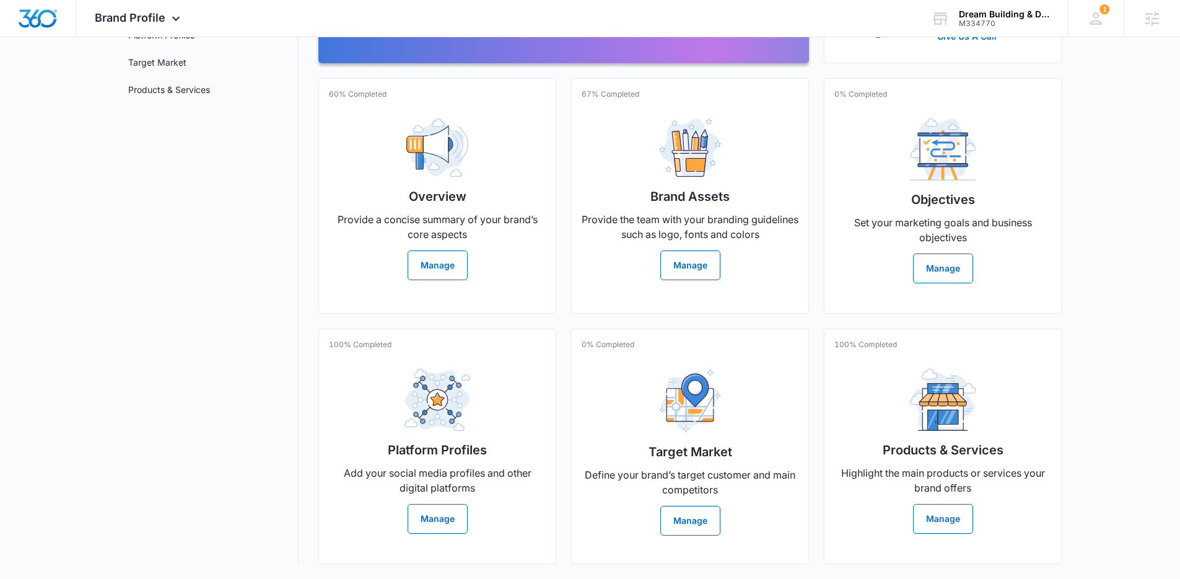
click at [1109, 222] on main "Brand Profile Getting Started Overview Brand Assets Objectives Platform Profile…" at bounding box center [590, 231] width 1180 height 695
click at [1108, 224] on main "Brand Profile Getting Started Overview Brand Assets Objectives Platform Profile…" at bounding box center [590, 231] width 1180 height 695
click at [1083, 223] on main "Brand Profile Getting Started Overview Brand Assets Objectives Platform Profile…" at bounding box center [590, 231] width 1180 height 695
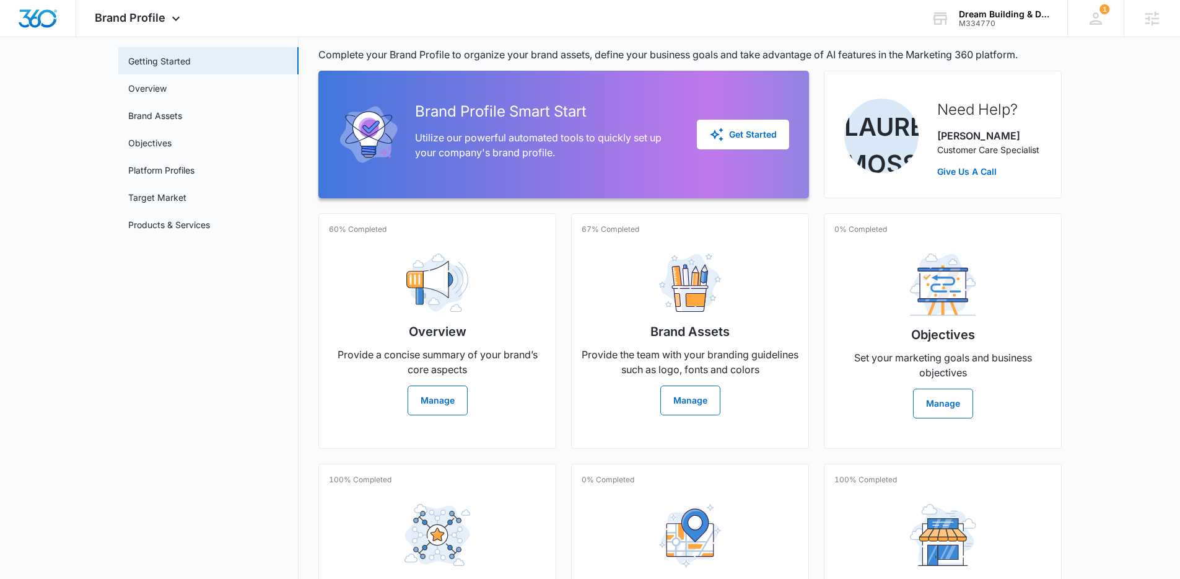
scroll to position [0, 0]
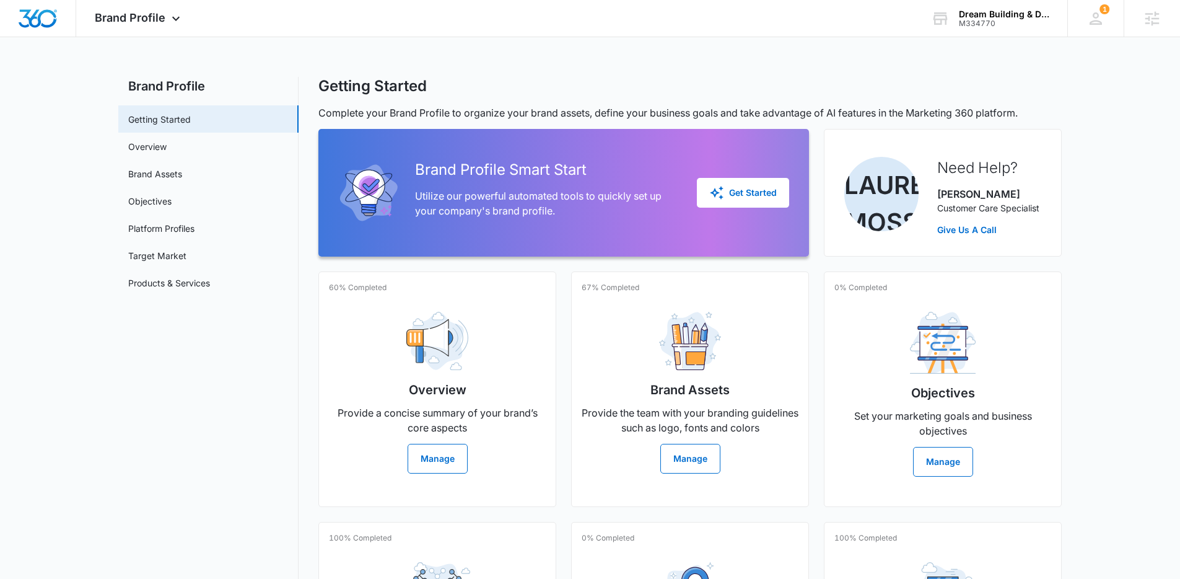
click at [1109, 122] on main "Brand Profile Getting Started Overview Brand Assets Objectives Platform Profile…" at bounding box center [590, 424] width 1180 height 695
click at [806, 66] on div "Brand Profile Apps Reputation Websites Forms CRM Email Social Shop Content Ads …" at bounding box center [590, 386] width 1180 height 772
click at [152, 153] on link "Overview" at bounding box center [147, 146] width 38 height 13
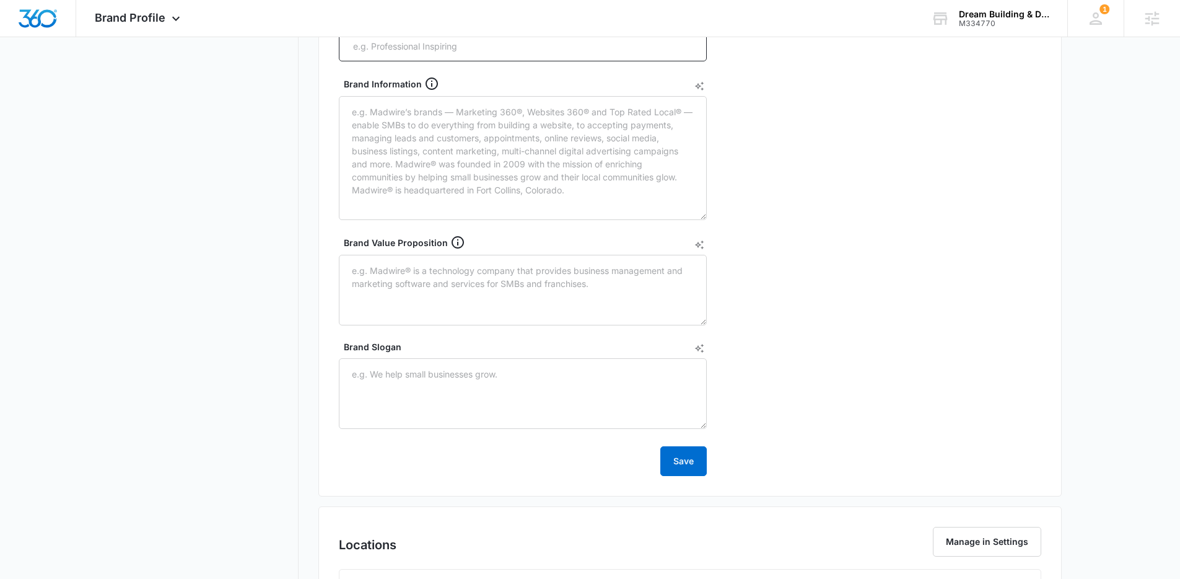
click at [812, 219] on div "Brand Info Year Established Brand Voice Brand Information Brand Value Propositi…" at bounding box center [689, 200] width 743 height 592
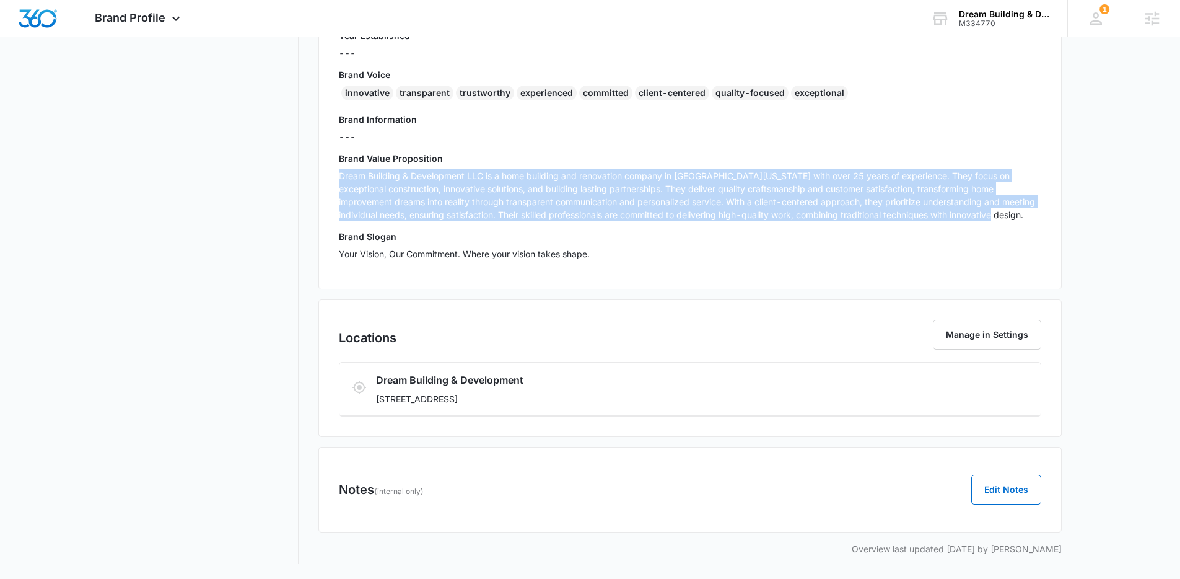
drag, startPoint x: 966, startPoint y: 217, endPoint x: 333, endPoint y: 177, distance: 633.7
click at [333, 177] on div "Brand Info Edit Year Established --- Brand Voice innovative transparent trustwo…" at bounding box center [689, 128] width 743 height 323
copy p "Dream Building & Development LLC is a home building and renovation company in N…"
click at [1110, 173] on main "Brand Profile Getting Started Overview Brand Assets Objectives Platform Profile…" at bounding box center [590, 173] width 1180 height 811
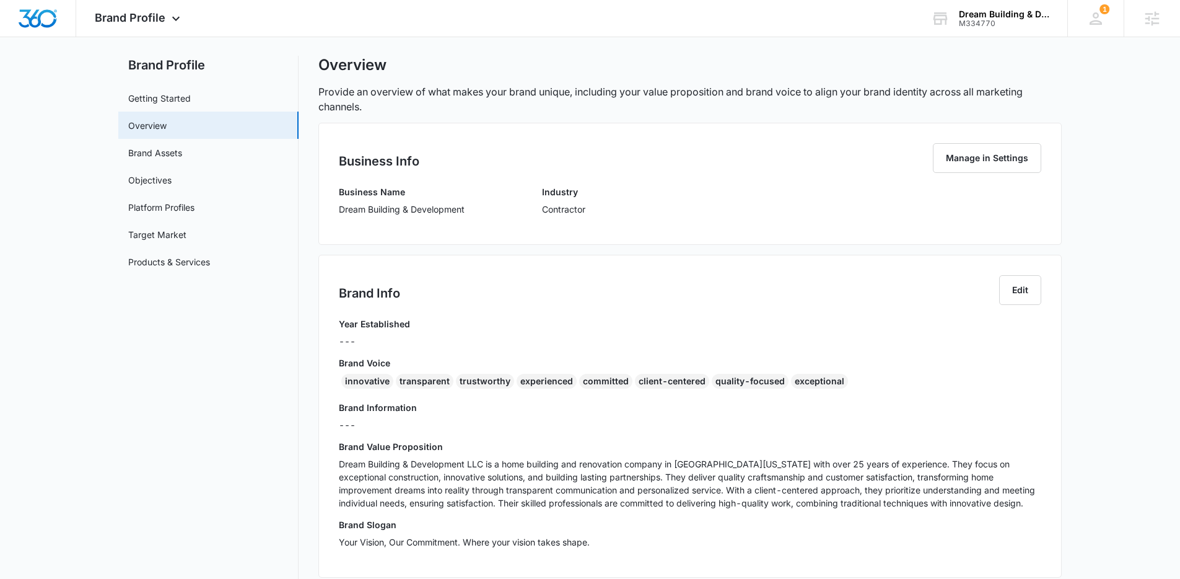
scroll to position [0, 0]
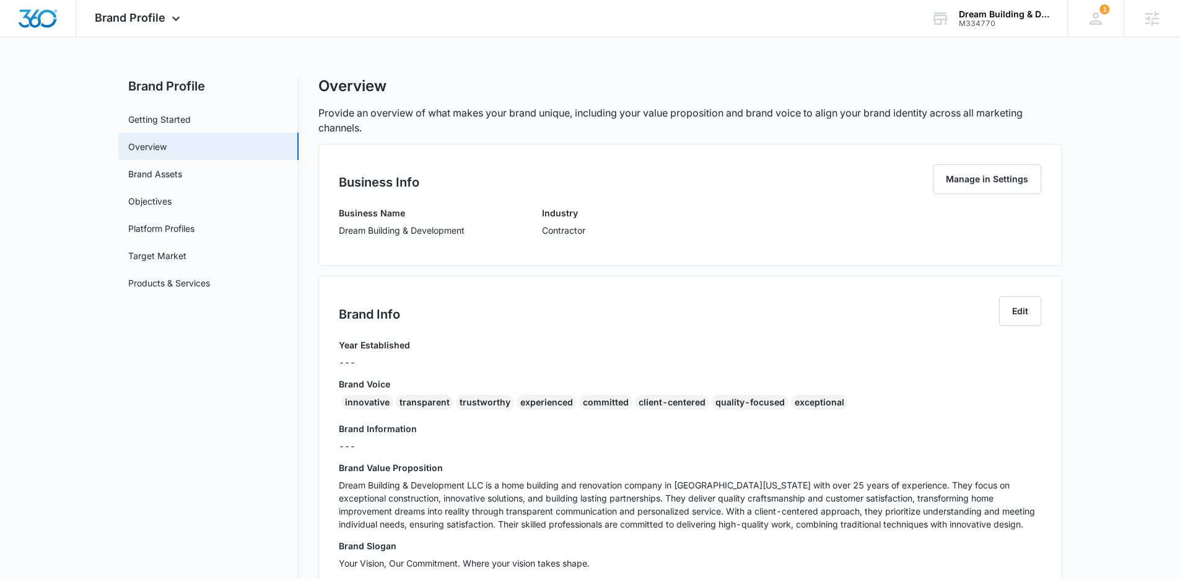
click at [1105, 190] on main "Brand Profile Getting Started Overview Brand Assets Objectives Platform Profile…" at bounding box center [590, 482] width 1180 height 811
click at [579, 74] on div "Brand Profile Apps Reputation Websites Forms CRM Email Social Shop Content Ads …" at bounding box center [590, 444] width 1180 height 888
click at [47, 24] on img "Dashboard" at bounding box center [38, 18] width 40 height 19
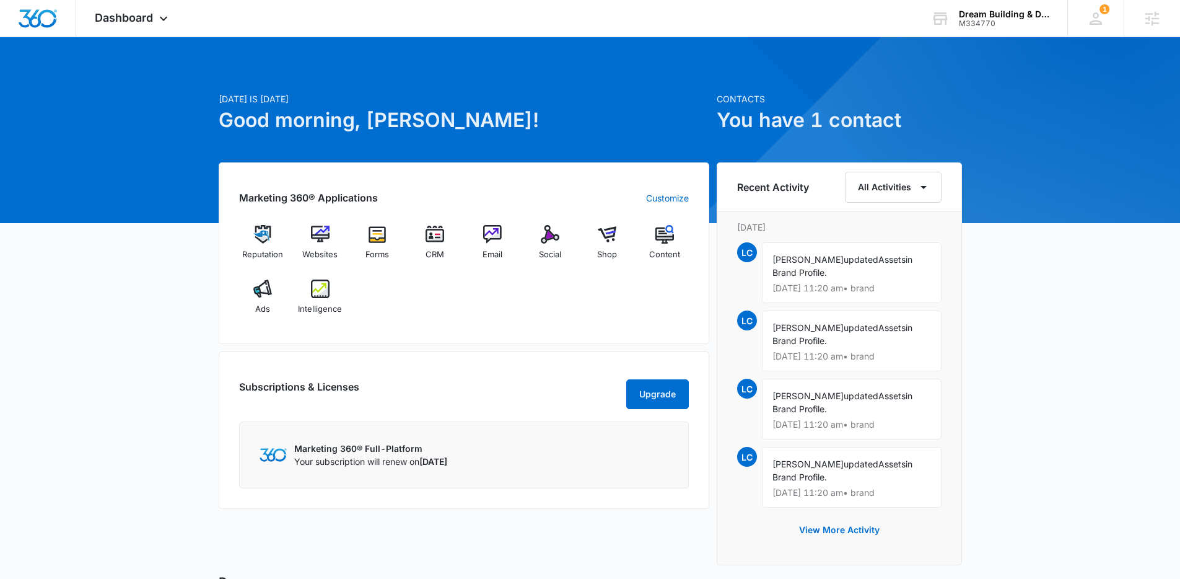
click at [1057, 243] on div "Today is Friday, September 5th Good morning, Lindsey! Contacts You have 1 conta…" at bounding box center [590, 427] width 1180 height 749
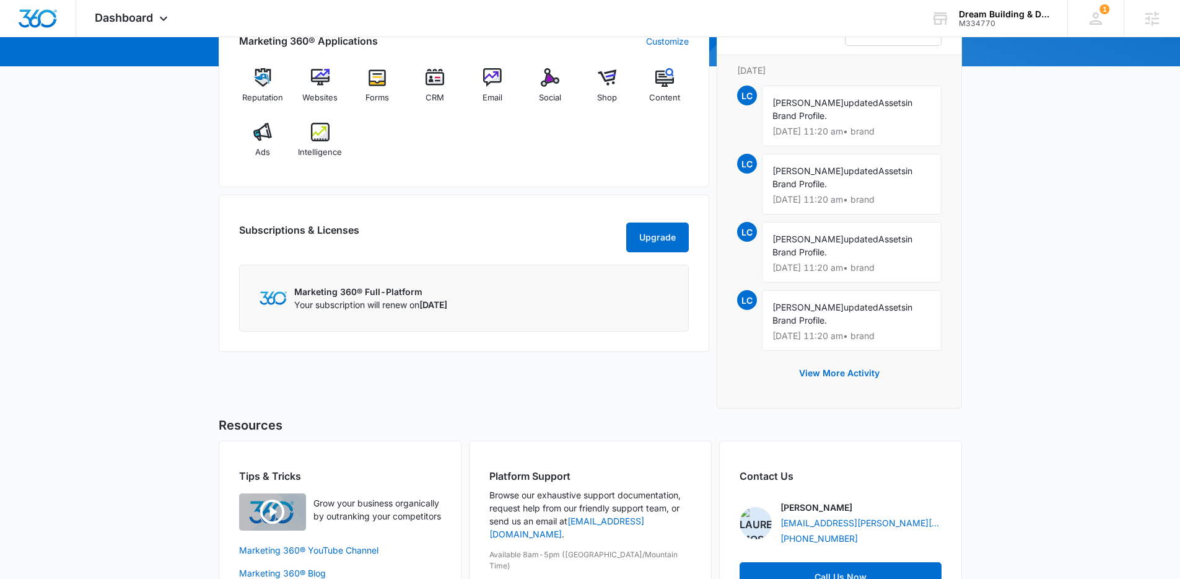
scroll to position [107, 0]
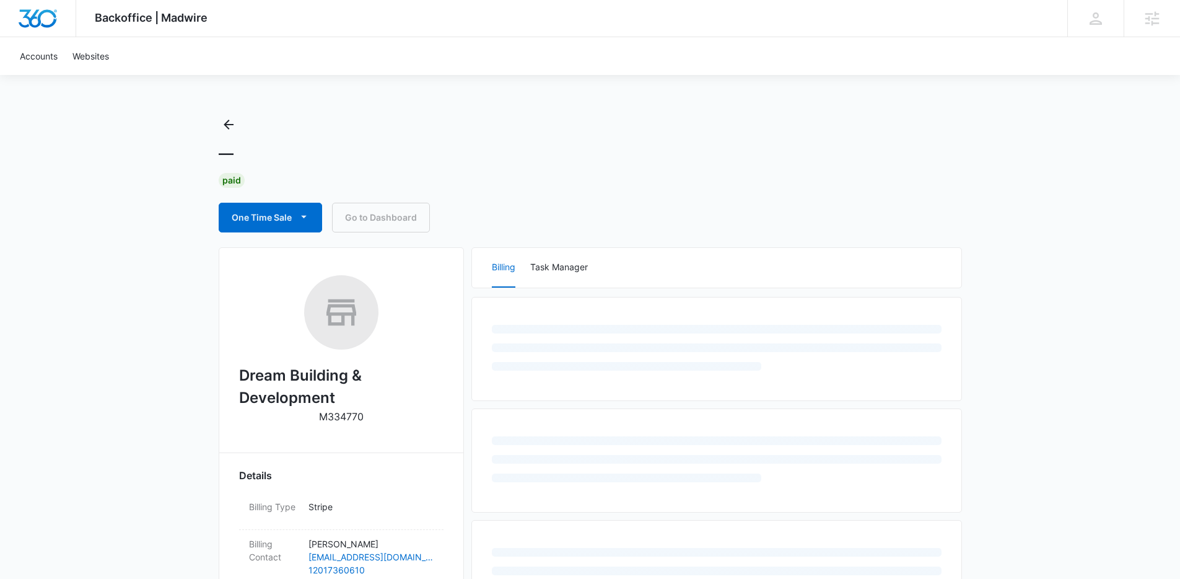
click at [1048, 215] on div "Backoffice | Madwire Apps Settings Lindsey Collett [EMAIL_ADDRESS][PERSON_NAME]…" at bounding box center [590, 544] width 1180 height 1088
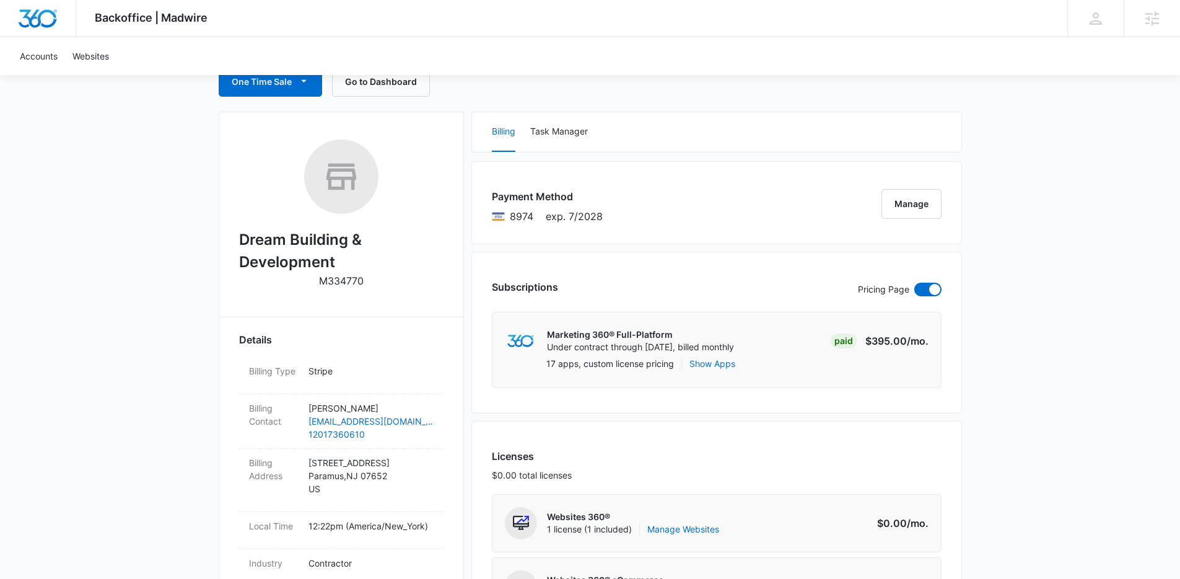
scroll to position [118, 0]
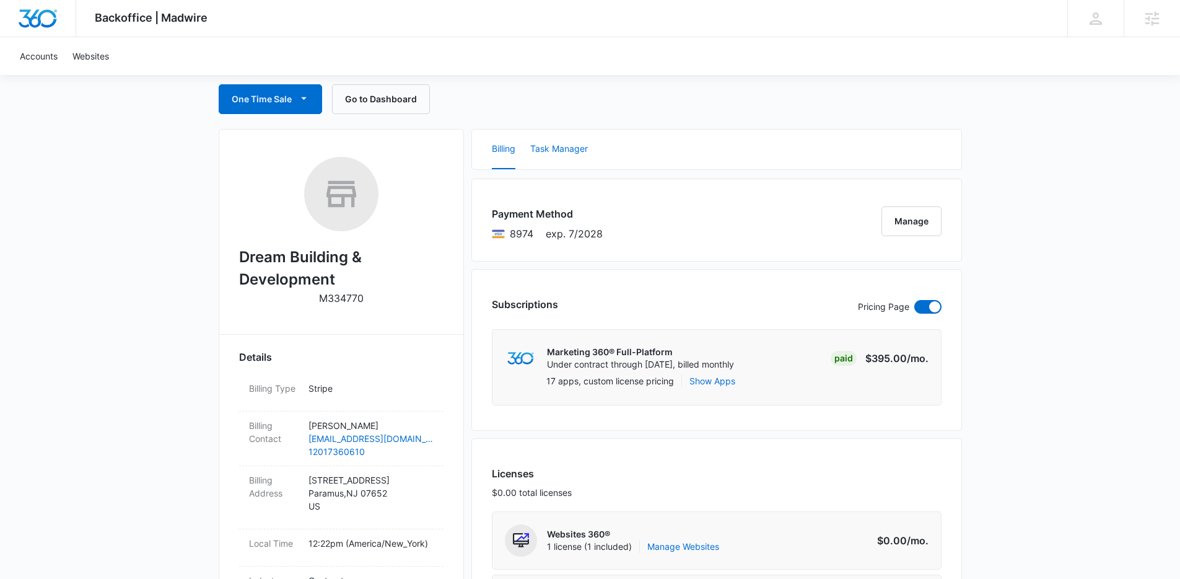
click at [561, 145] on button "Task Manager" at bounding box center [559, 149] width 58 height 40
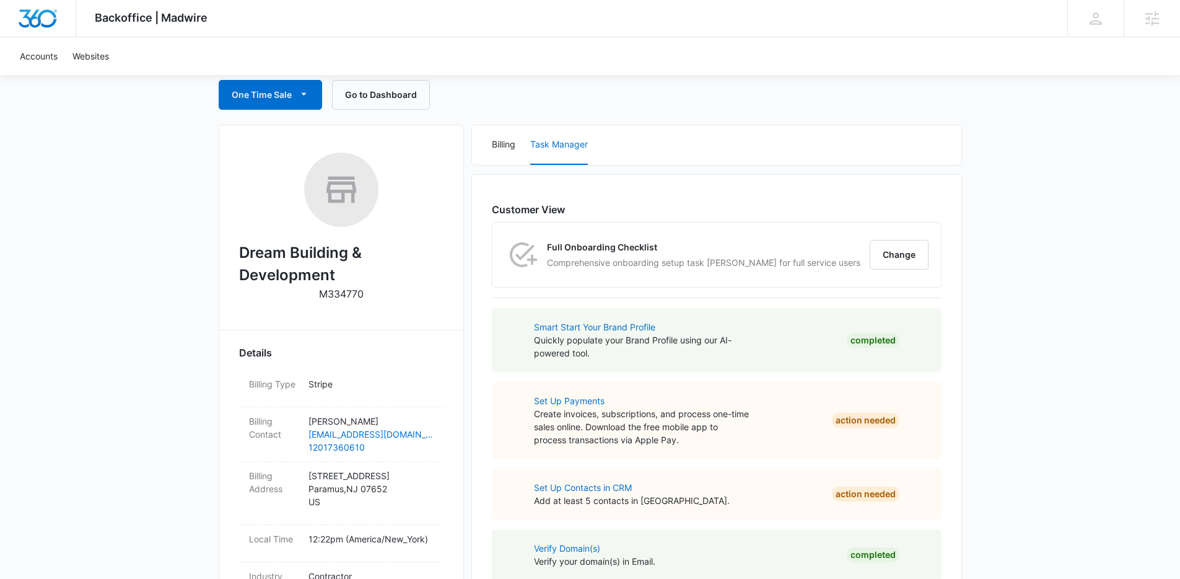
scroll to position [129, 0]
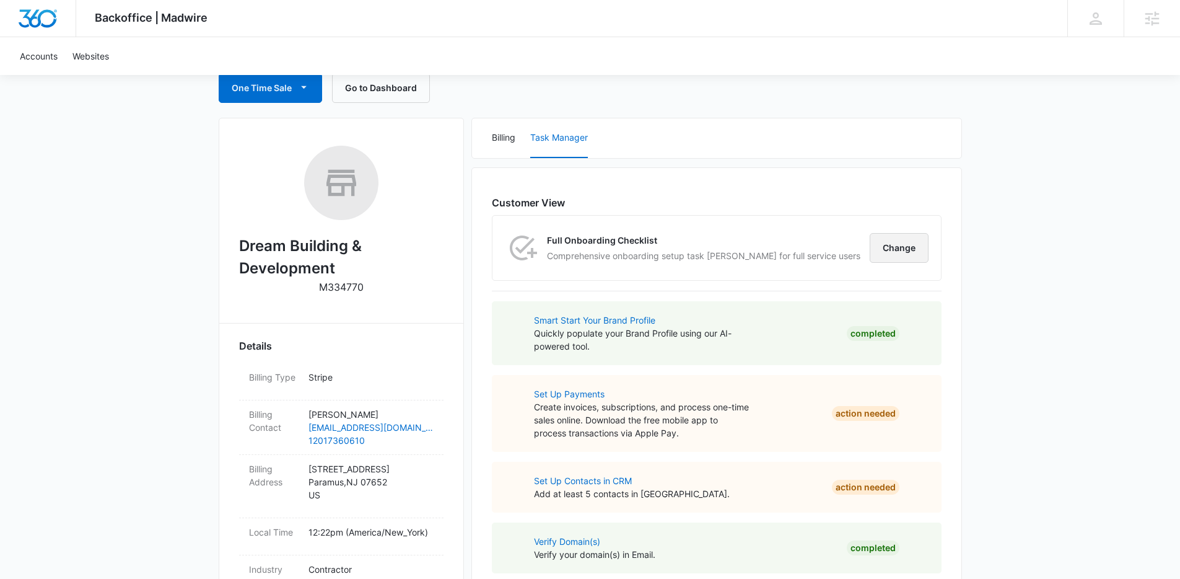
click at [911, 252] on button "Change" at bounding box center [899, 248] width 59 height 30
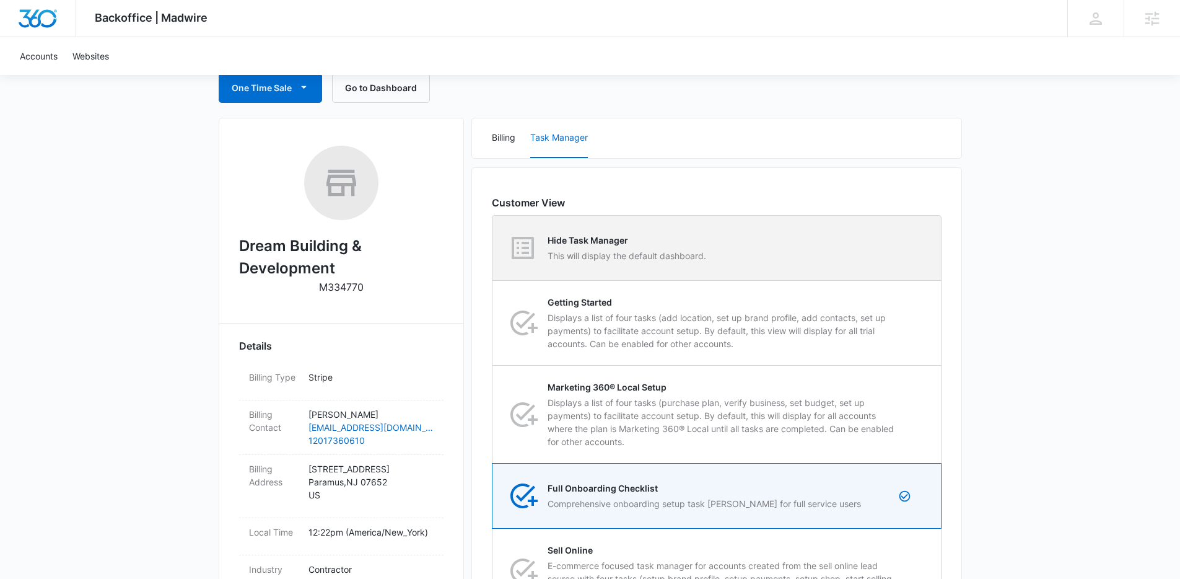
drag, startPoint x: 595, startPoint y: 253, endPoint x: 754, endPoint y: 252, distance: 158.6
click at [596, 253] on p "This will display the default dashboard." at bounding box center [627, 255] width 159 height 13
click at [493, 248] on input "Hide Task Manager This will display the default dashboard." at bounding box center [492, 248] width 1 height 1
radio input "true"
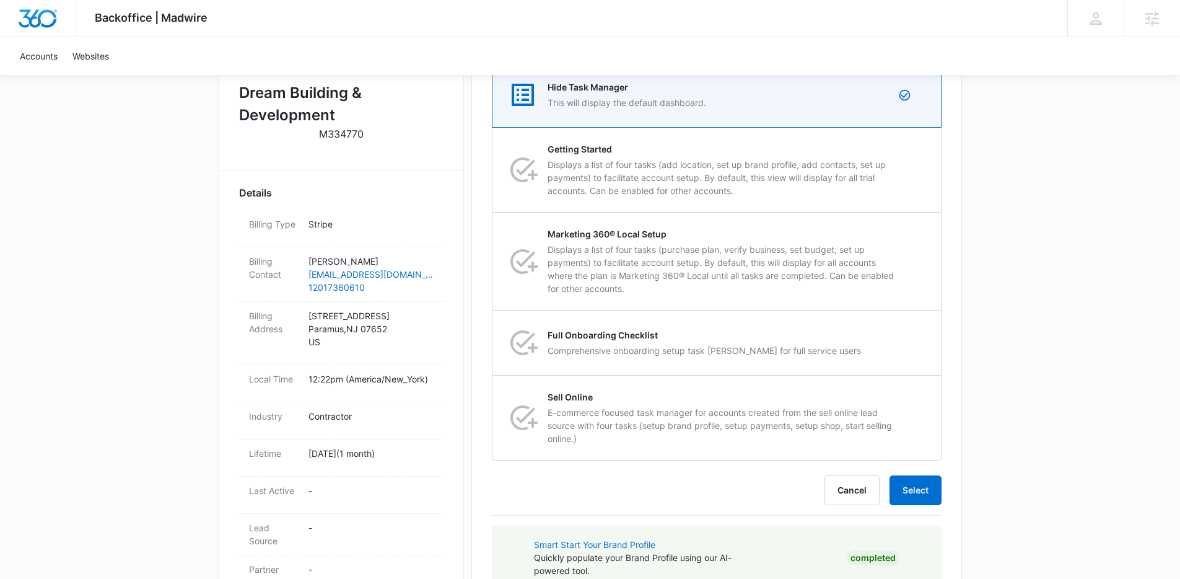
scroll to position [393, 0]
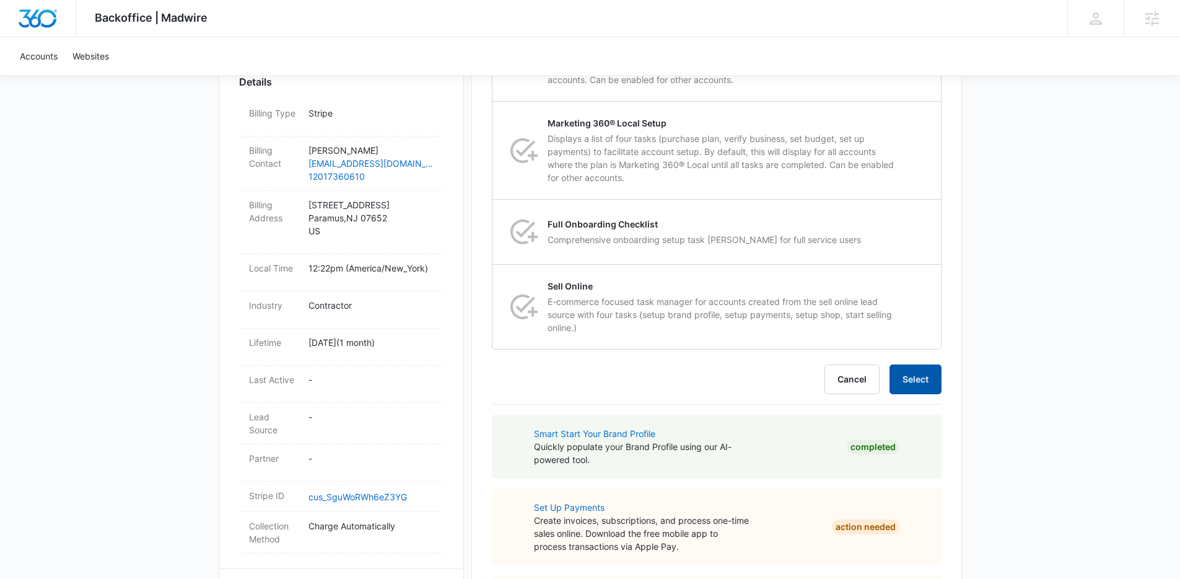
click at [914, 380] on button "Select" at bounding box center [916, 379] width 52 height 30
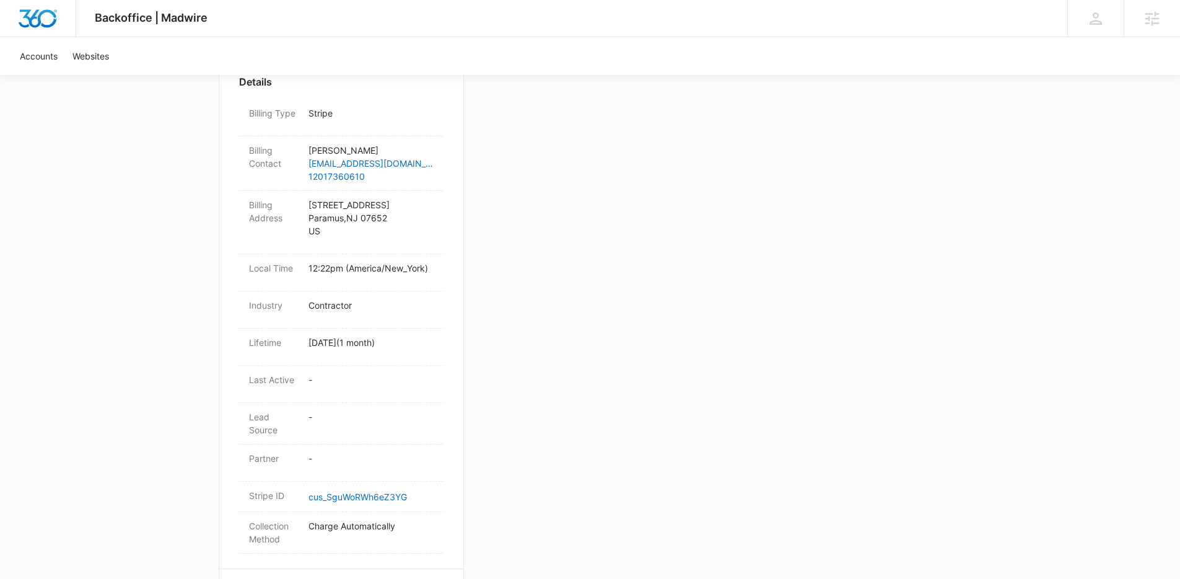
click at [1056, 183] on div "Backoffice | Madwire Apps Settings Lindsey Collett lindsey.calderon@madwire.com…" at bounding box center [590, 279] width 1180 height 1344
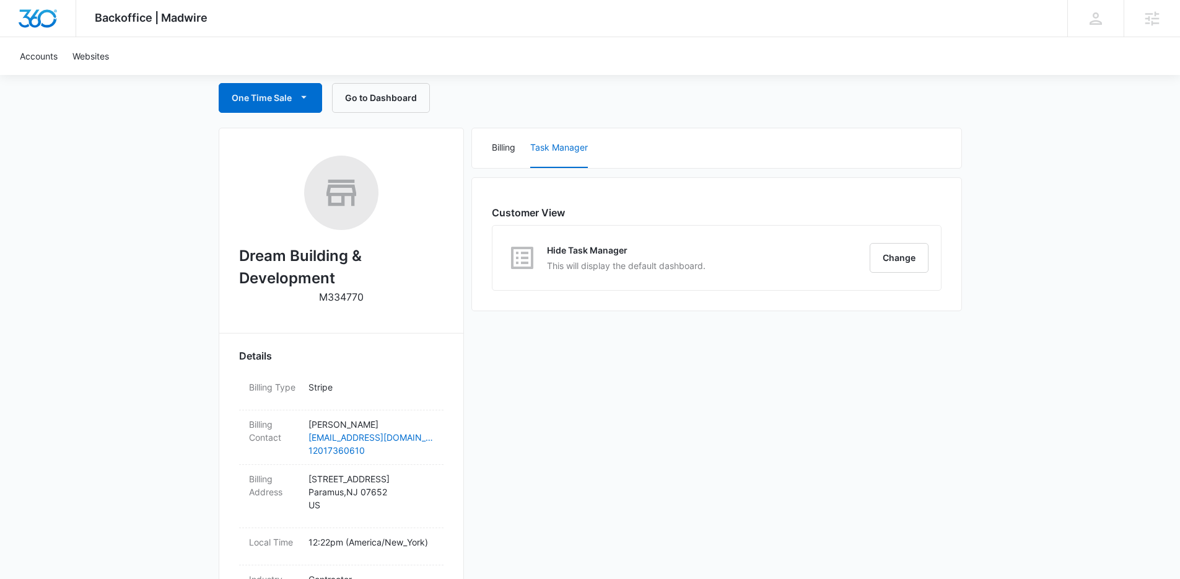
scroll to position [107, 0]
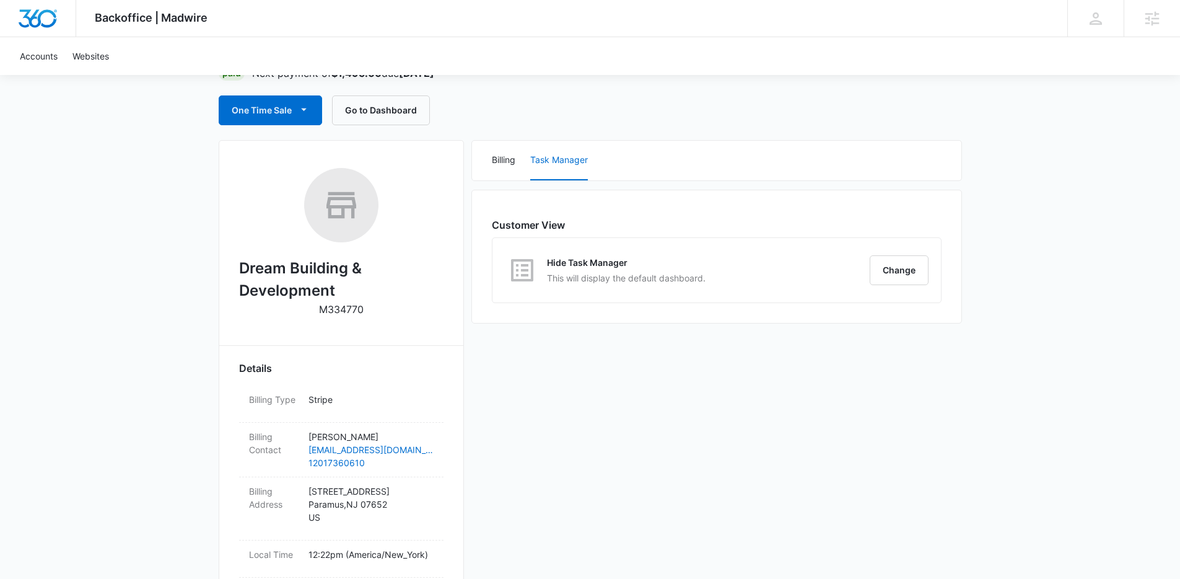
click at [1042, 212] on div "Backoffice | Madwire Apps Settings Lindsey Collett lindsey.calderon@madwire.com…" at bounding box center [590, 565] width 1180 height 1344
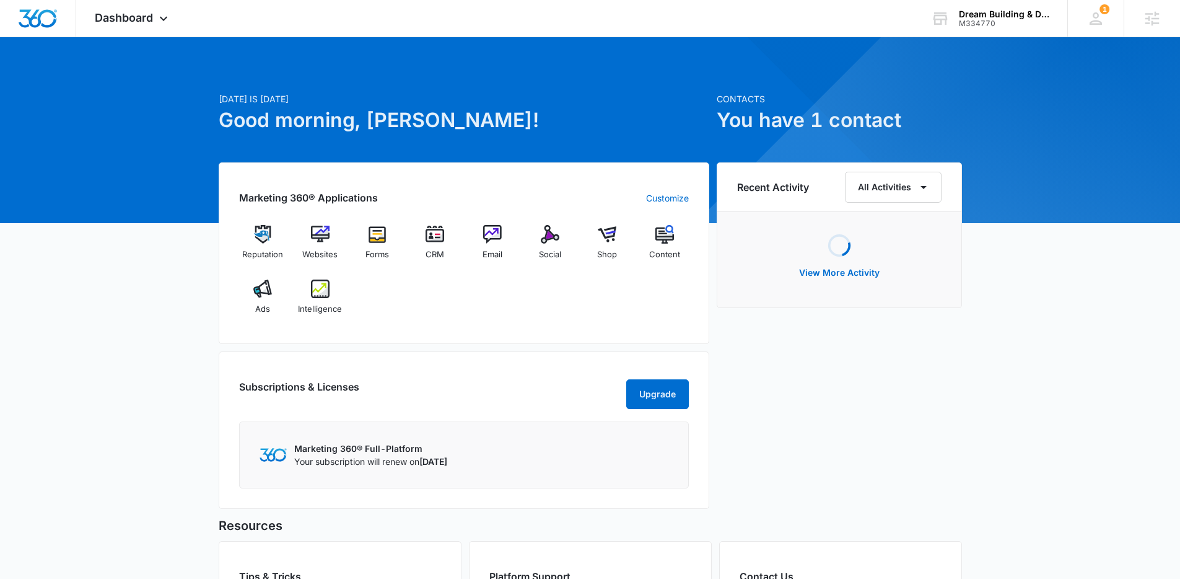
click at [1057, 218] on div "[DATE] is [DATE] Good morning, [PERSON_NAME]! Contacts You have 1 contact Marke…" at bounding box center [590, 399] width 1180 height 693
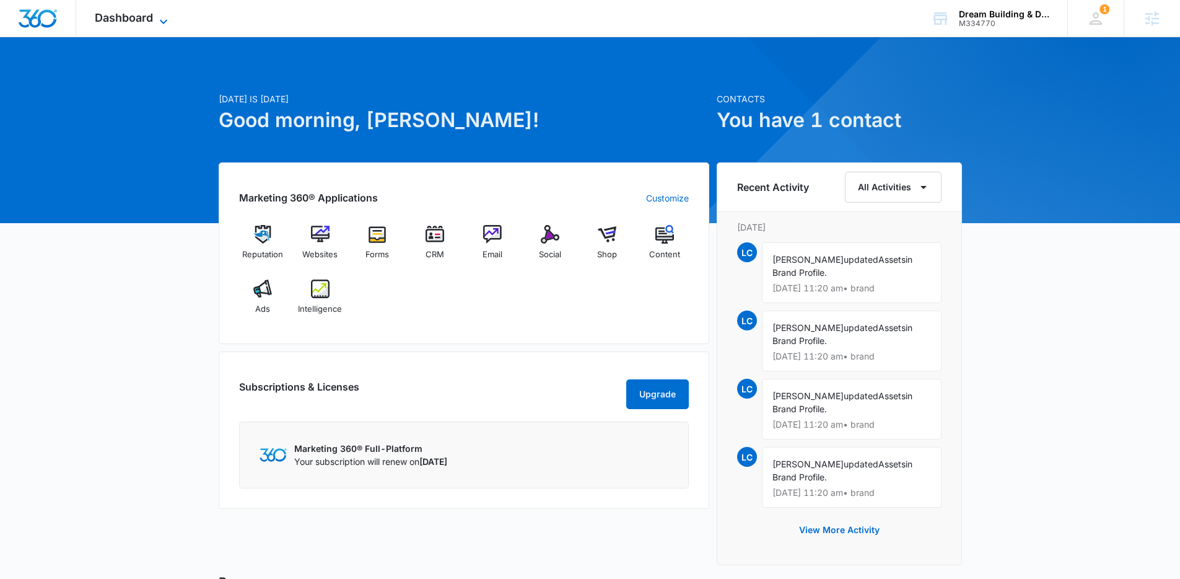
click at [152, 16] on span "Dashboard" at bounding box center [124, 17] width 58 height 13
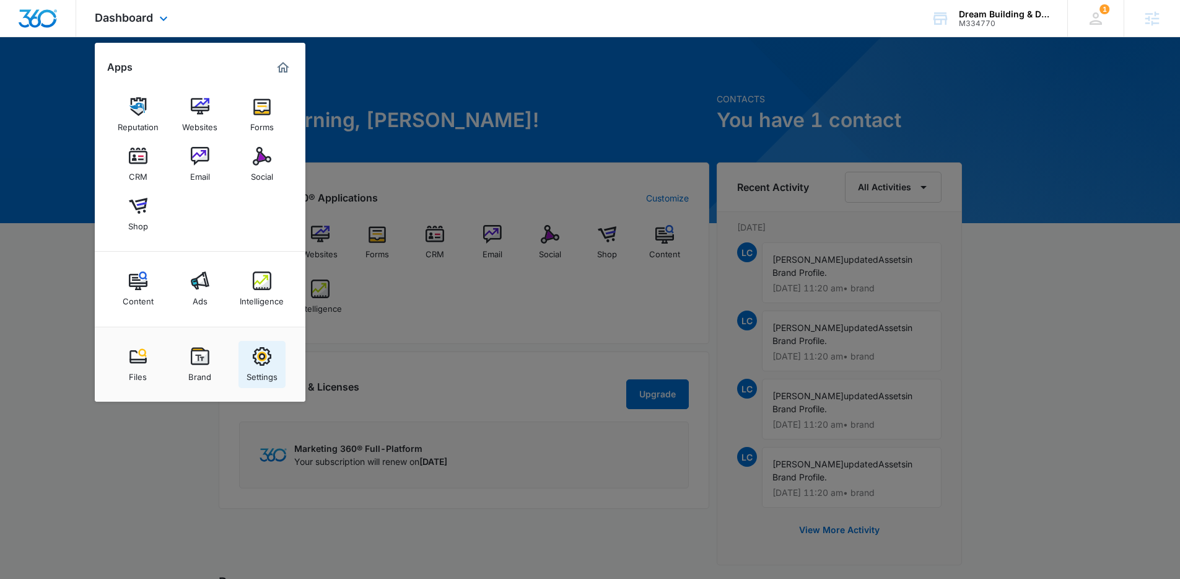
click at [266, 355] on img at bounding box center [262, 356] width 19 height 19
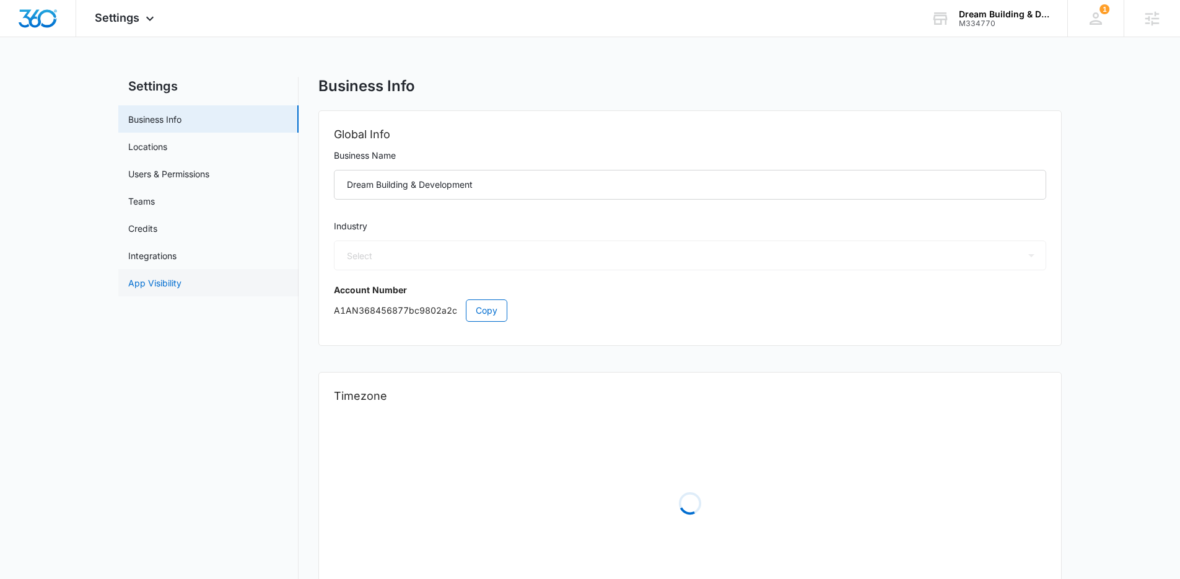
select select "4"
select select "US"
select select "America/New_York"
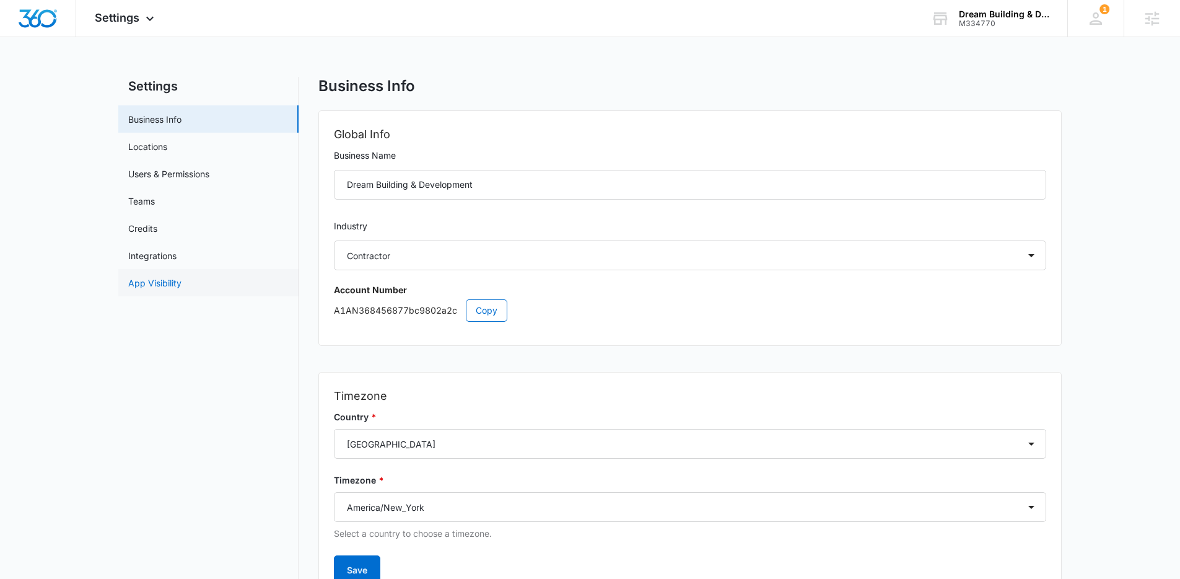
click at [163, 289] on link "App Visibility" at bounding box center [154, 282] width 53 height 13
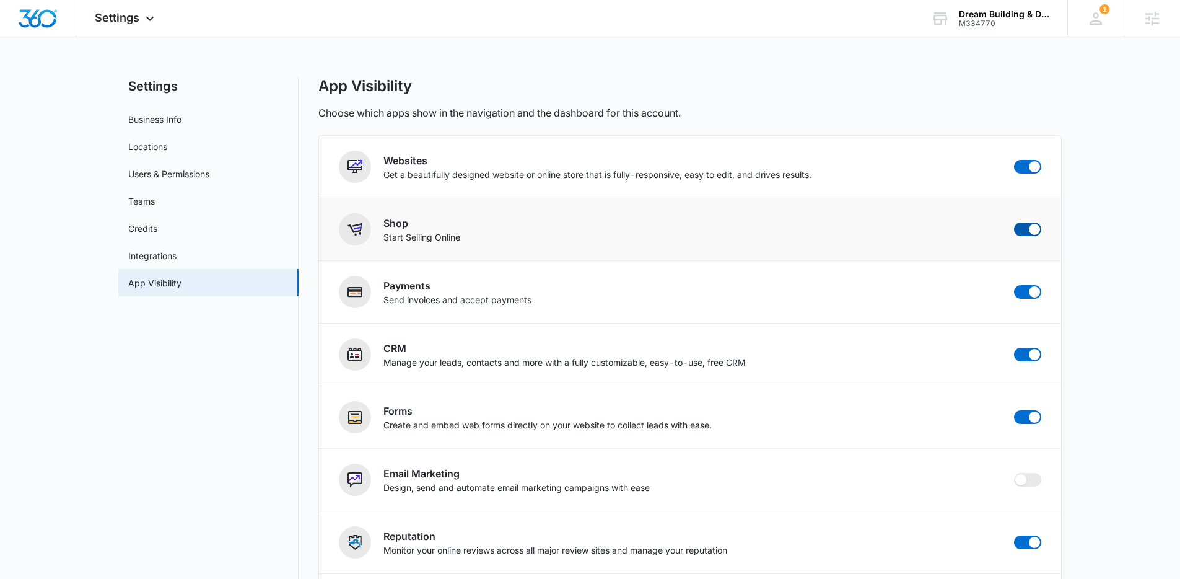
click at [1021, 232] on span at bounding box center [1027, 229] width 27 height 14
click at [1014, 222] on input "checkbox" at bounding box center [1013, 222] width 1 height 1
checkbox input "false"
click at [1113, 220] on main "Settings Business Info Locations Users & Permissions Teams Credits Integrations…" at bounding box center [590, 458] width 1180 height 762
click at [37, 18] on img "Dashboard" at bounding box center [38, 18] width 40 height 19
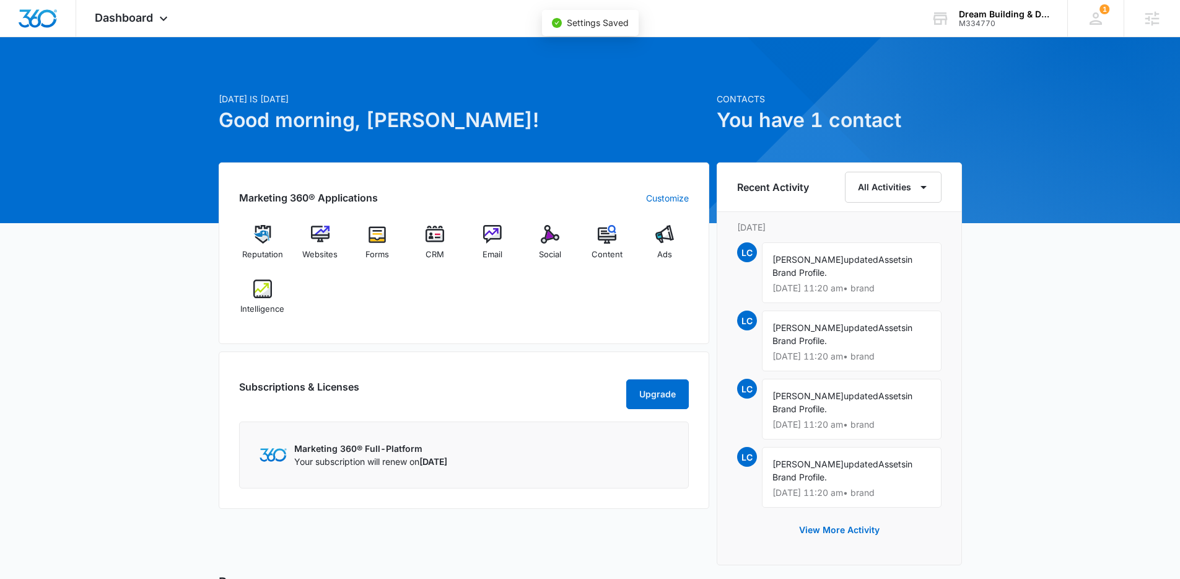
click at [1036, 188] on div "[DATE] is [DATE] Good morning, [PERSON_NAME]! Contacts You have 1 contact Marke…" at bounding box center [590, 427] width 1180 height 749
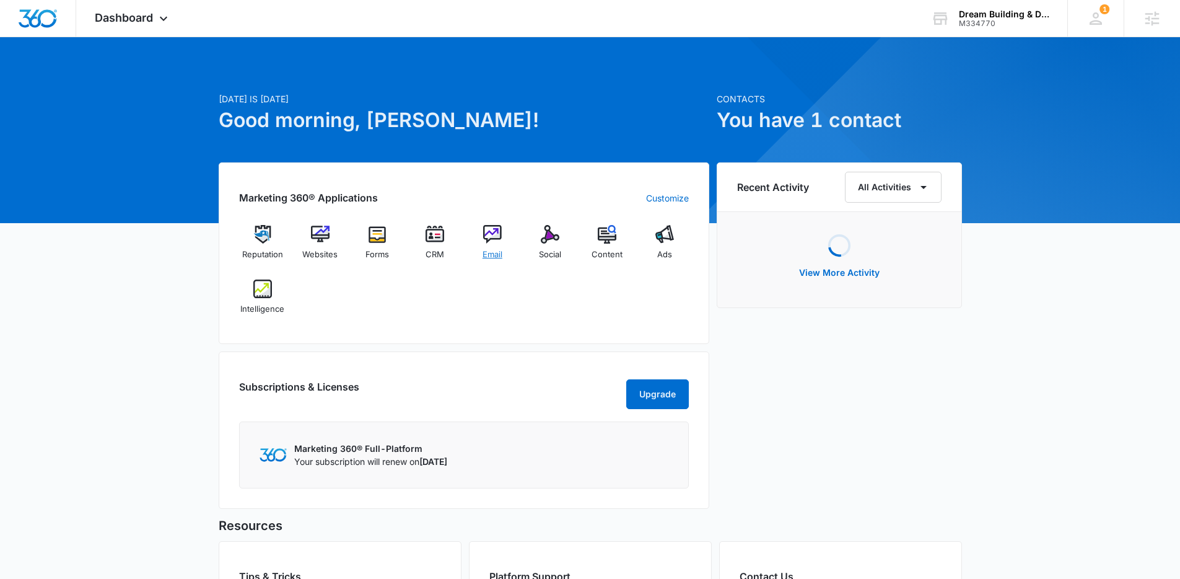
click at [483, 249] on span "Email" at bounding box center [493, 254] width 20 height 12
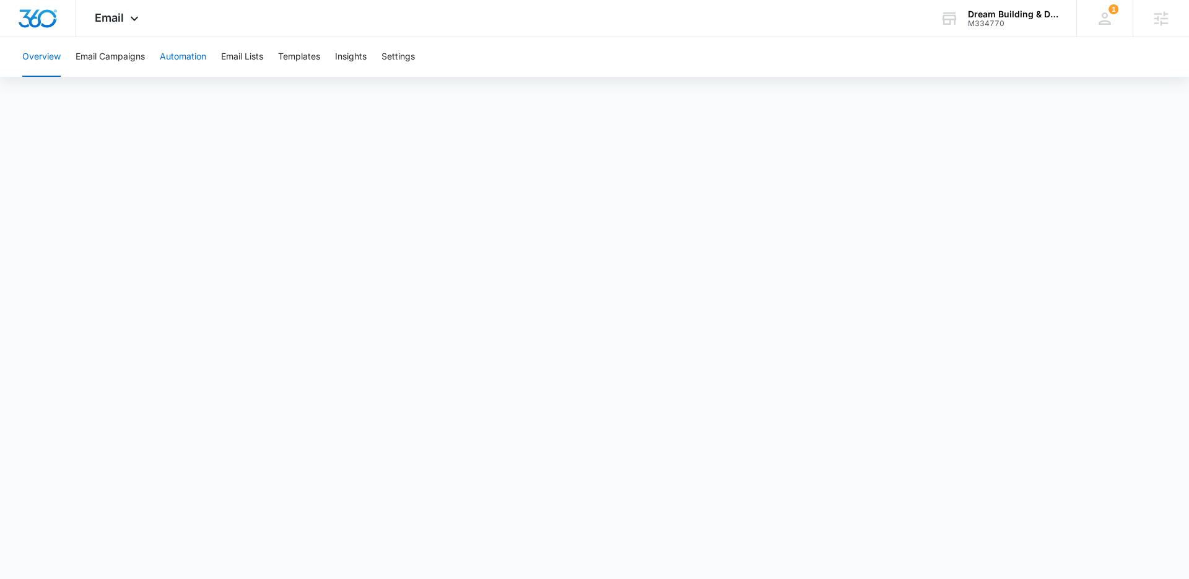
click at [170, 56] on button "Automation" at bounding box center [183, 57] width 46 height 40
click at [292, 62] on button "Templates" at bounding box center [299, 57] width 42 height 40
click at [40, 62] on button "Overview" at bounding box center [41, 57] width 38 height 40
click at [43, 15] on img "Dashboard" at bounding box center [38, 18] width 40 height 19
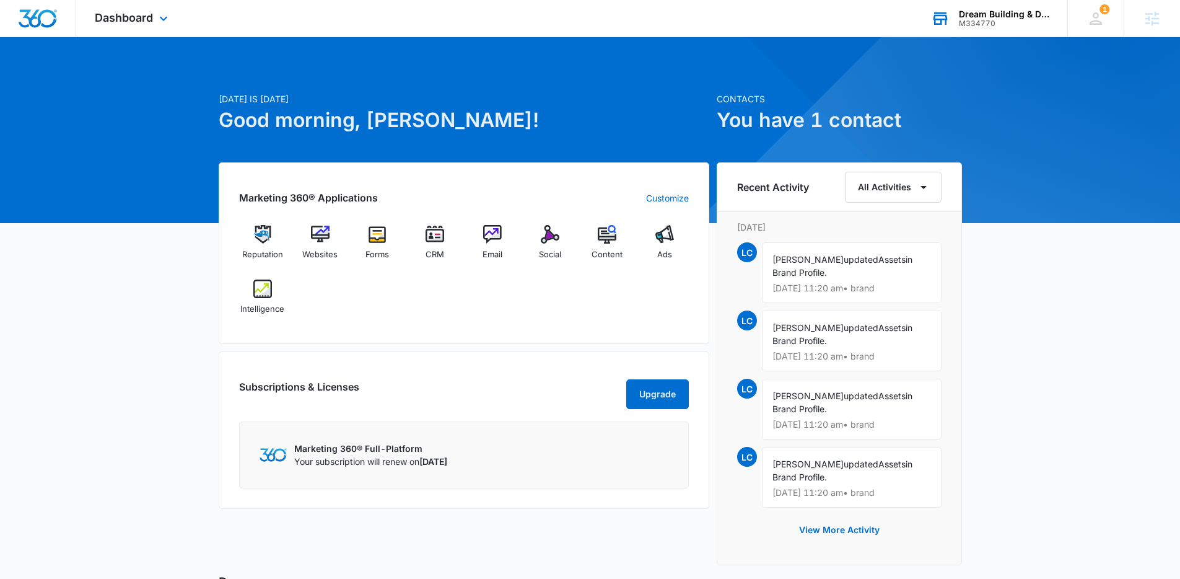
click at [1009, 10] on div "Dream Building & Development" at bounding box center [1004, 14] width 90 height 10
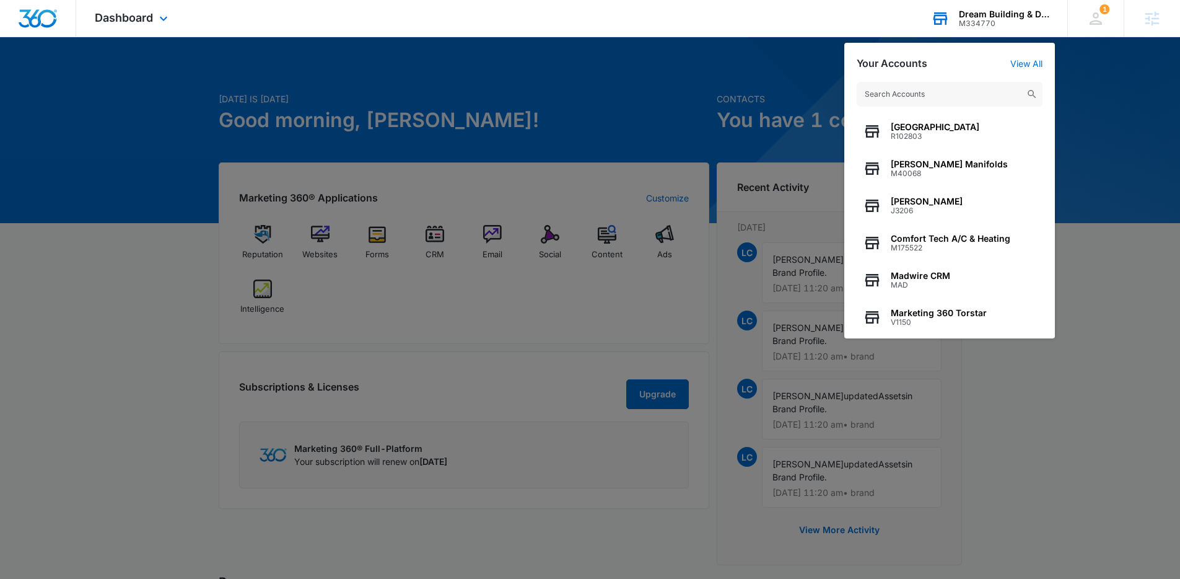
click at [909, 87] on input "text" at bounding box center [950, 94] width 186 height 25
click at [930, 98] on input "text" at bounding box center [950, 94] width 186 height 25
paste input "M337308"
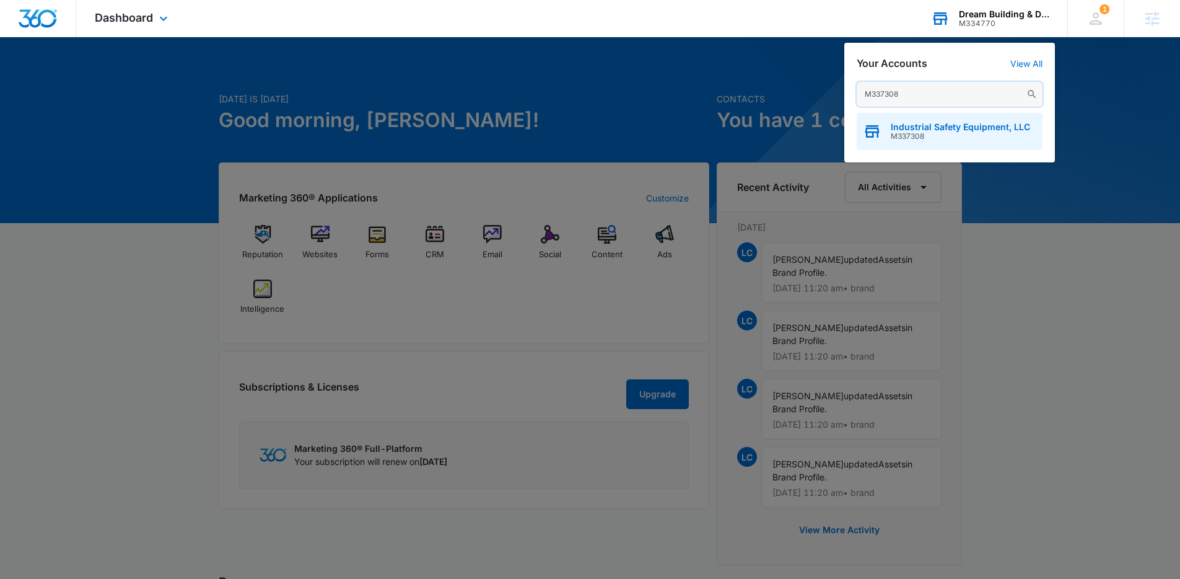
type input "M337308"
click at [961, 128] on span "Industrial Safety Equipment, LLC" at bounding box center [960, 127] width 139 height 10
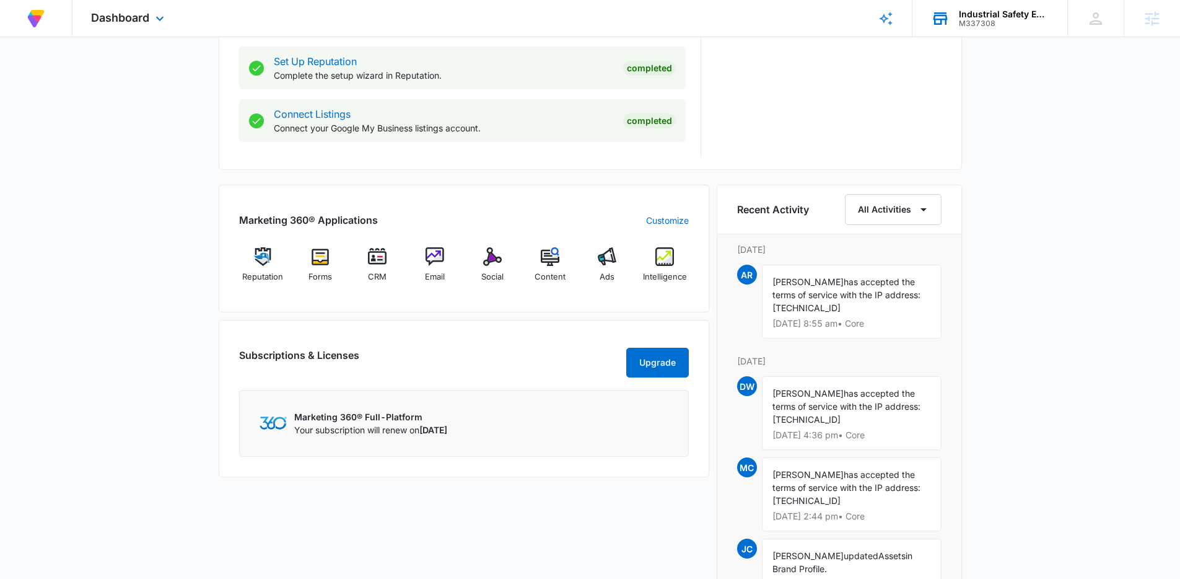
scroll to position [639, 0]
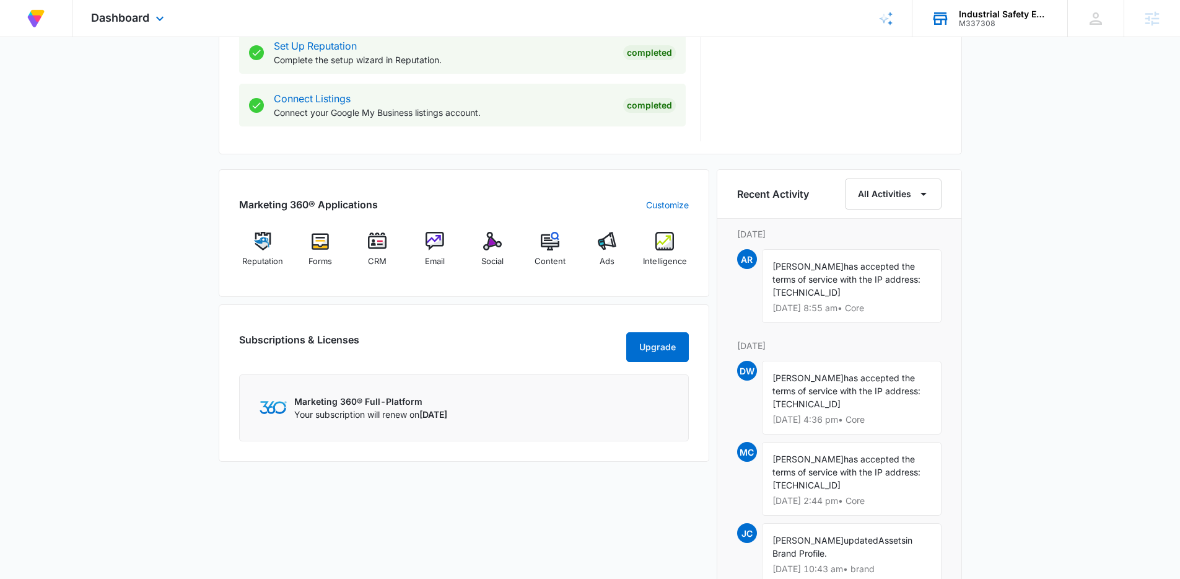
click at [1082, 142] on div "[DATE] is [DATE] Good morning, [PERSON_NAME]! Contacts You have no contacts Get…" at bounding box center [590, 142] width 1180 height 1456
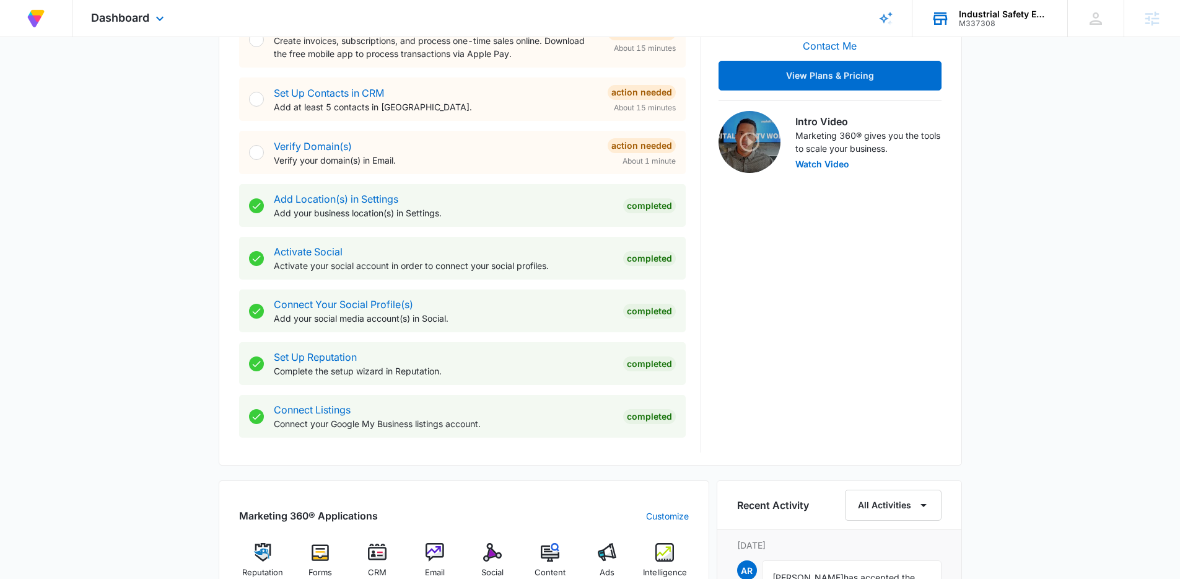
scroll to position [0, 0]
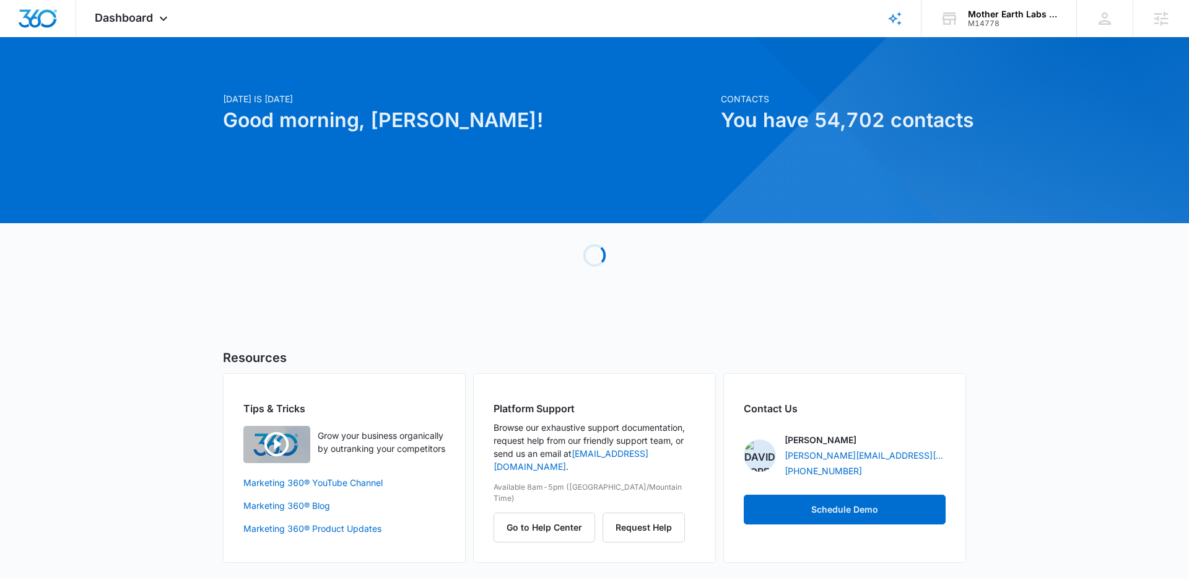
click at [1090, 252] on div "[DATE] is [DATE] Good morning, [PERSON_NAME]! Contacts You have 54,702 contacts…" at bounding box center [594, 315] width 1189 height 525
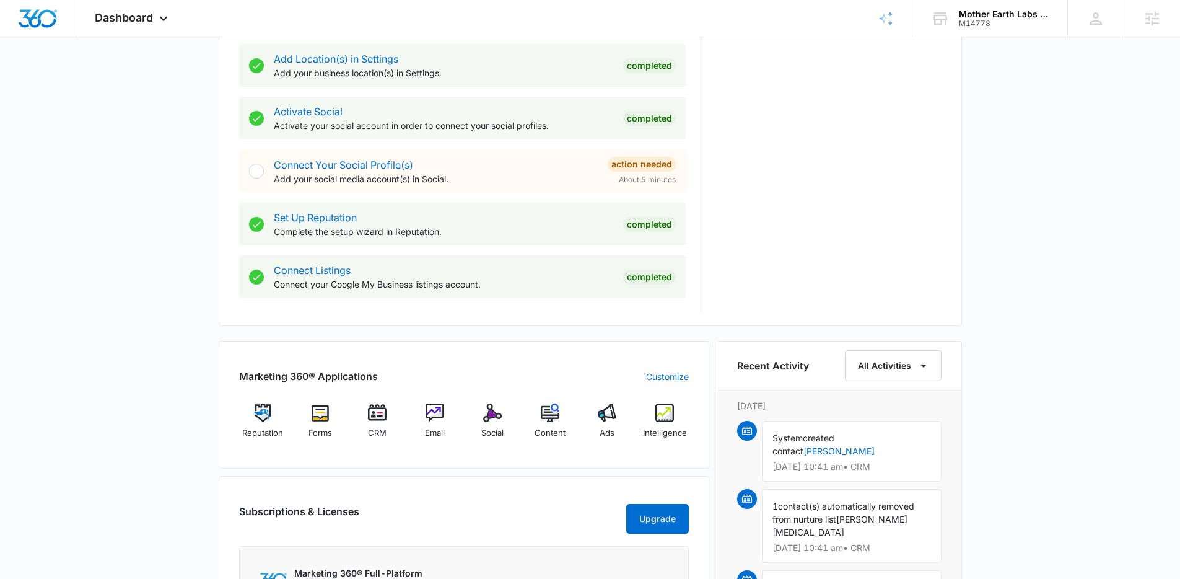
scroll to position [468, 0]
click at [983, 14] on div "Mother Earth Labs [GEOGRAPHIC_DATA]" at bounding box center [1004, 14] width 90 height 10
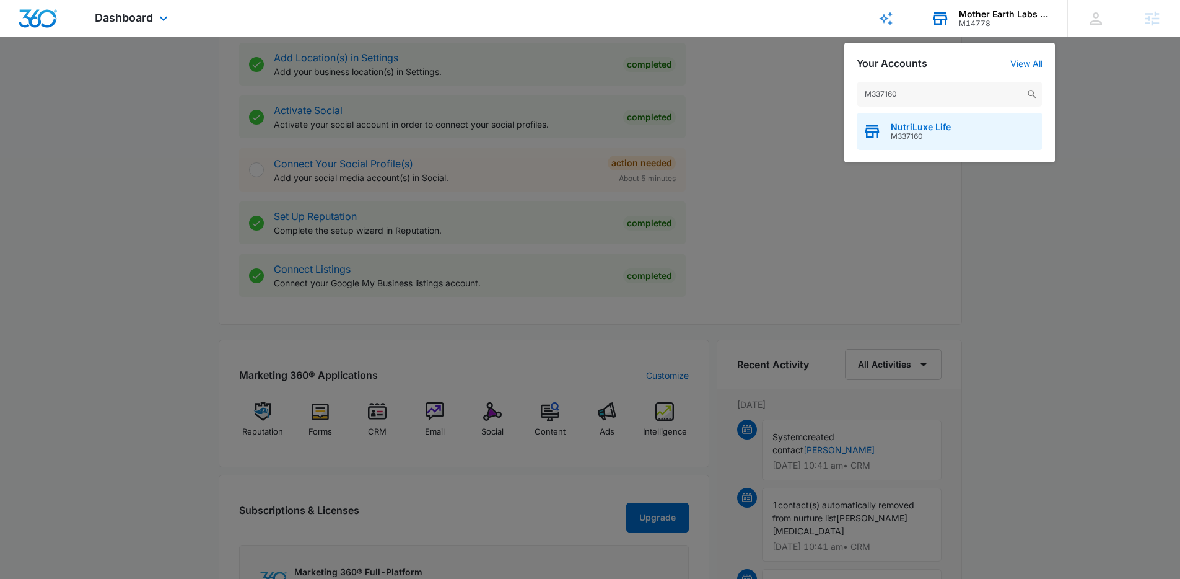
type input "M337160"
click at [916, 135] on span "M337160" at bounding box center [921, 136] width 60 height 9
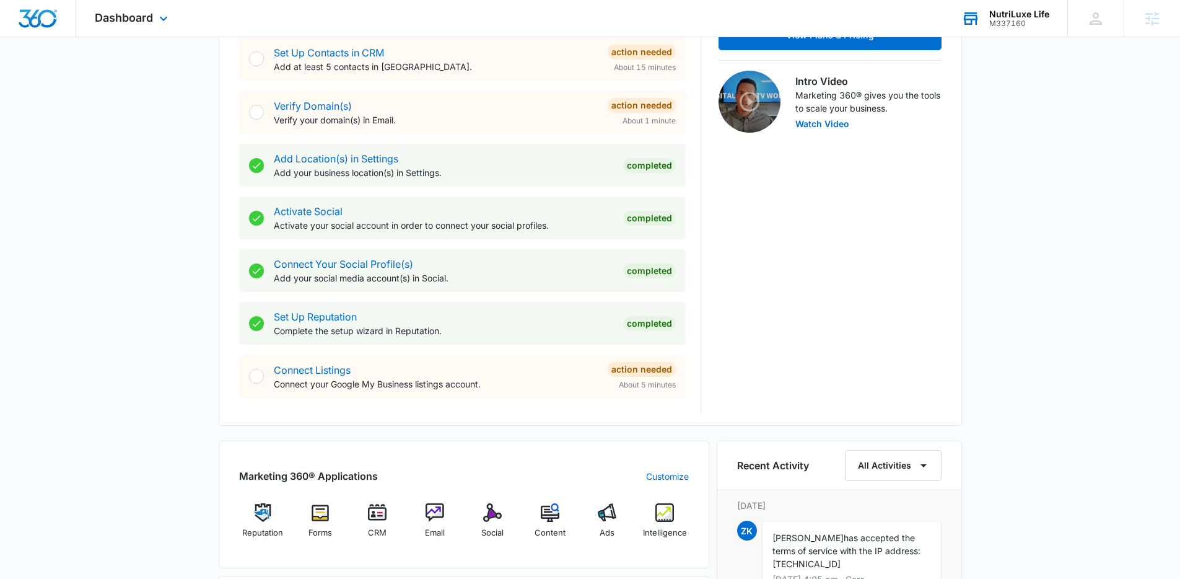
scroll to position [567, 0]
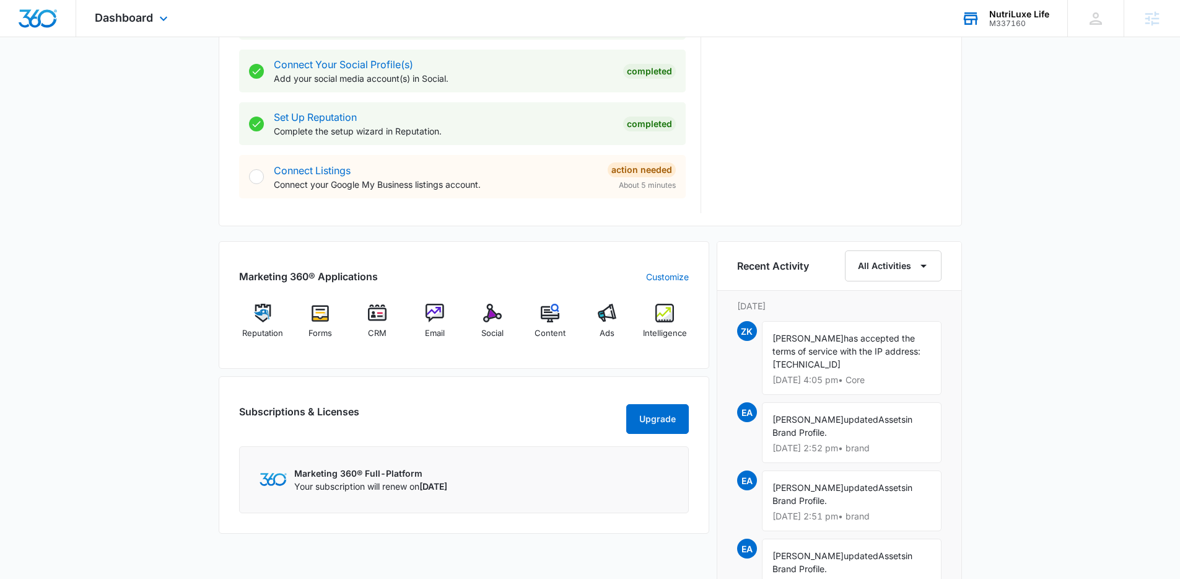
click at [486, 380] on div "Subscriptions & Licenses Upgrade Marketing 360® Full-Platform Your subscription…" at bounding box center [464, 454] width 491 height 157
click at [426, 326] on div "Email" at bounding box center [435, 326] width 48 height 45
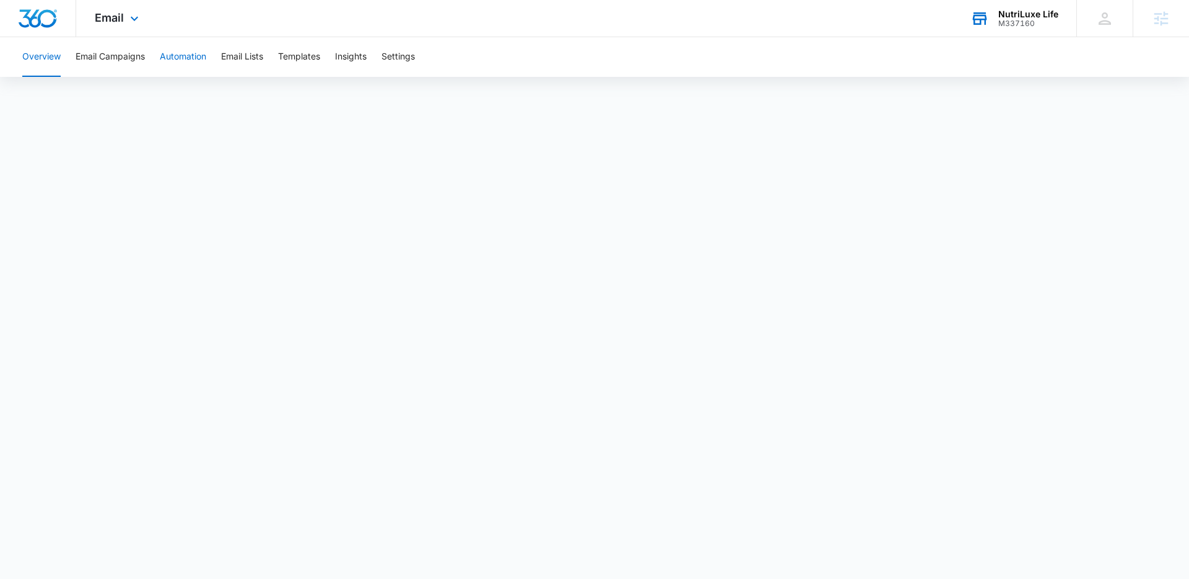
click at [177, 50] on button "Automation" at bounding box center [183, 57] width 46 height 40
